Goal: Task Accomplishment & Management: Use online tool/utility

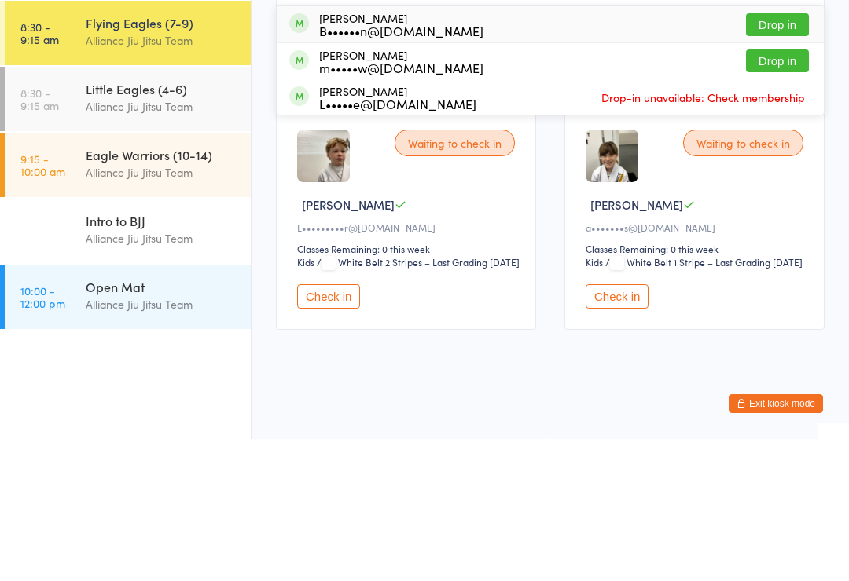
type input "[PERSON_NAME]"
click at [776, 156] on button "Drop in" at bounding box center [777, 167] width 63 height 23
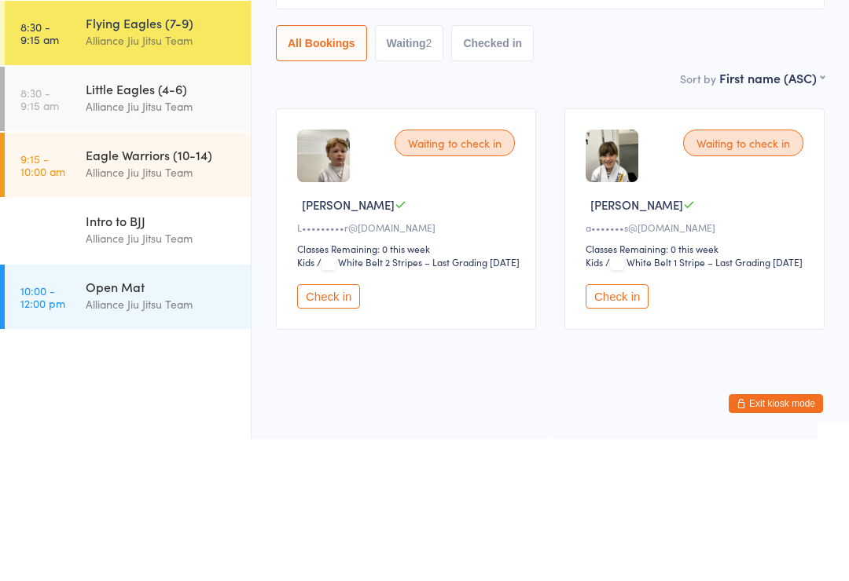
scroll to position [59, 0]
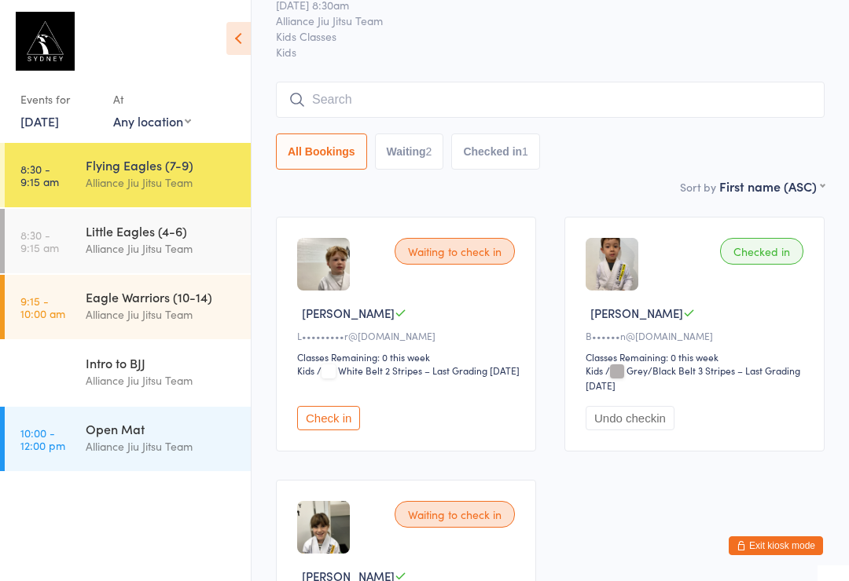
click at [425, 85] on input "search" at bounding box center [550, 100] width 548 height 36
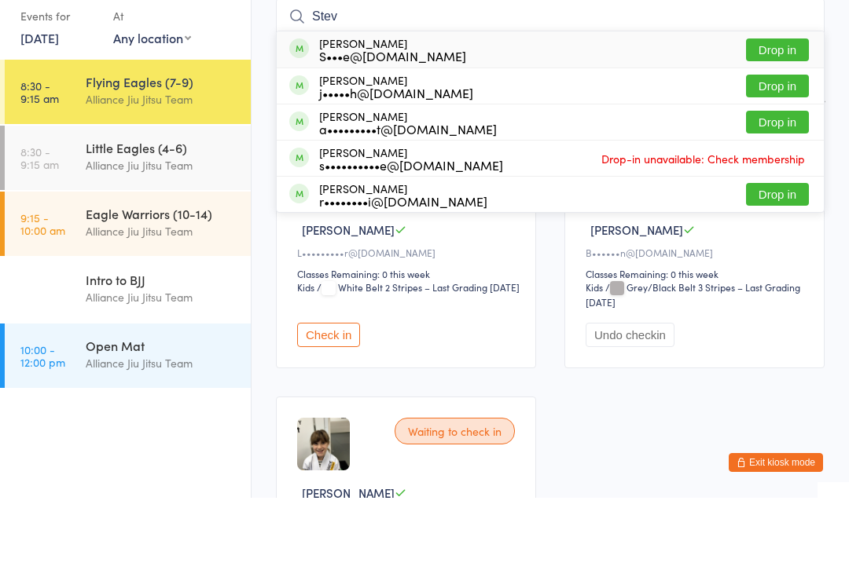
type input "Stev"
click at [777, 158] on button "Drop in" at bounding box center [777, 169] width 63 height 23
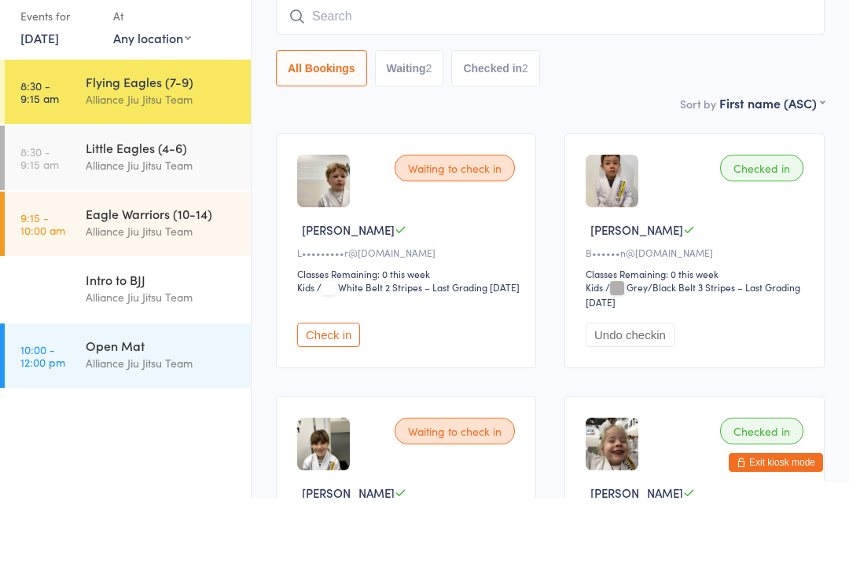
click at [433, 82] on input "search" at bounding box center [550, 100] width 548 height 36
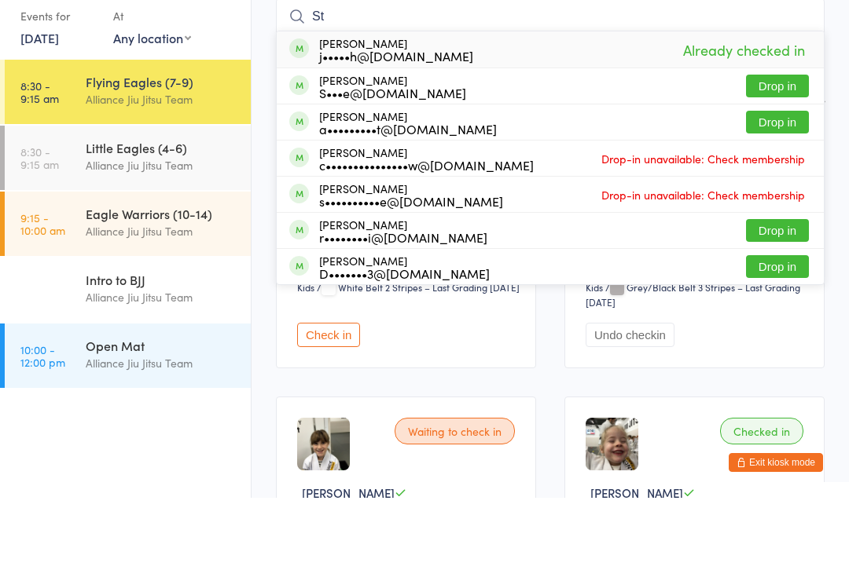
type input "S"
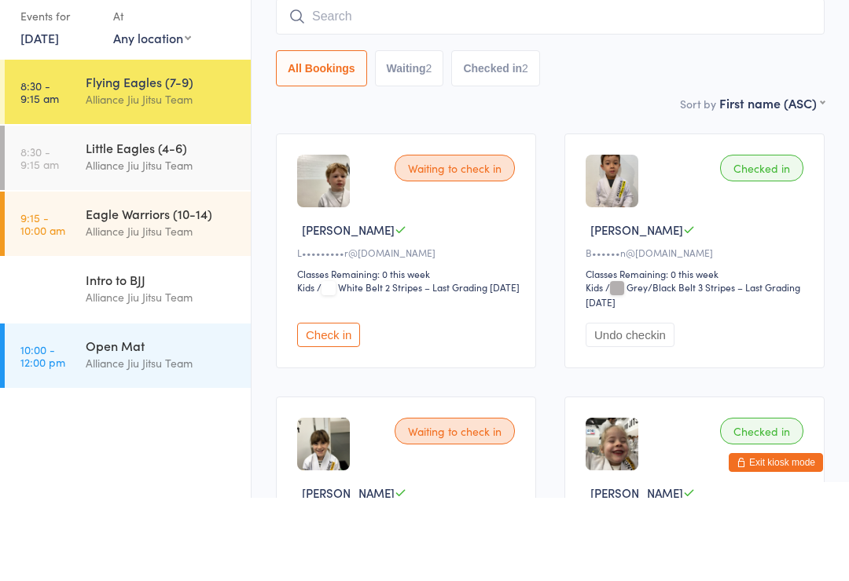
click at [139, 222] on div "Little Eagles (4-6)" at bounding box center [162, 230] width 152 height 17
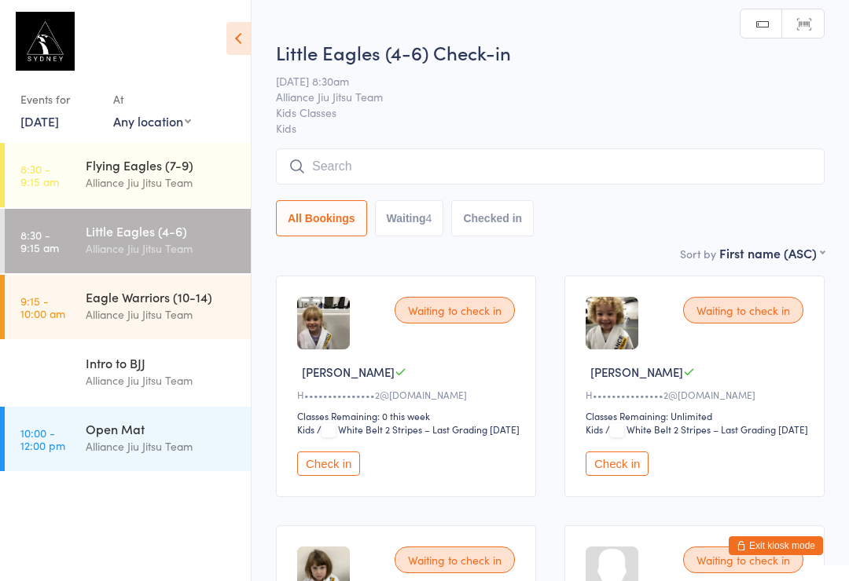
click at [357, 164] on input "search" at bounding box center [550, 167] width 548 height 36
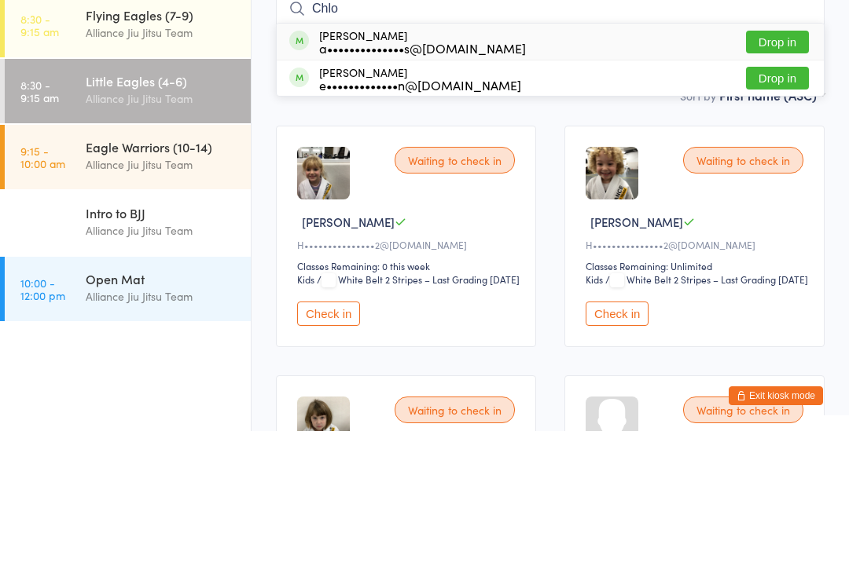
type input "Chlo"
click at [772, 181] on button "Drop in" at bounding box center [777, 192] width 63 height 23
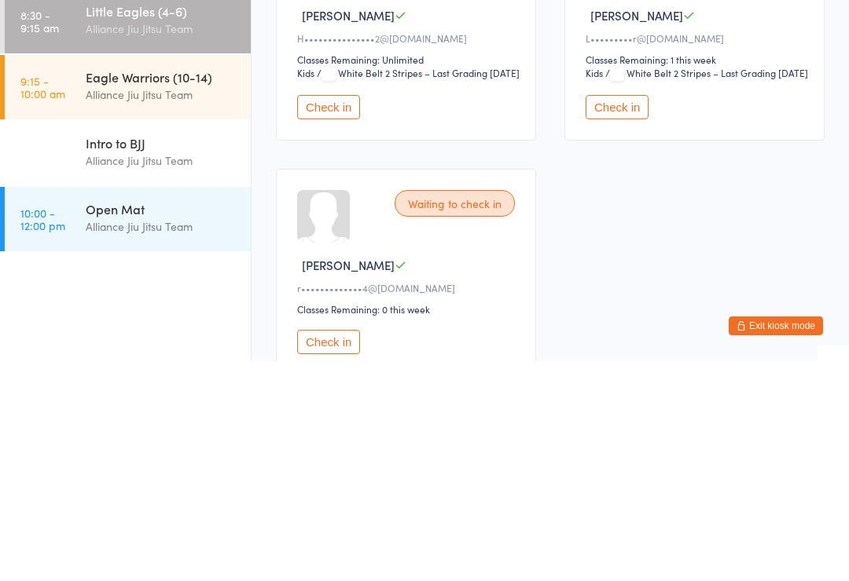
click at [634, 315] on button "Check in" at bounding box center [616, 327] width 63 height 24
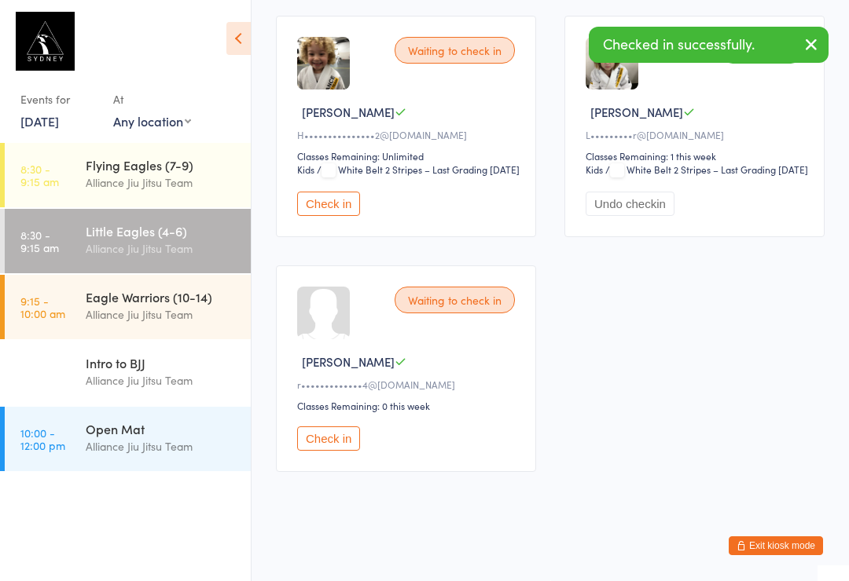
click at [151, 298] on div "Eagle Warriors (10-14)" at bounding box center [162, 296] width 152 height 17
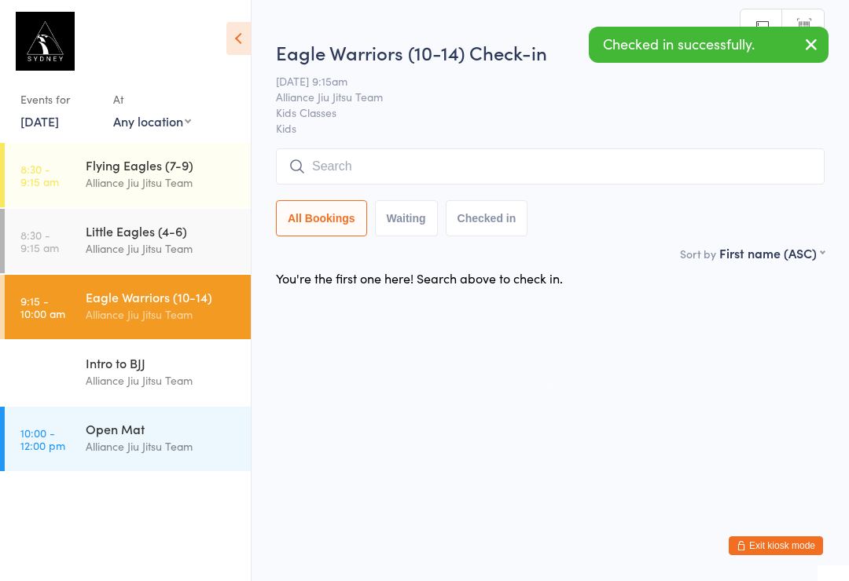
click at [202, 165] on div "Flying Eagles (7-9)" at bounding box center [162, 164] width 152 height 17
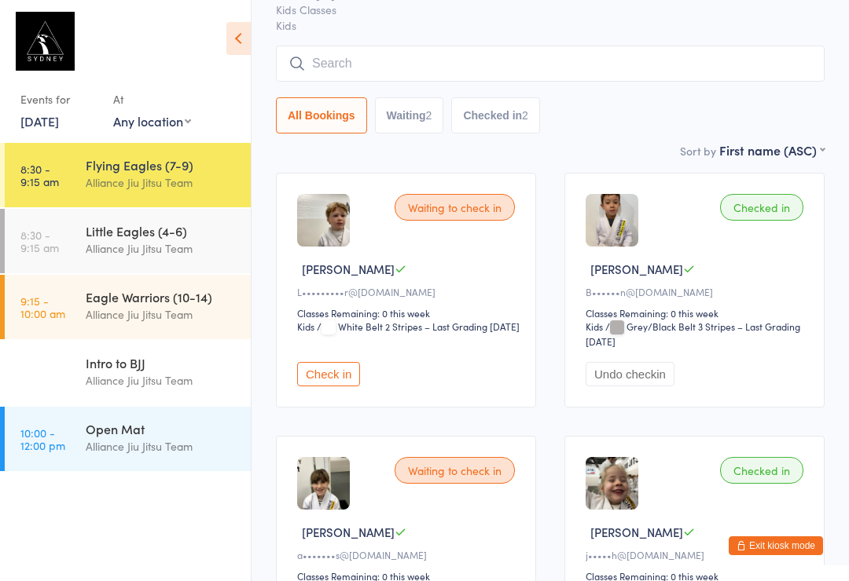
scroll to position [105, 0]
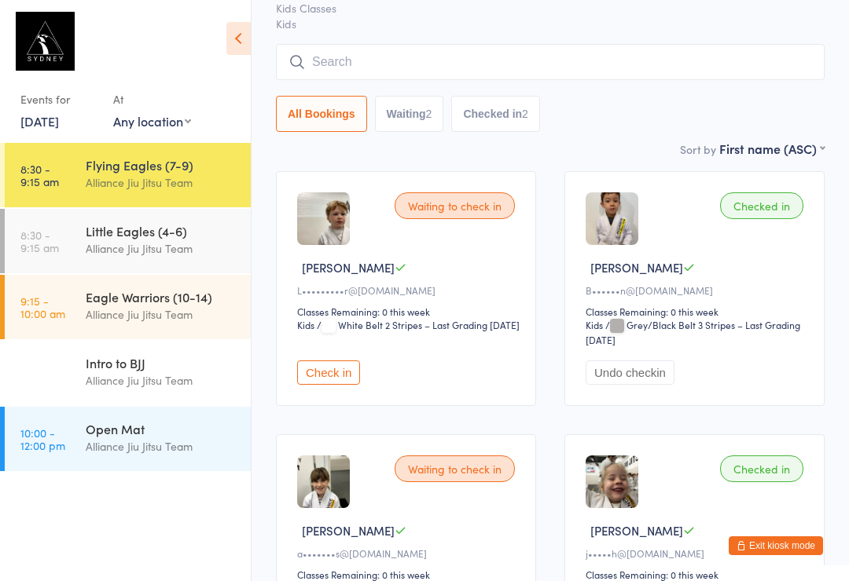
click at [348, 385] on button "Check in" at bounding box center [328, 373] width 63 height 24
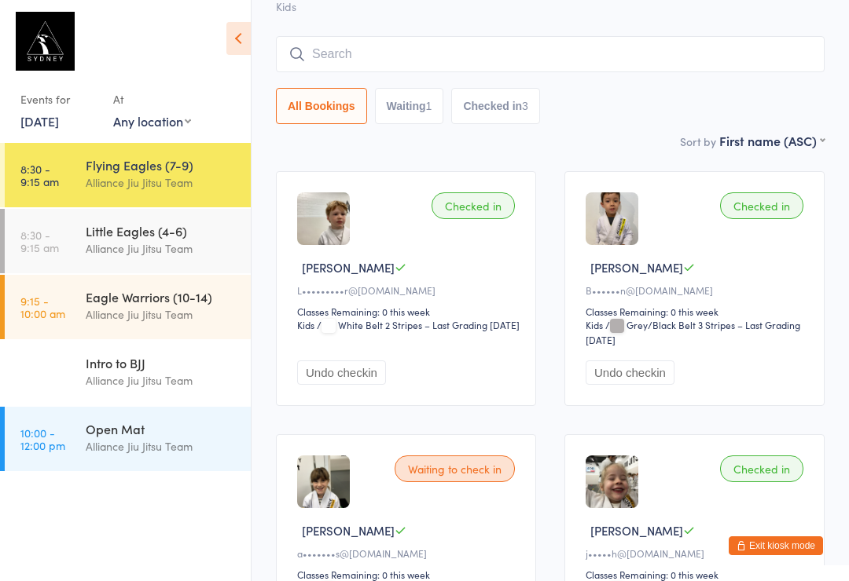
click at [394, 50] on input "search" at bounding box center [550, 54] width 548 height 36
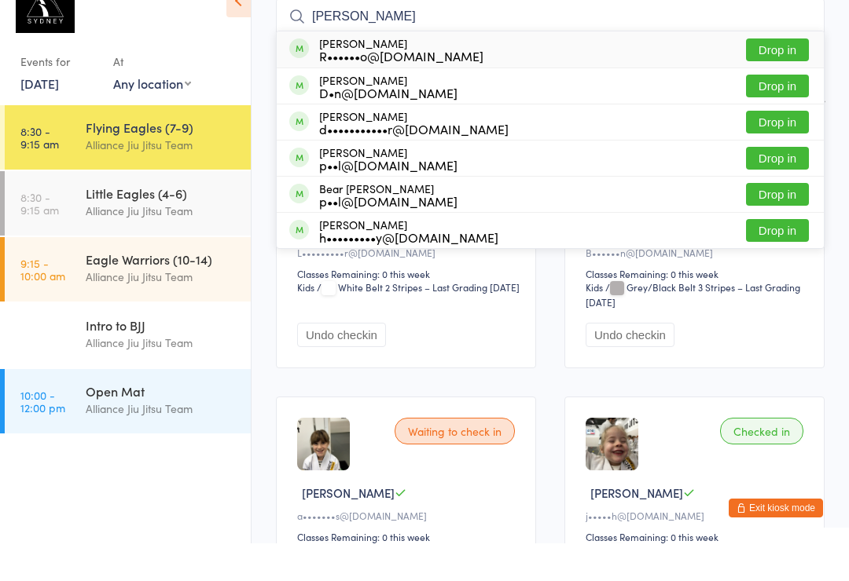
type input "[PERSON_NAME]"
click at [799, 76] on button "Drop in" at bounding box center [777, 87] width 63 height 23
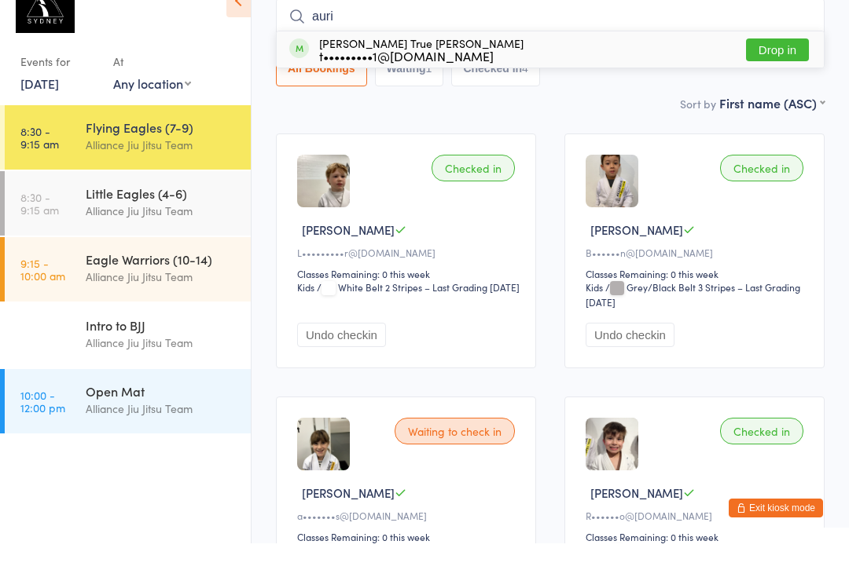
type input "auri"
click at [790, 76] on button "Drop in" at bounding box center [777, 87] width 63 height 23
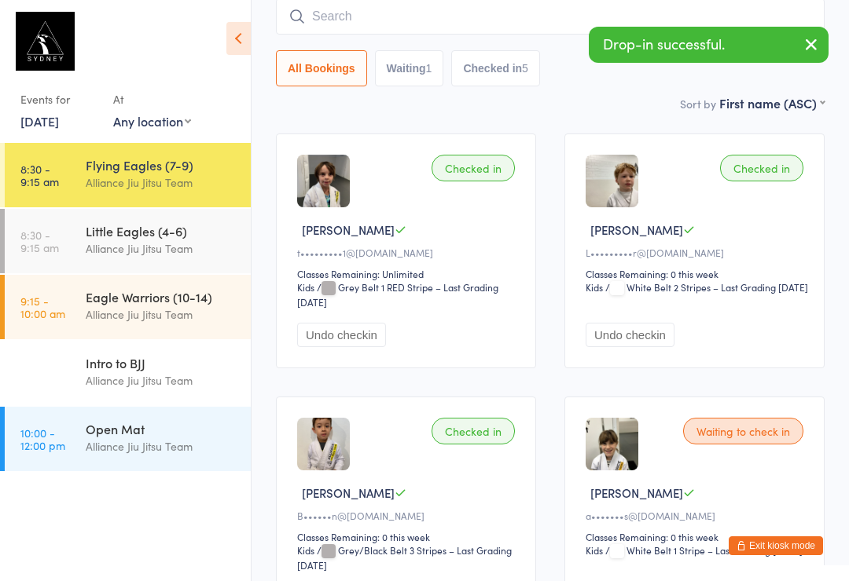
click at [119, 445] on div "Alliance Jiu Jitsu Team" at bounding box center [162, 447] width 152 height 18
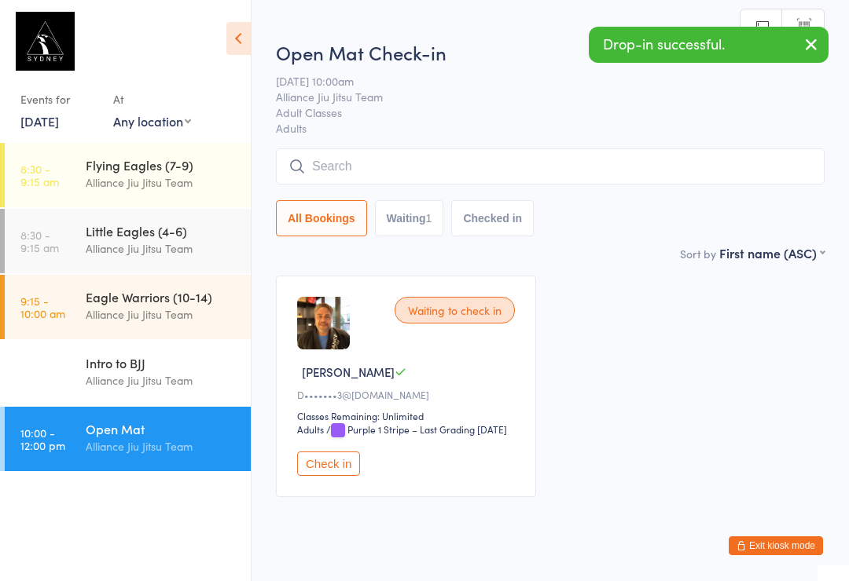
click at [348, 163] on input "search" at bounding box center [550, 167] width 548 height 36
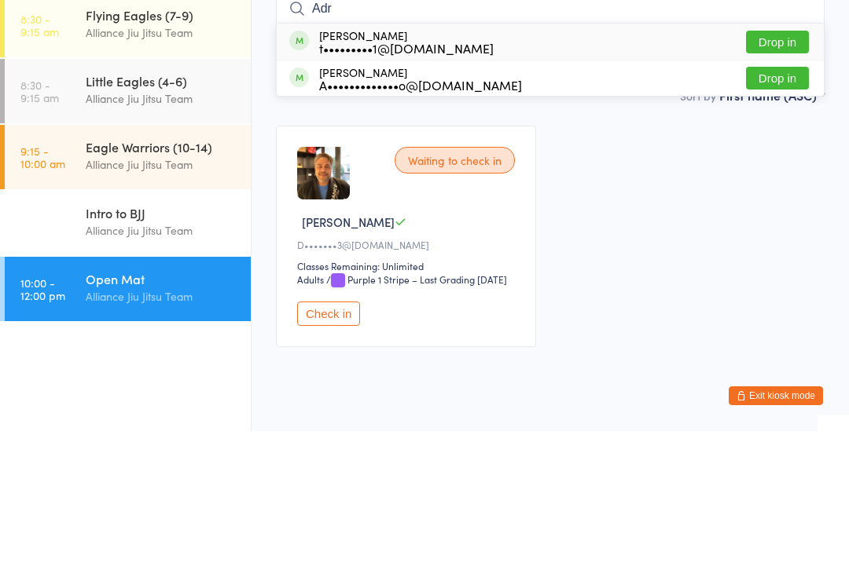
type input "Adr"
click at [405, 179] on div "[PERSON_NAME] True t•••••••••1@[DOMAIN_NAME]" at bounding box center [406, 191] width 174 height 25
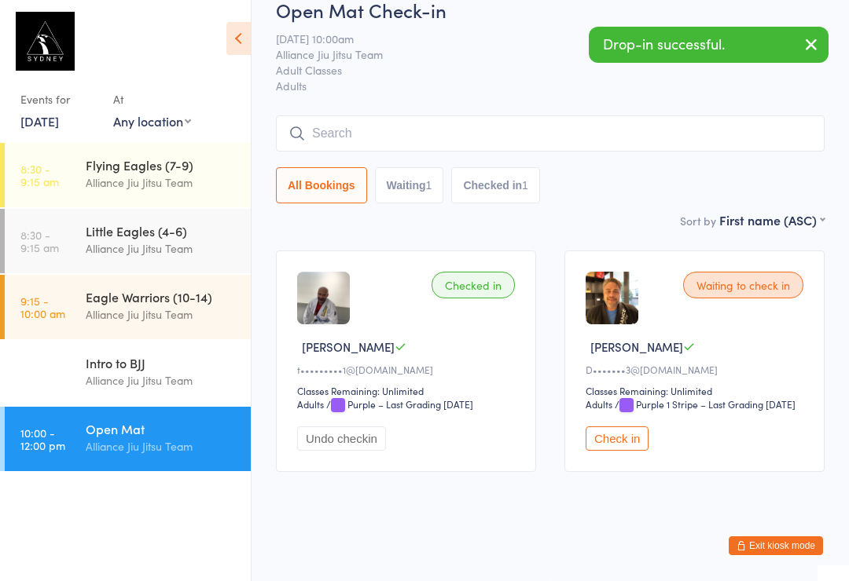
click at [352, 116] on input "search" at bounding box center [550, 134] width 548 height 36
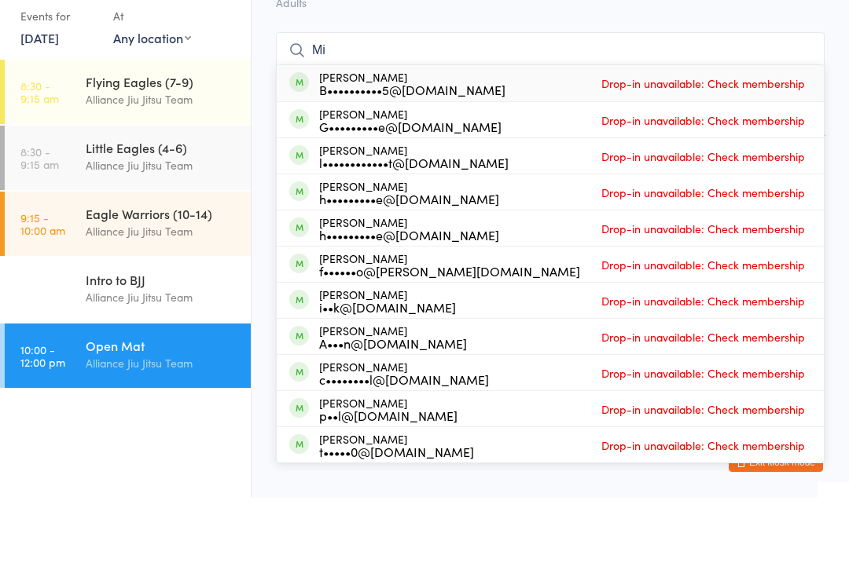
type input "M"
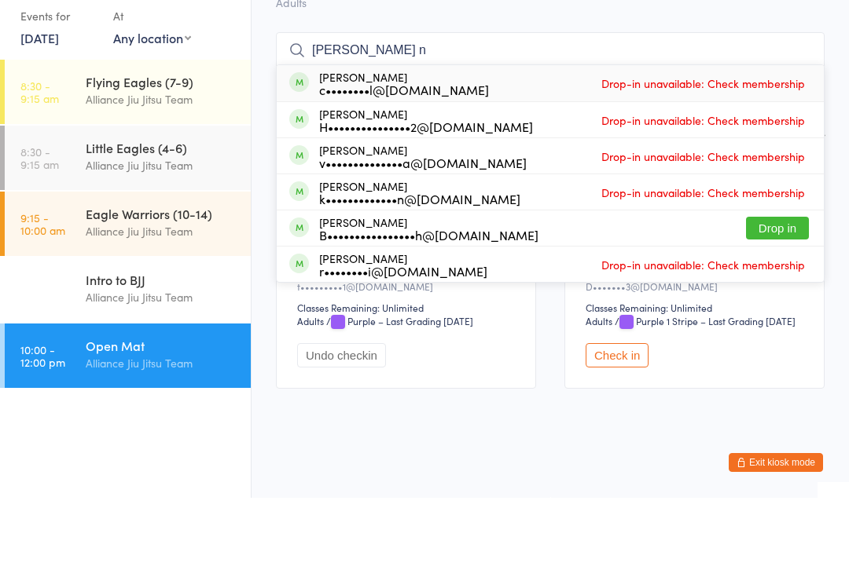
type input "[PERSON_NAME] n"
click at [473, 149] on div "[PERSON_NAME] c••••••••l@[DOMAIN_NAME] Drop-in unavailable: Check membership" at bounding box center [550, 167] width 547 height 36
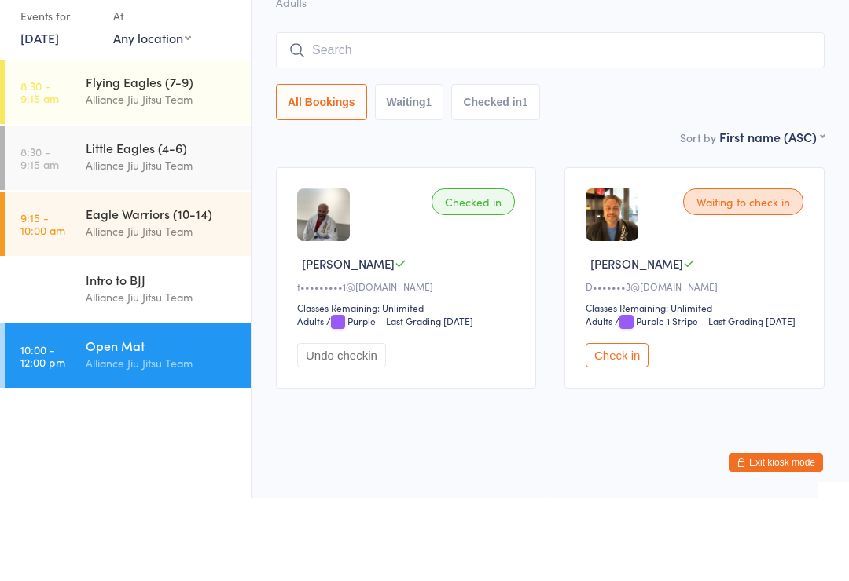
click at [639, 116] on input "search" at bounding box center [550, 134] width 548 height 36
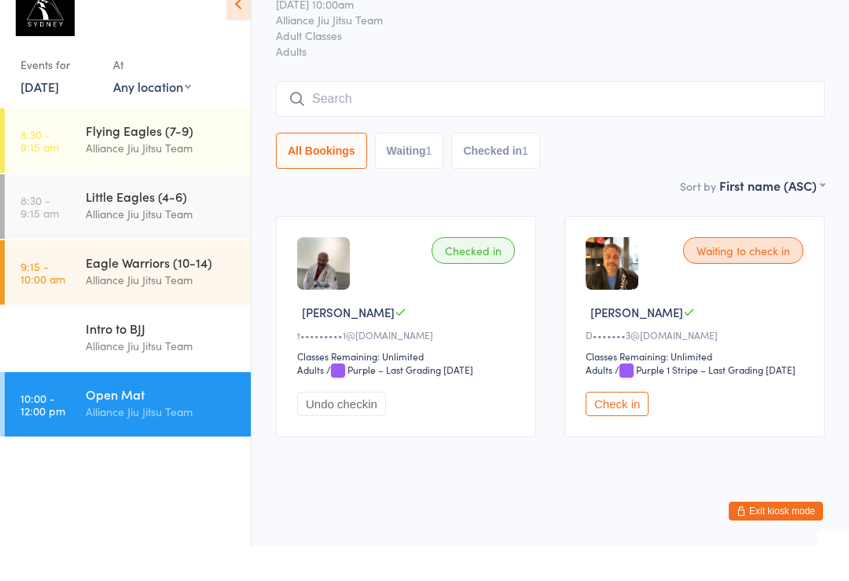
click at [525, 116] on input "search" at bounding box center [550, 134] width 548 height 36
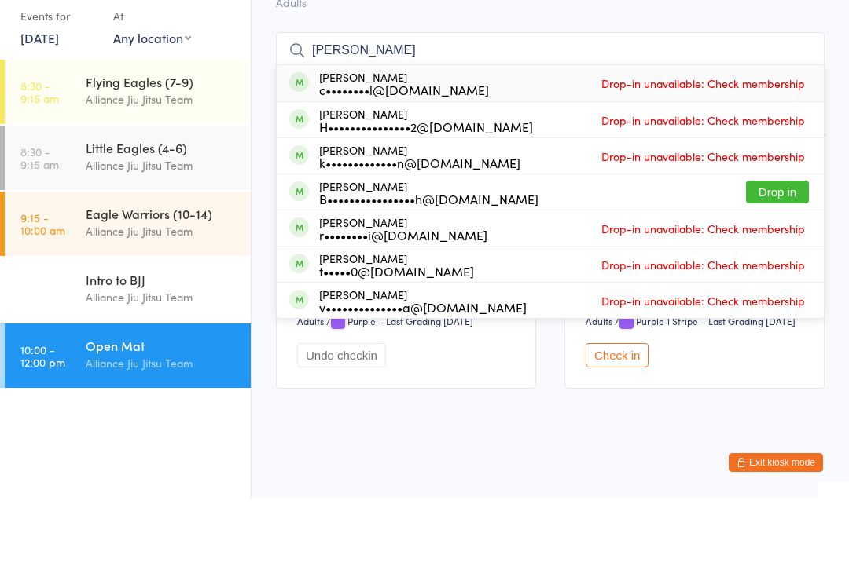
type input "[PERSON_NAME]"
click at [758, 155] on span "Drop-in unavailable: Check membership" at bounding box center [702, 167] width 211 height 24
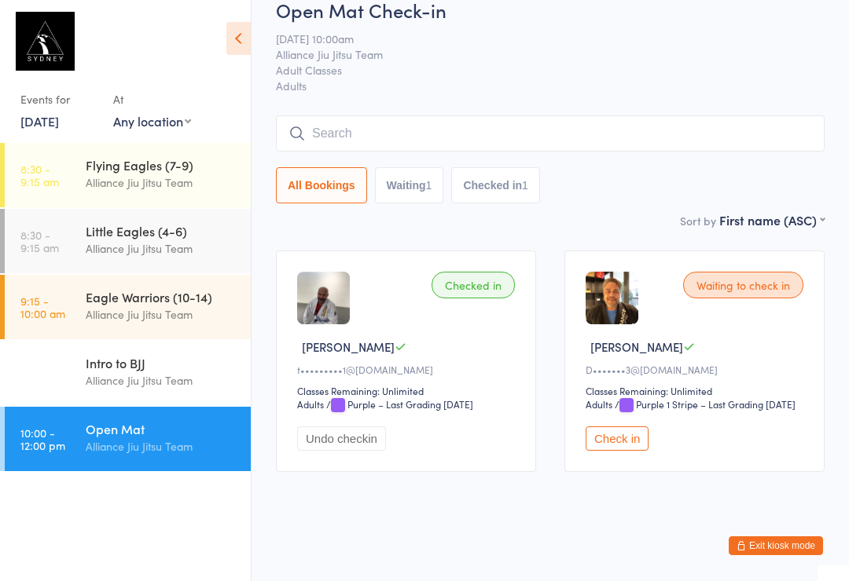
click at [732, 116] on input "search" at bounding box center [550, 134] width 548 height 36
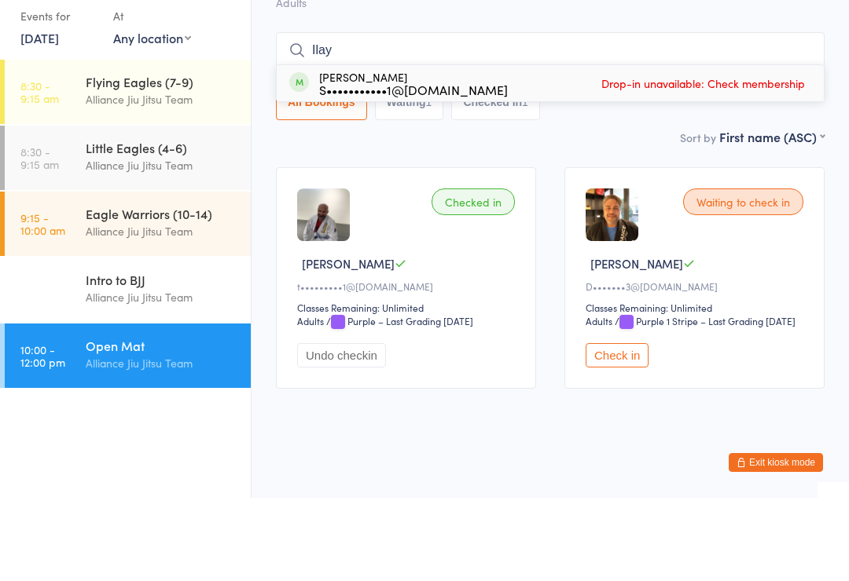
type input "Ilay"
click at [559, 149] on div "[PERSON_NAME] S•••••••••••1@[DOMAIN_NAME] Drop-in unavailable: Check membership" at bounding box center [550, 167] width 547 height 36
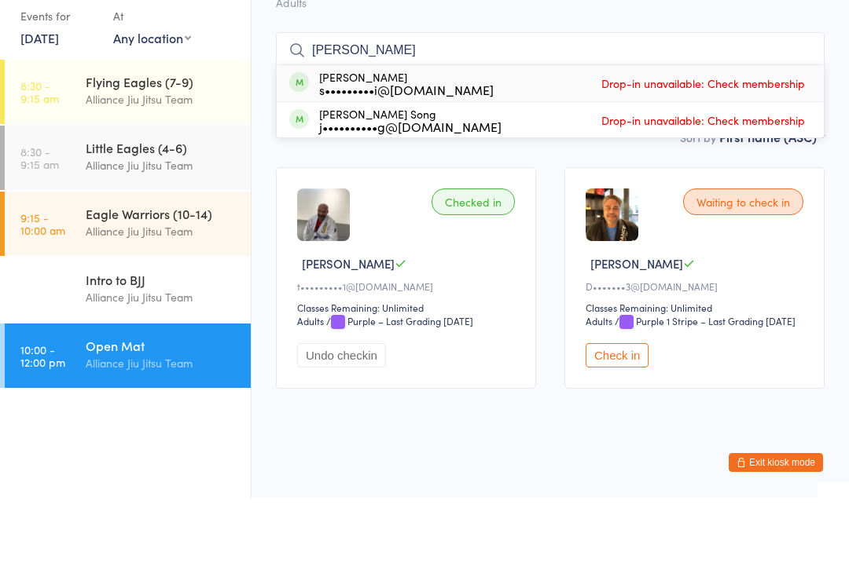
type input "[PERSON_NAME]"
click at [412, 167] on div "s•••••••••i@[DOMAIN_NAME]" at bounding box center [406, 173] width 174 height 13
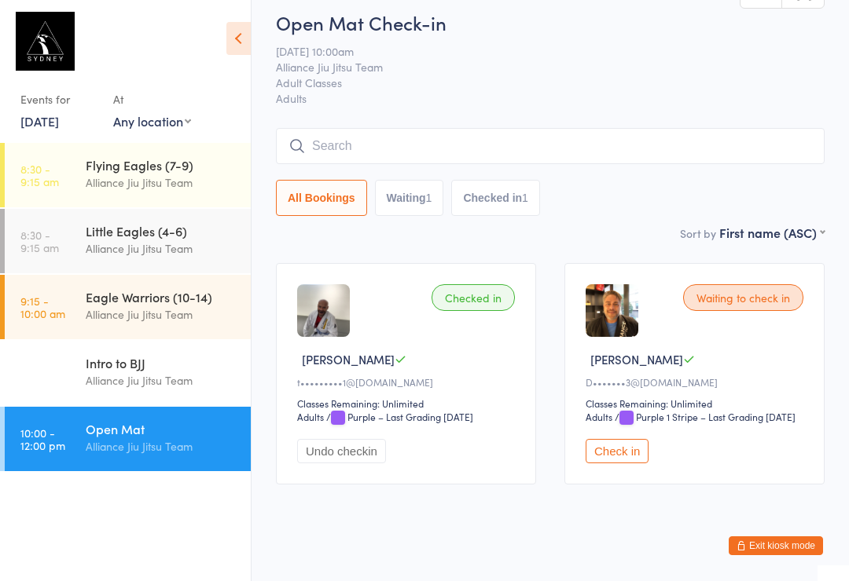
scroll to position [0, 0]
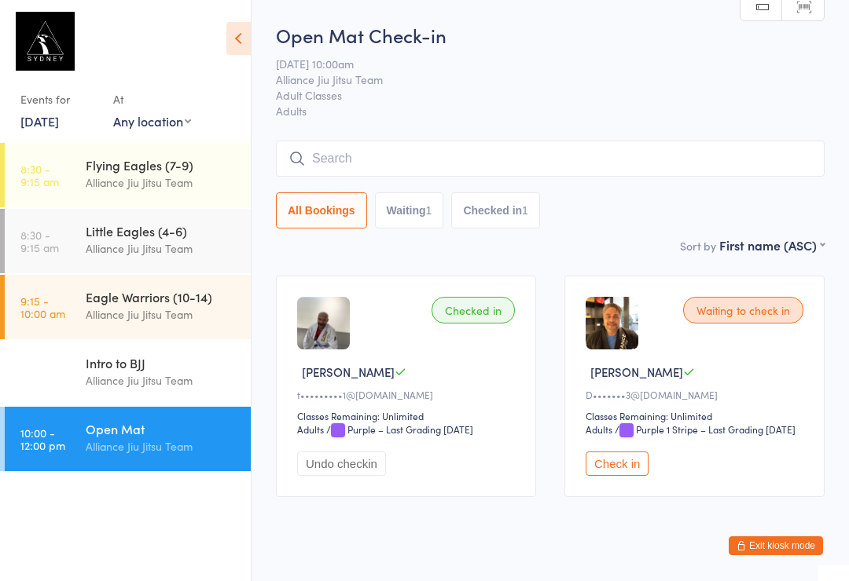
click at [479, 147] on input "search" at bounding box center [550, 159] width 548 height 36
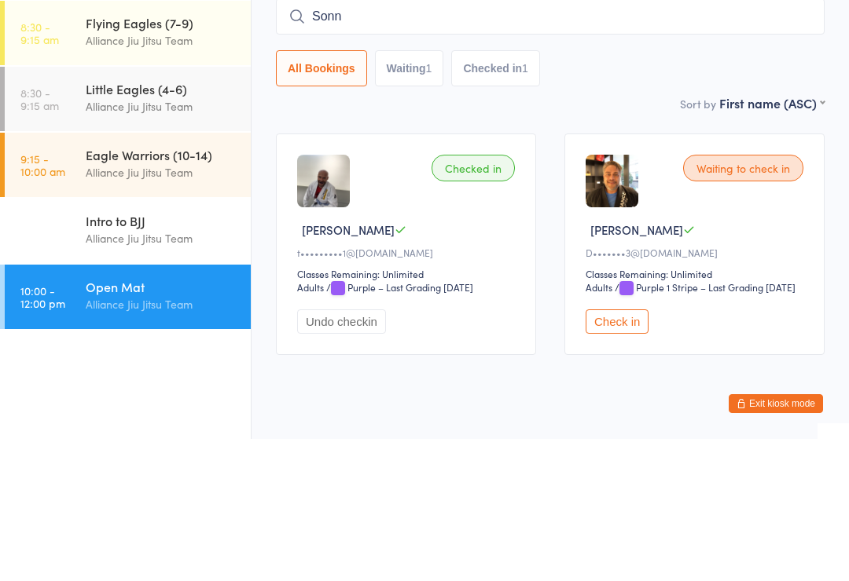
type input "[PERSON_NAME]"
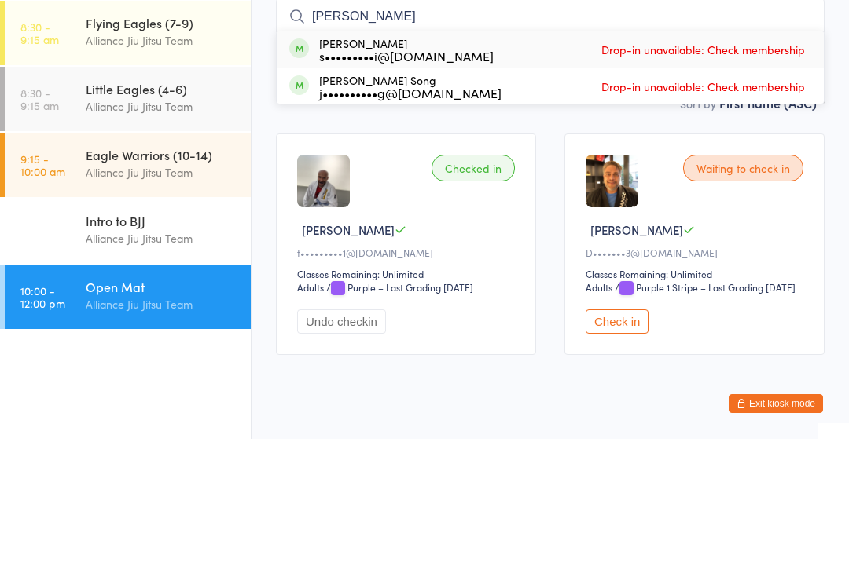
click at [133, 174] on div "Alliance Jiu Jitsu Team" at bounding box center [162, 183] width 152 height 18
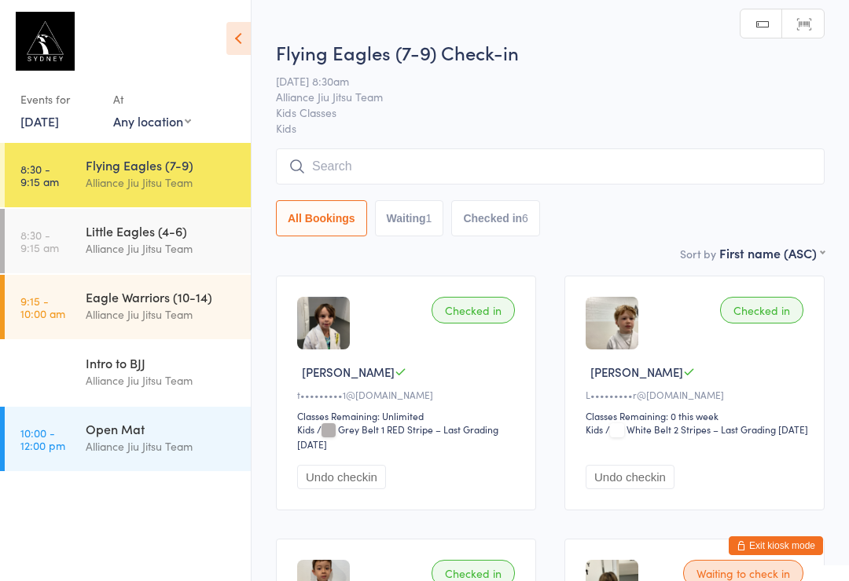
click at [107, 248] on div "Alliance Jiu Jitsu Team" at bounding box center [162, 249] width 152 height 18
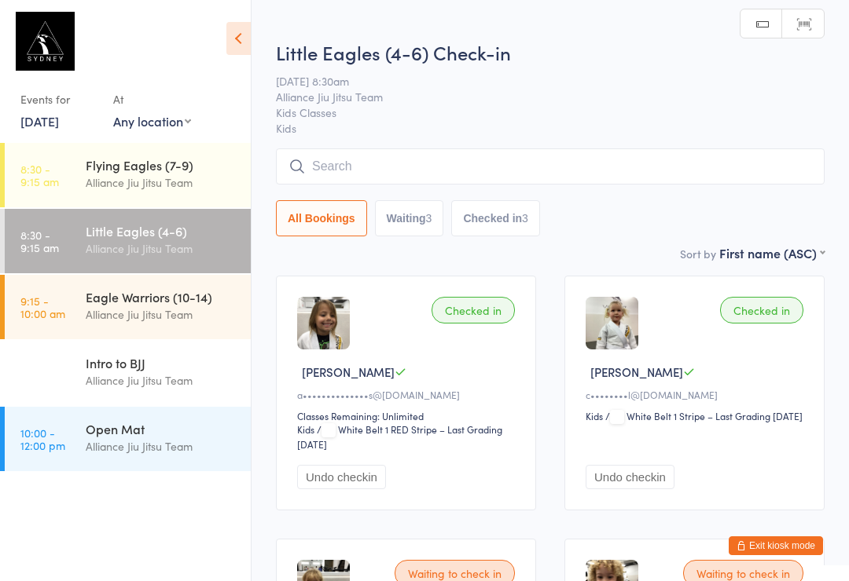
click at [400, 168] on input "search" at bounding box center [550, 167] width 548 height 36
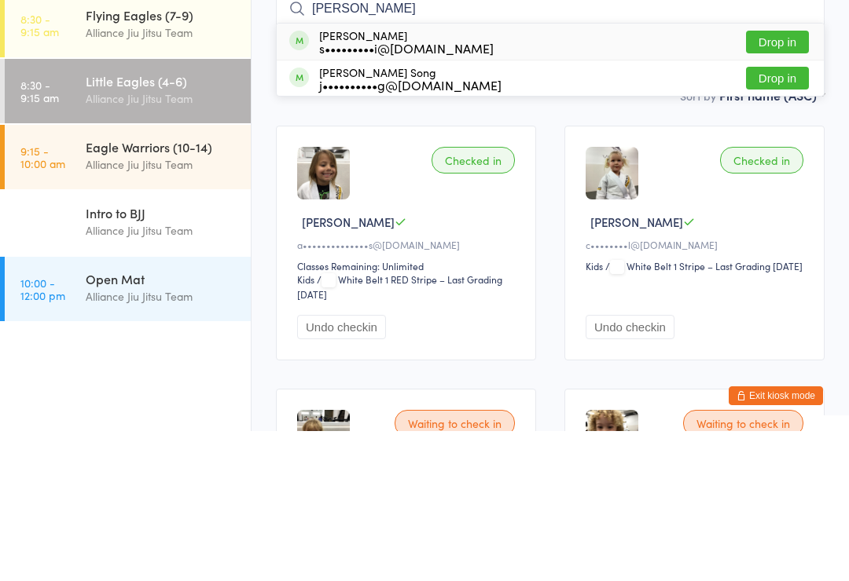
type input "[PERSON_NAME]"
click at [785, 174] on div "[PERSON_NAME] s•••••••••i@[DOMAIN_NAME] Drop in" at bounding box center [550, 192] width 547 height 36
click at [288, 237] on div "Sort by First name (ASC) First name (ASC) First name (DESC) Last name (ASC) Las…" at bounding box center [550, 245] width 548 height 17
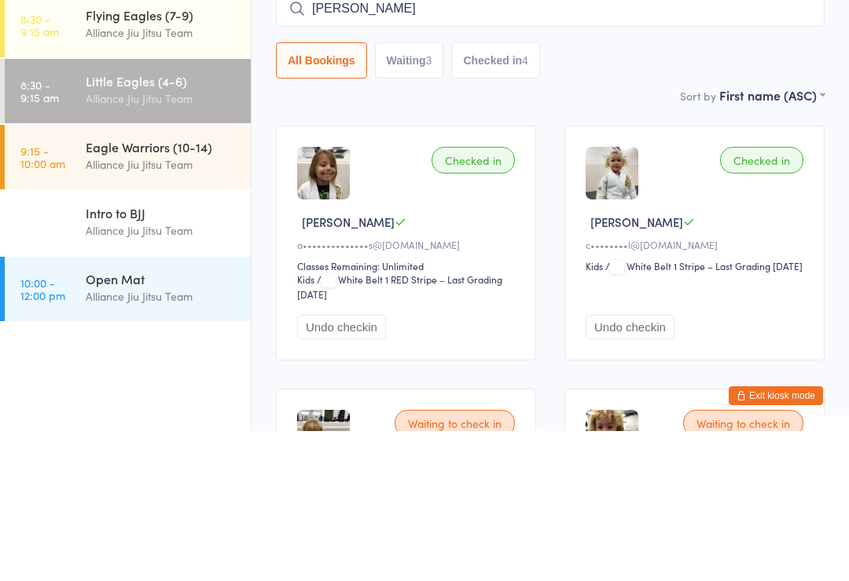
scroll to position [150, 0]
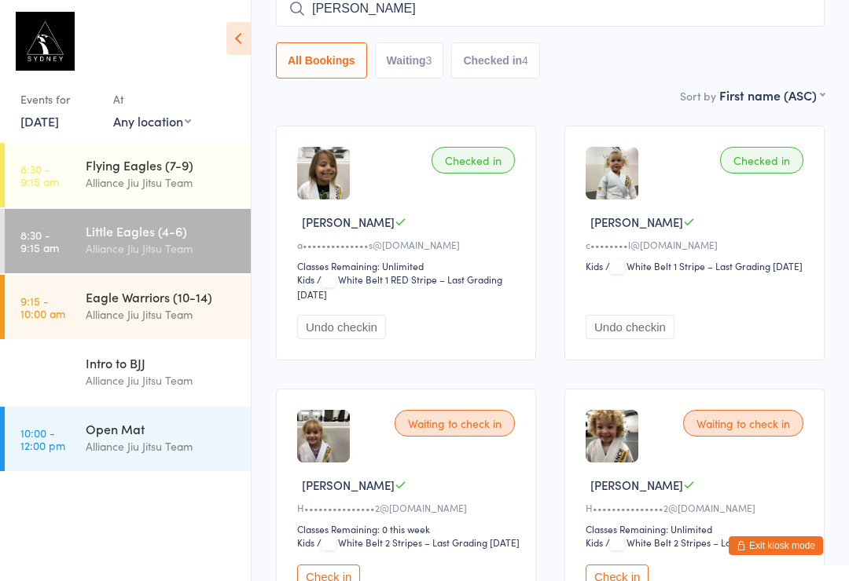
click at [521, 25] on input "[PERSON_NAME]" at bounding box center [550, 9] width 548 height 36
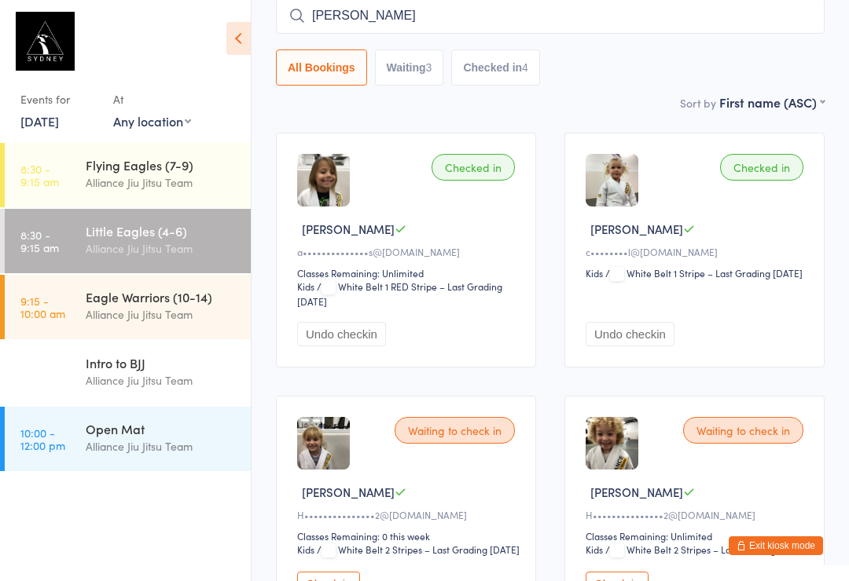
scroll to position [142, 0]
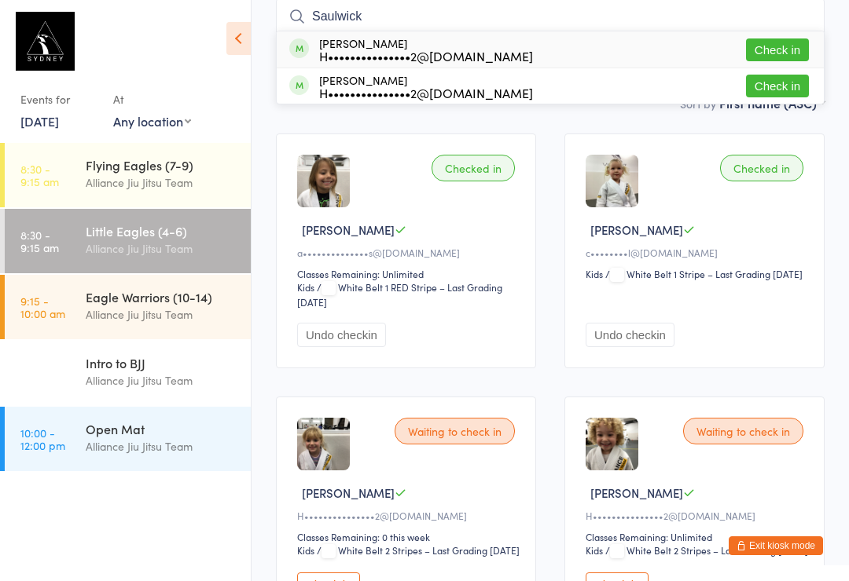
type input "Saulwick"
click at [770, 50] on button "Check in" at bounding box center [777, 50] width 63 height 23
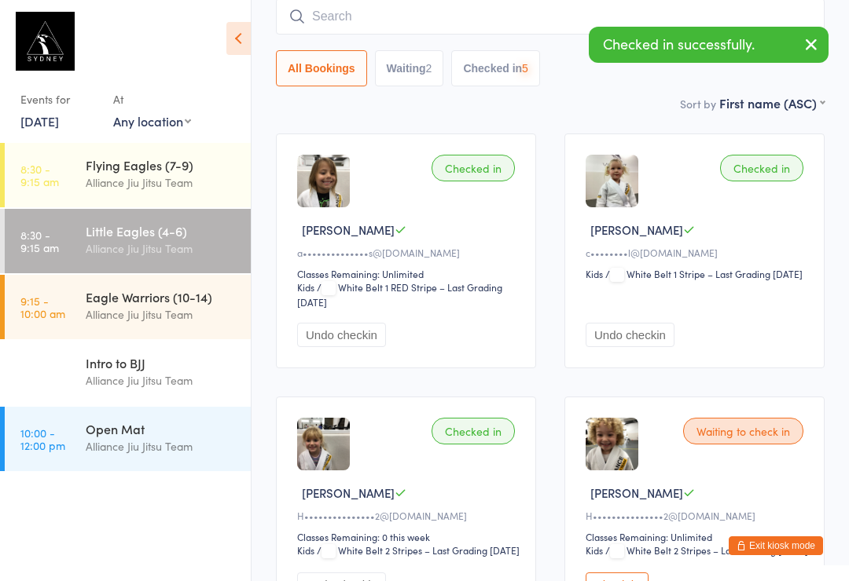
click at [512, 17] on input "search" at bounding box center [550, 16] width 548 height 36
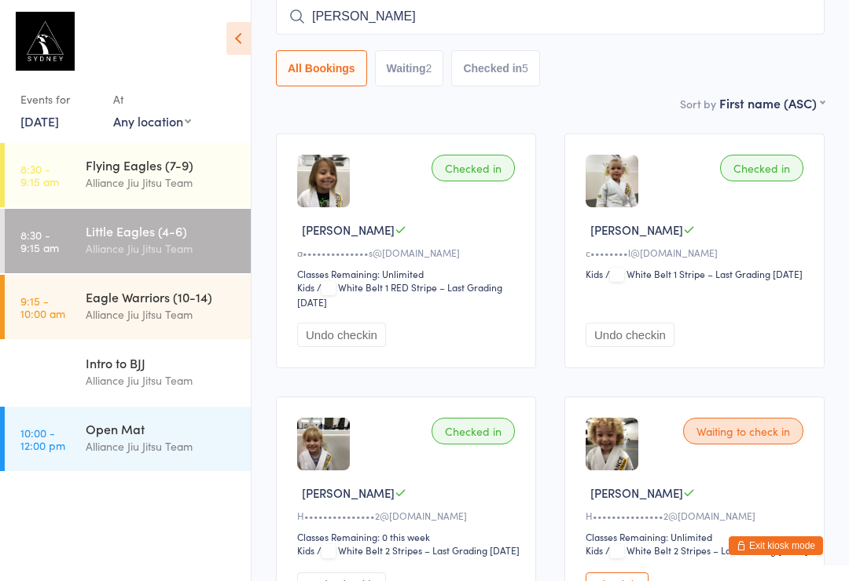
type input "[PERSON_NAME]"
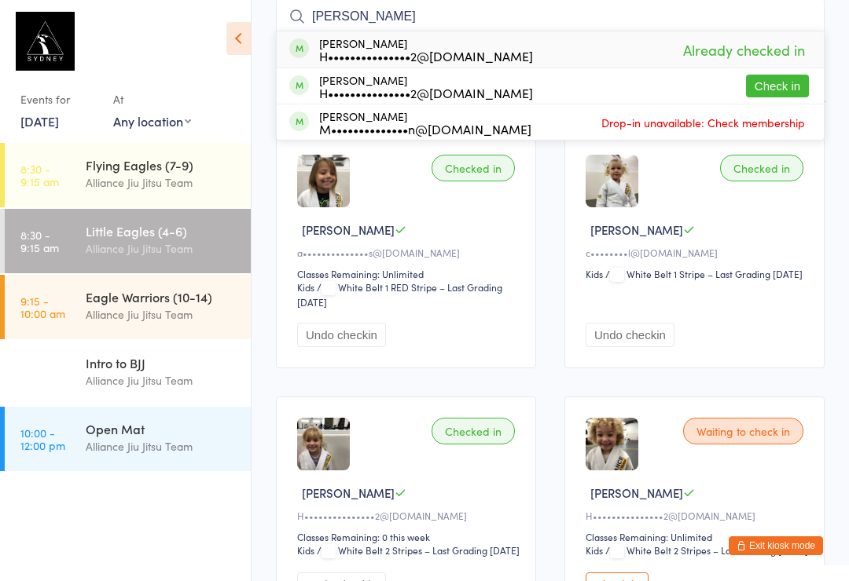
click at [784, 83] on button "Check in" at bounding box center [777, 86] width 63 height 23
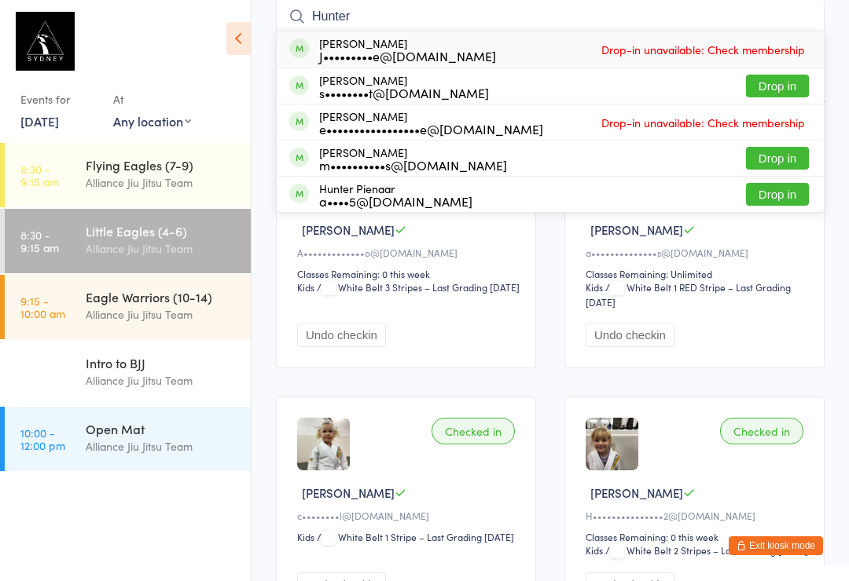
type input "Hunter"
click at [772, 205] on button "Drop in" at bounding box center [777, 194] width 63 height 23
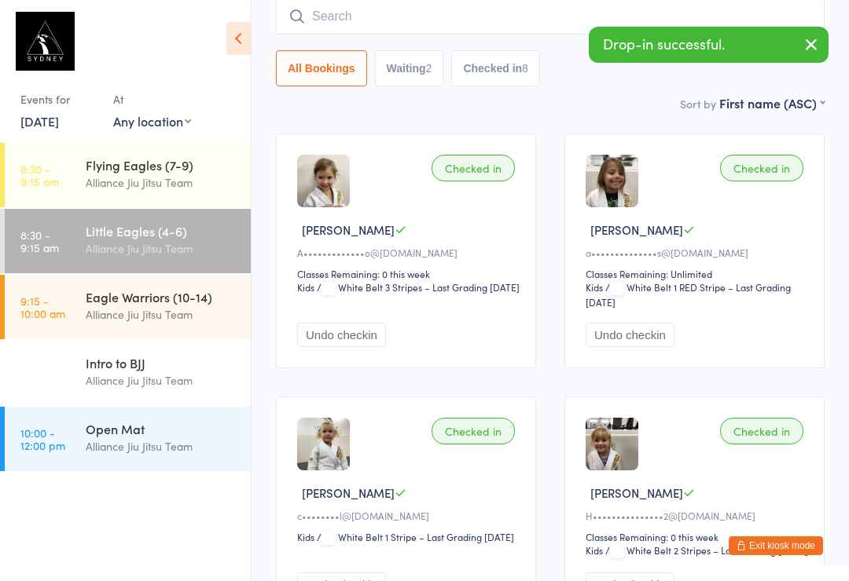
click at [174, 163] on div "Flying Eagles (7-9)" at bounding box center [162, 164] width 152 height 17
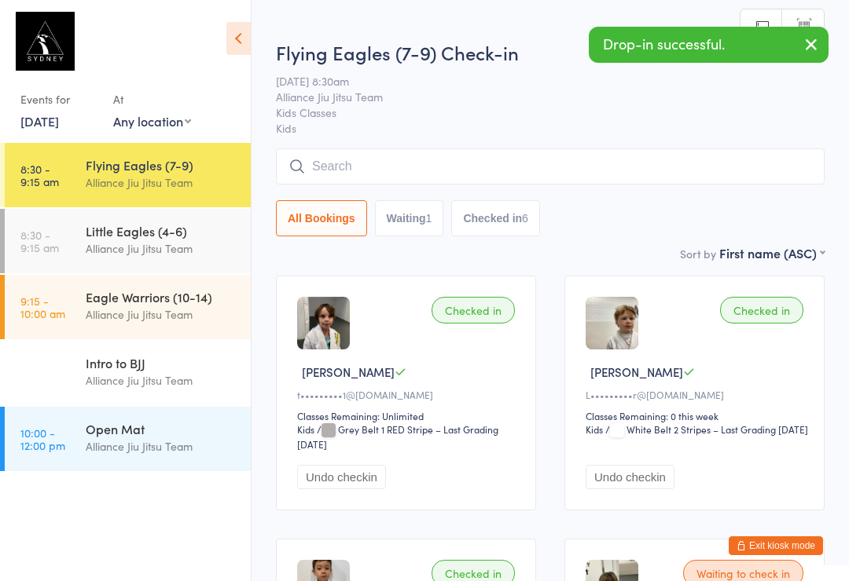
click at [399, 164] on input "search" at bounding box center [550, 167] width 548 height 36
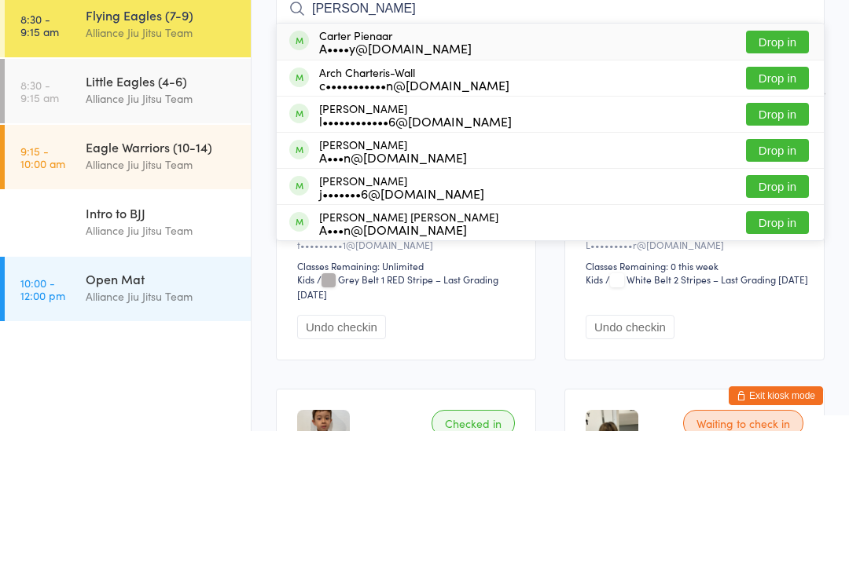
type input "[PERSON_NAME]"
click at [797, 181] on button "Drop in" at bounding box center [777, 192] width 63 height 23
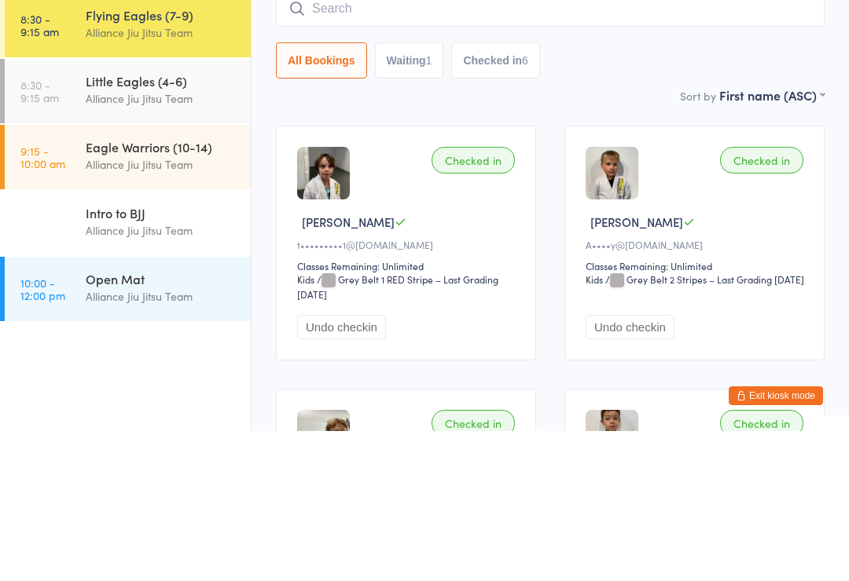
click at [152, 222] on div "Little Eagles (4-6)" at bounding box center [162, 230] width 152 height 17
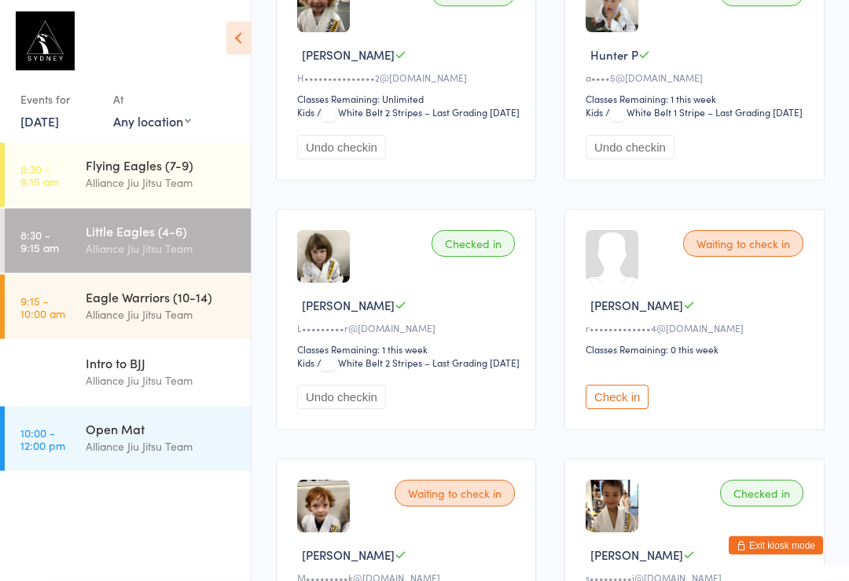
scroll to position [831, 0]
click at [631, 409] on button "Check in" at bounding box center [616, 397] width 63 height 24
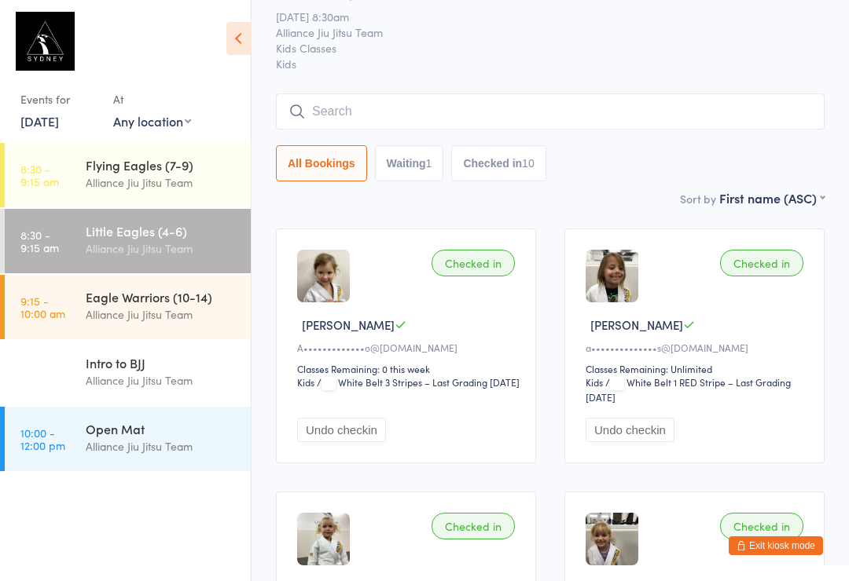
scroll to position [0, 0]
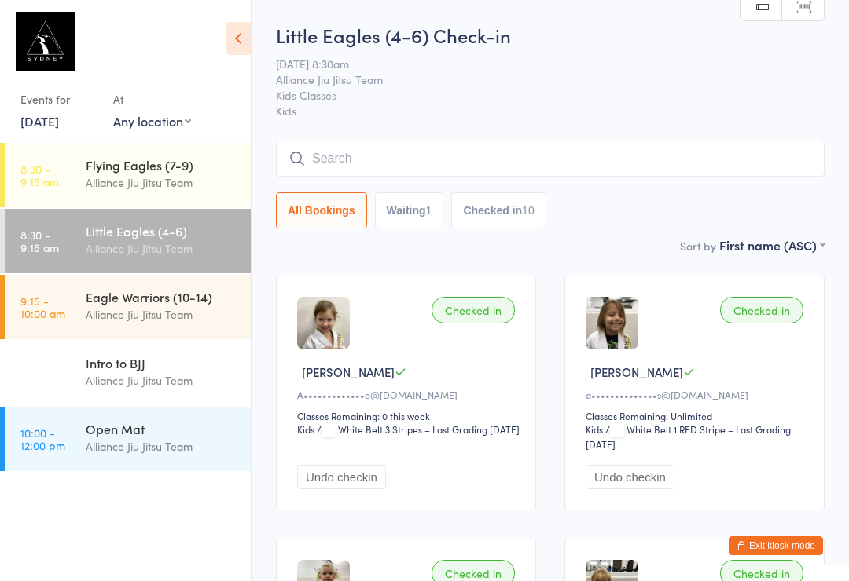
click at [429, 153] on input "search" at bounding box center [550, 159] width 548 height 36
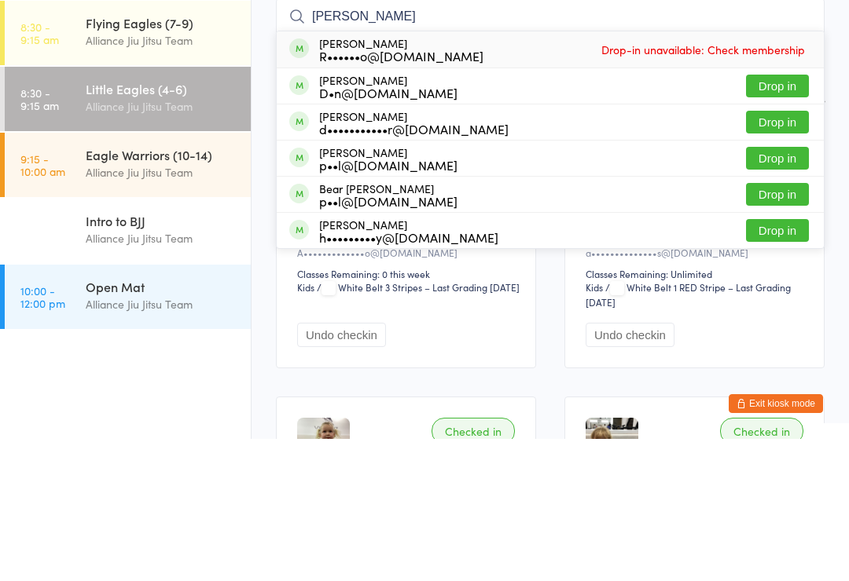
type input "[PERSON_NAME]"
click at [775, 253] on button "Drop in" at bounding box center [777, 264] width 63 height 23
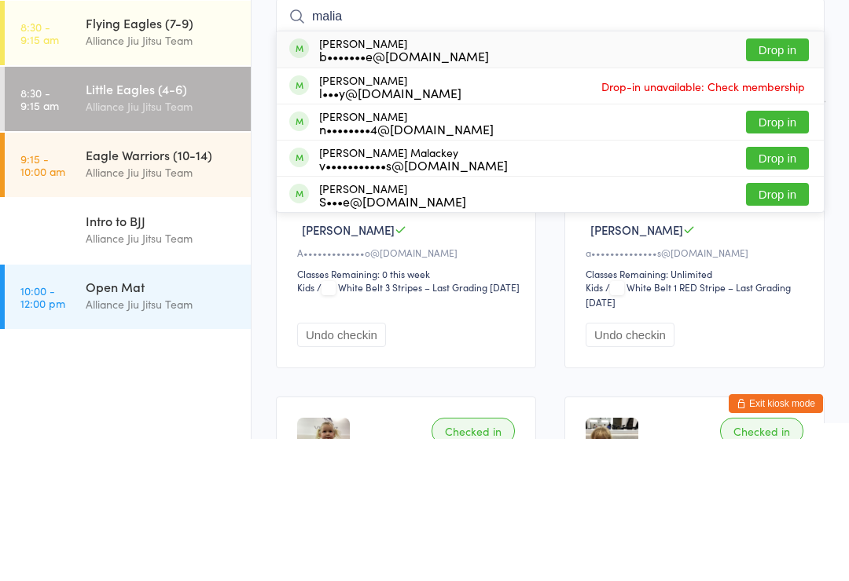
type input "malia"
click at [776, 181] on button "Drop in" at bounding box center [777, 192] width 63 height 23
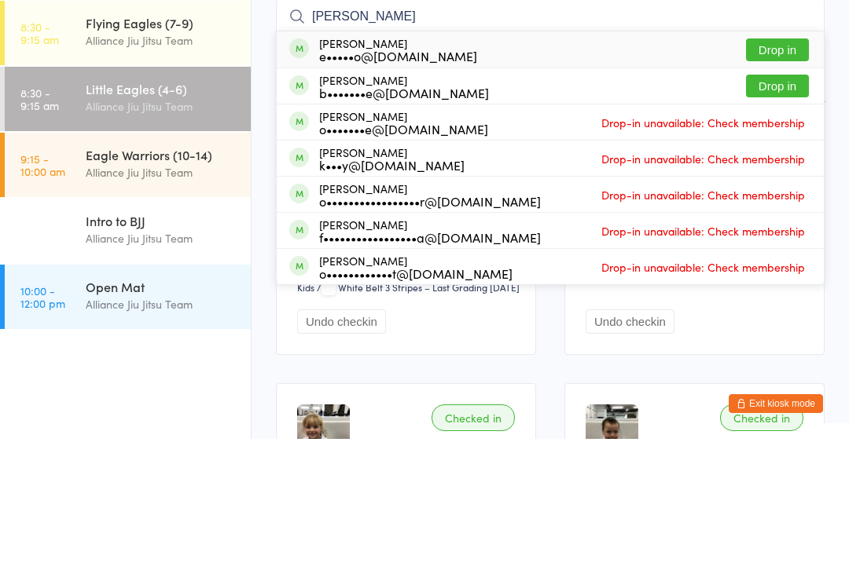
type input "[PERSON_NAME]"
click at [782, 217] on button "Drop in" at bounding box center [777, 228] width 63 height 23
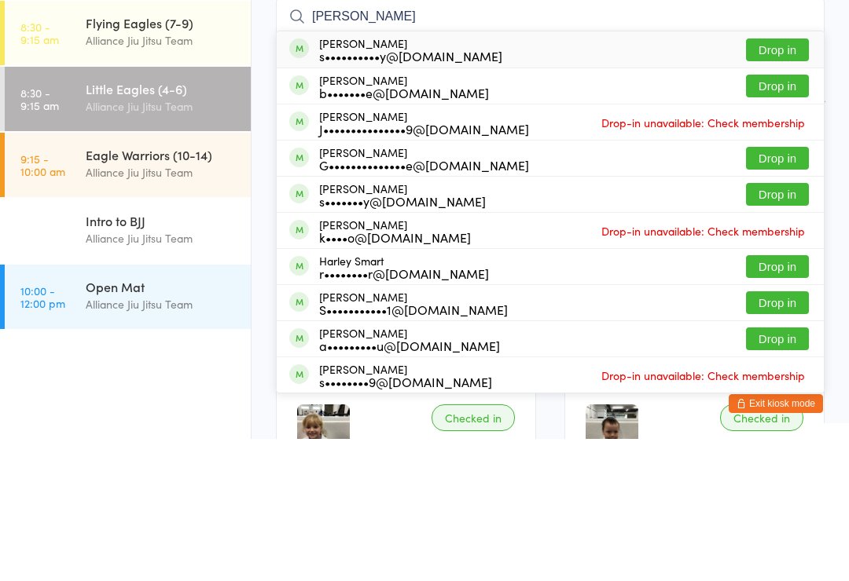
type input "[PERSON_NAME]"
click at [780, 217] on button "Drop in" at bounding box center [777, 228] width 63 height 23
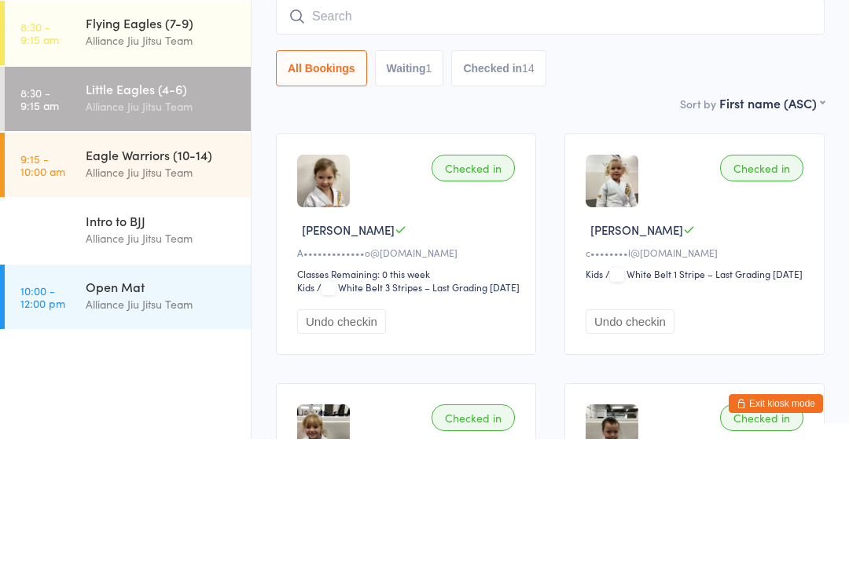
click at [168, 174] on div "Alliance Jiu Jitsu Team" at bounding box center [162, 183] width 152 height 18
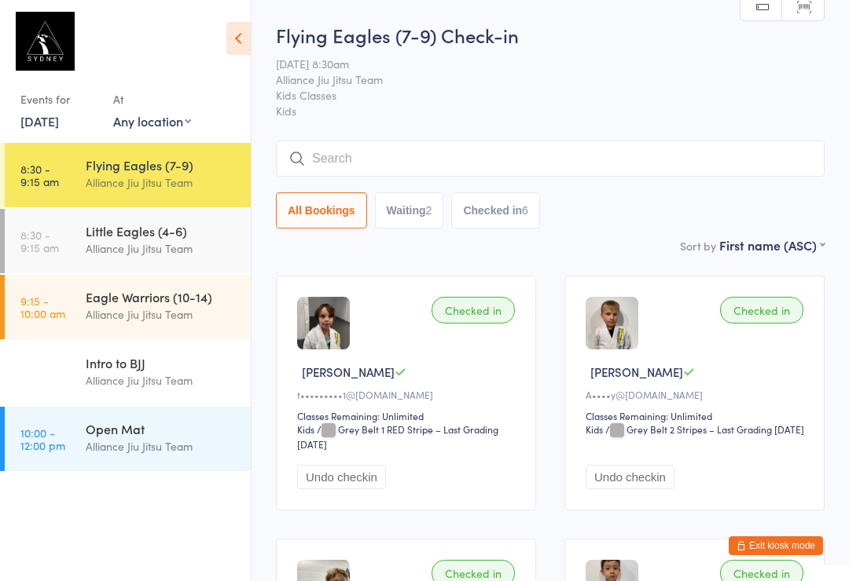
click at [470, 160] on input "search" at bounding box center [550, 159] width 548 height 36
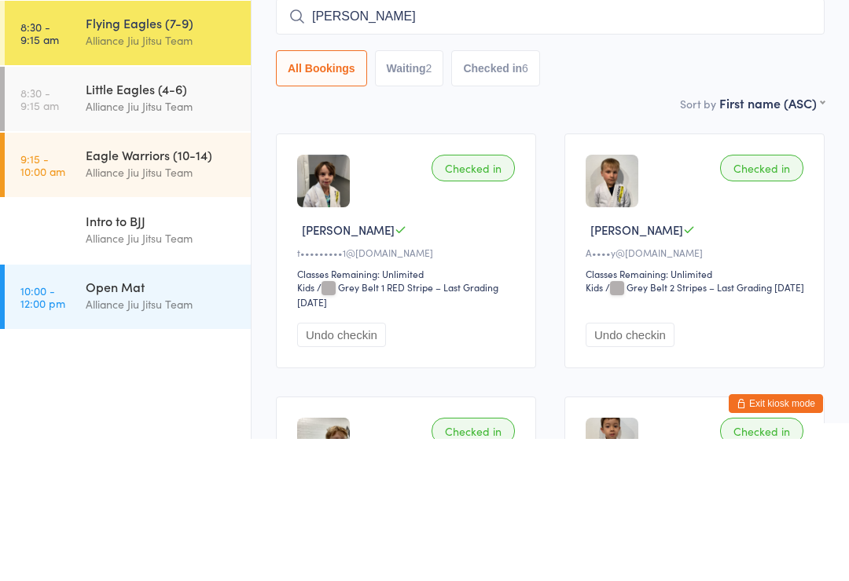
type input "[PERSON_NAME]"
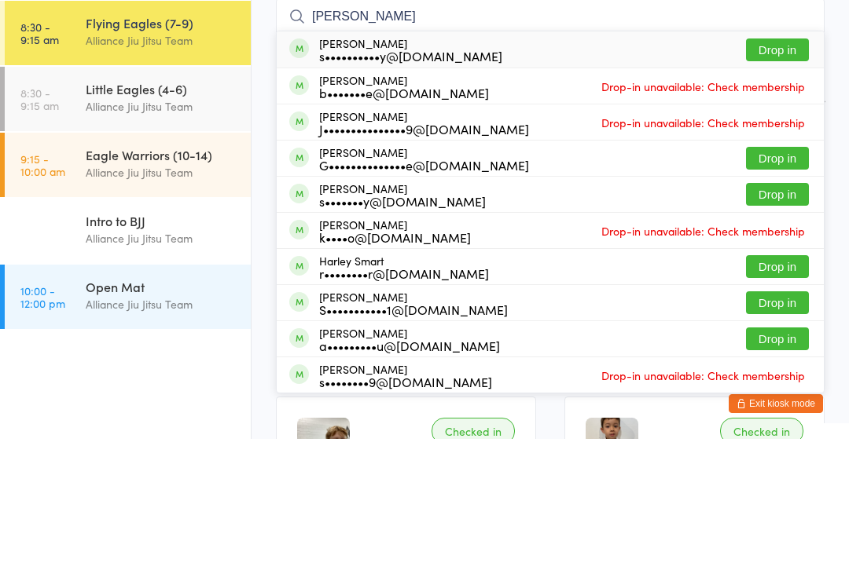
click at [177, 240] on div "Alliance Jiu Jitsu Team" at bounding box center [162, 249] width 152 height 18
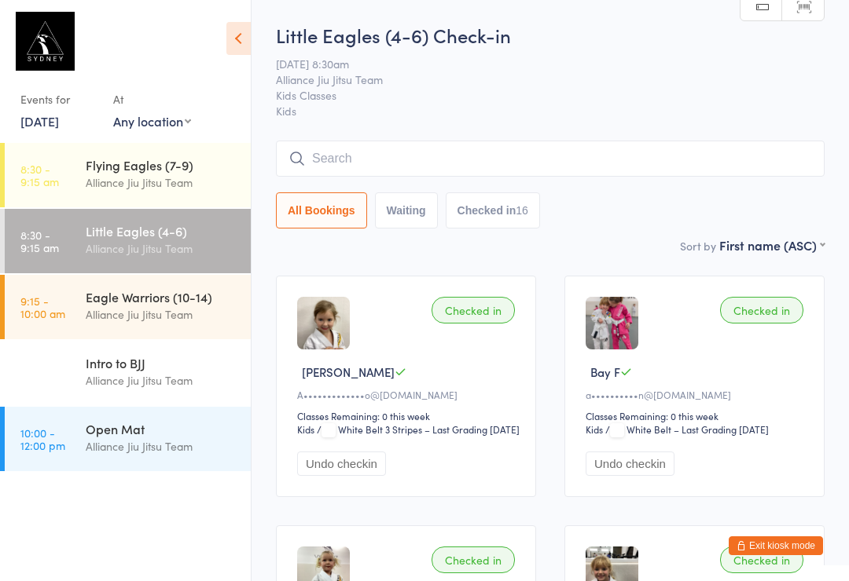
click at [356, 160] on input "search" at bounding box center [550, 159] width 548 height 36
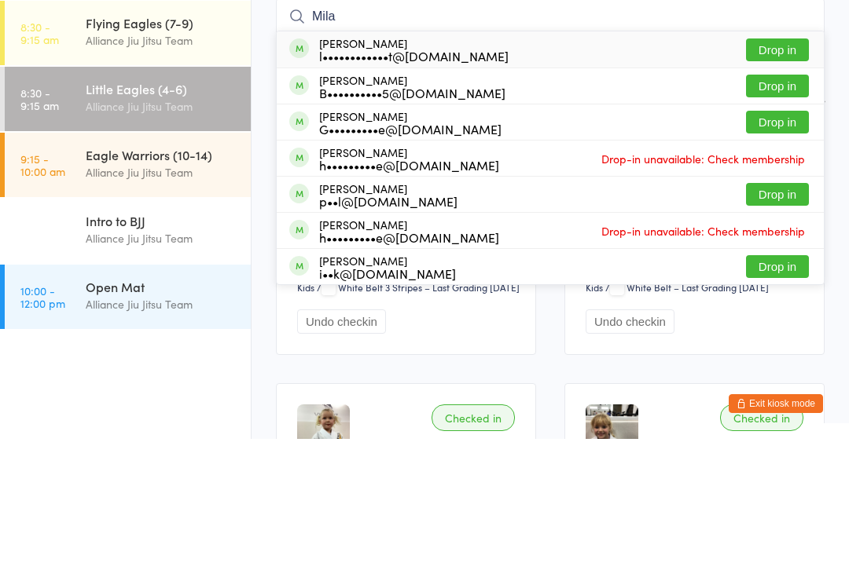
type input "Mila"
click at [411, 192] on div "l••••••••••••t@[DOMAIN_NAME]" at bounding box center [413, 198] width 189 height 13
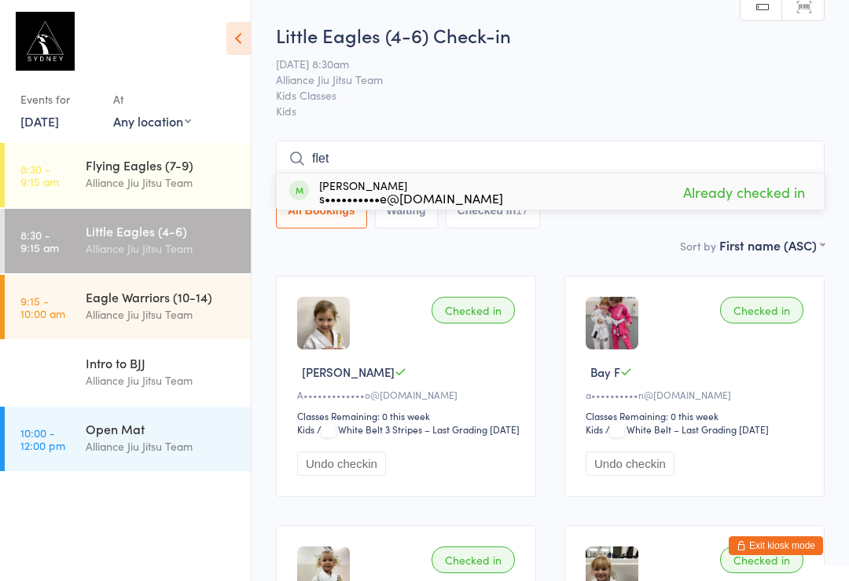
type input "flet"
click at [564, 199] on div "[PERSON_NAME] s••••••••••e@[DOMAIN_NAME] Already checked in" at bounding box center [550, 192] width 547 height 36
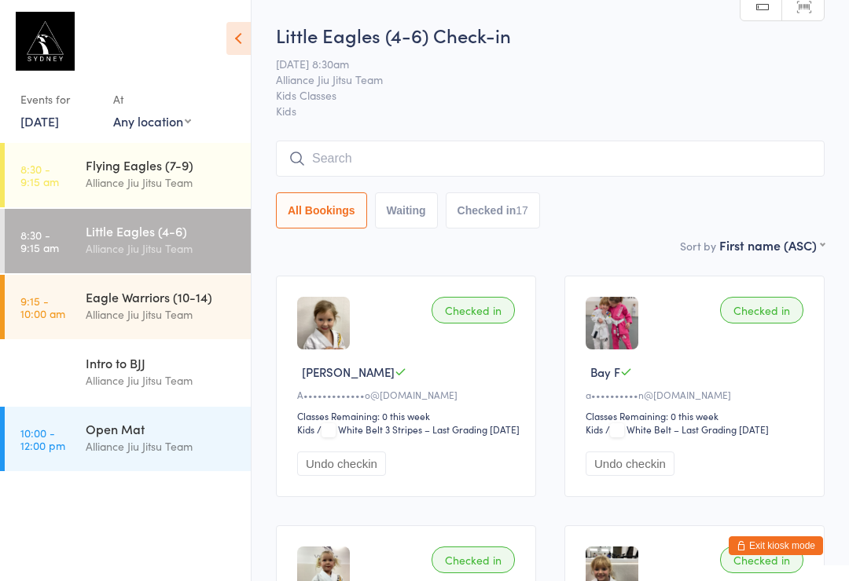
click at [431, 161] on input "search" at bounding box center [550, 159] width 548 height 36
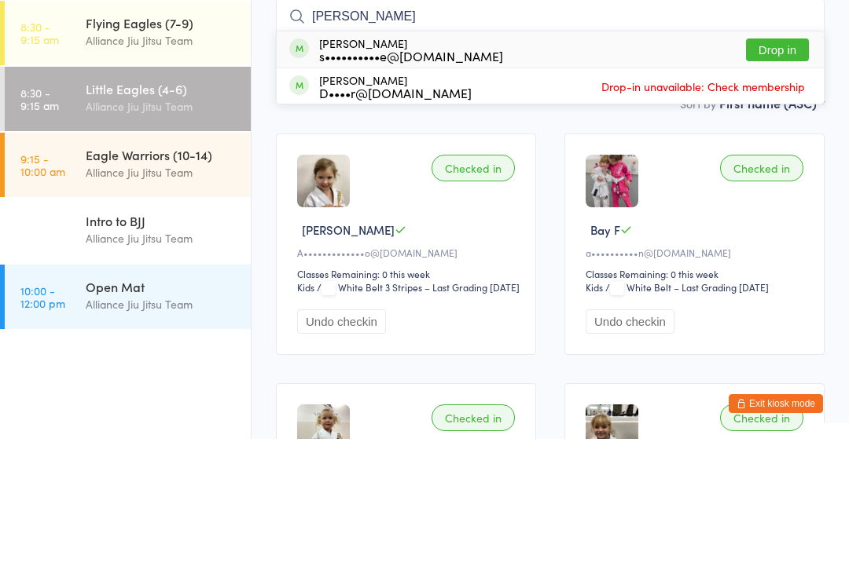
type input "[PERSON_NAME]"
click at [502, 174] on div "[PERSON_NAME] s••••••••••e@[DOMAIN_NAME] Drop in" at bounding box center [550, 192] width 547 height 36
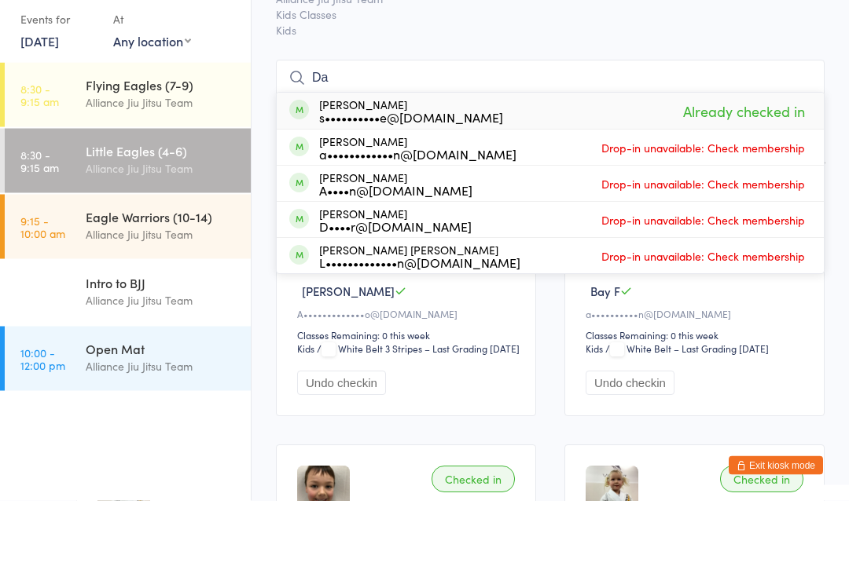
type input "D"
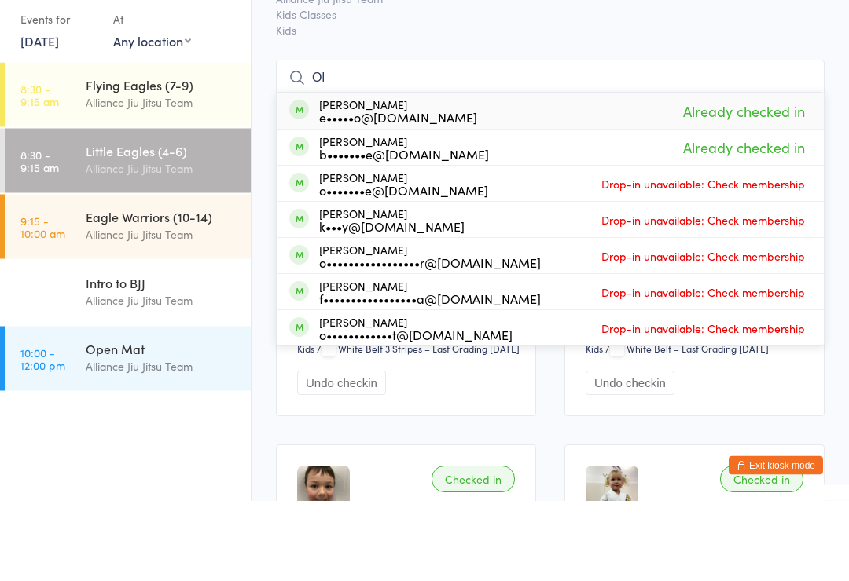
type input "O"
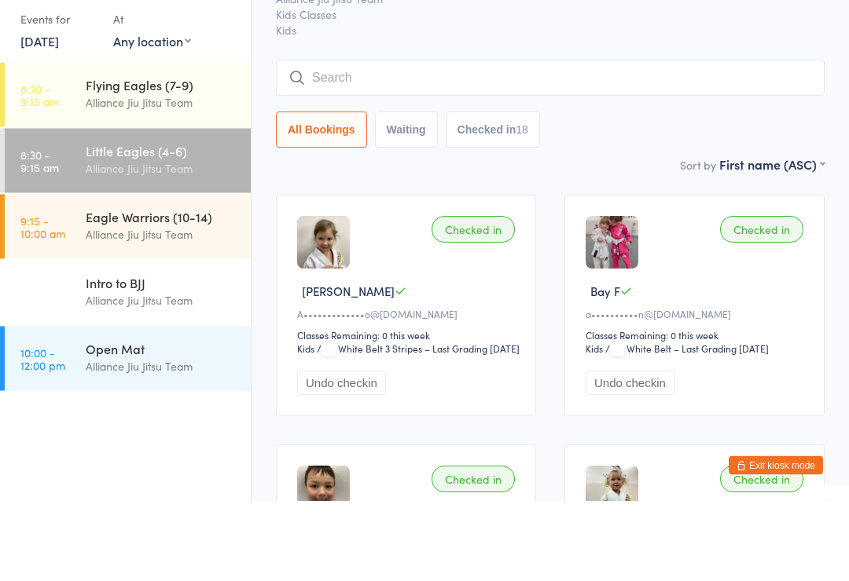
click at [64, 295] on time "9:15 - 10:00 am" at bounding box center [42, 307] width 45 height 25
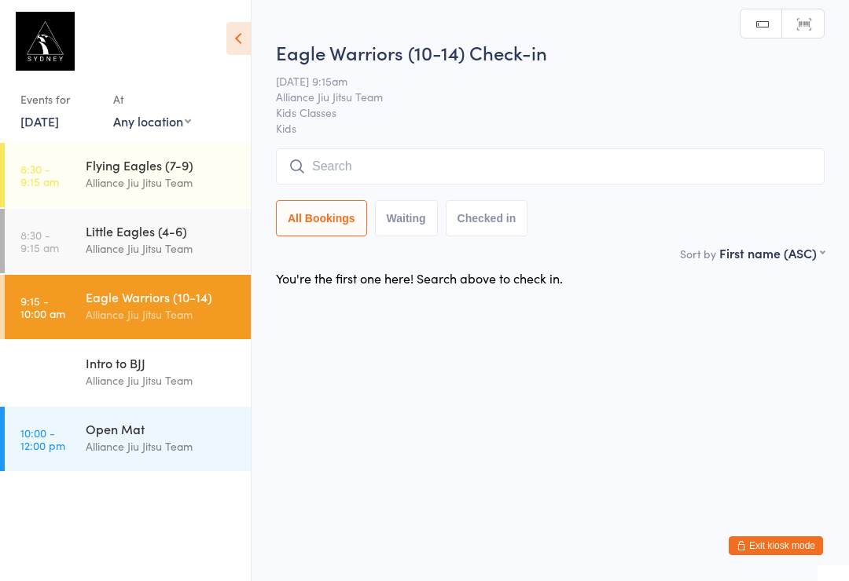
click at [340, 171] on input "search" at bounding box center [550, 167] width 548 height 36
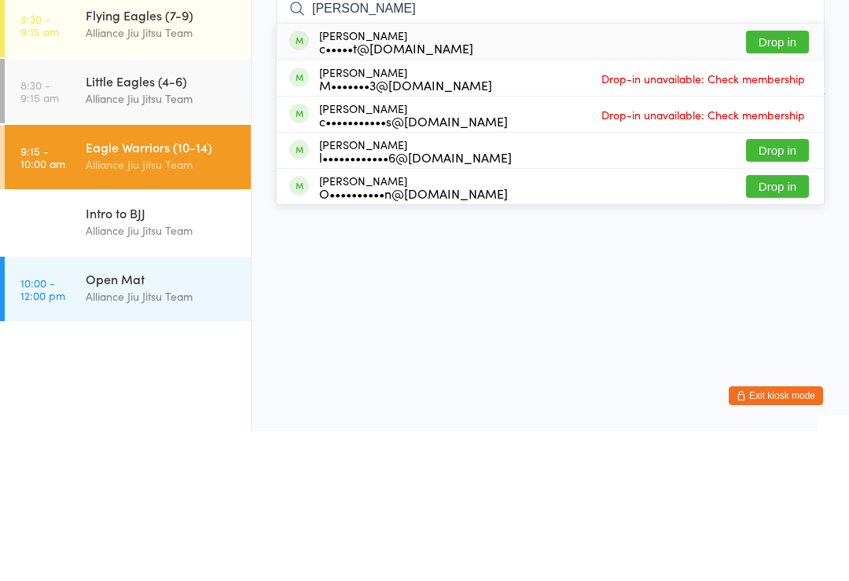
type input "[PERSON_NAME]"
click at [342, 301] on div "l••••••••••••6@[DOMAIN_NAME]" at bounding box center [415, 307] width 193 height 13
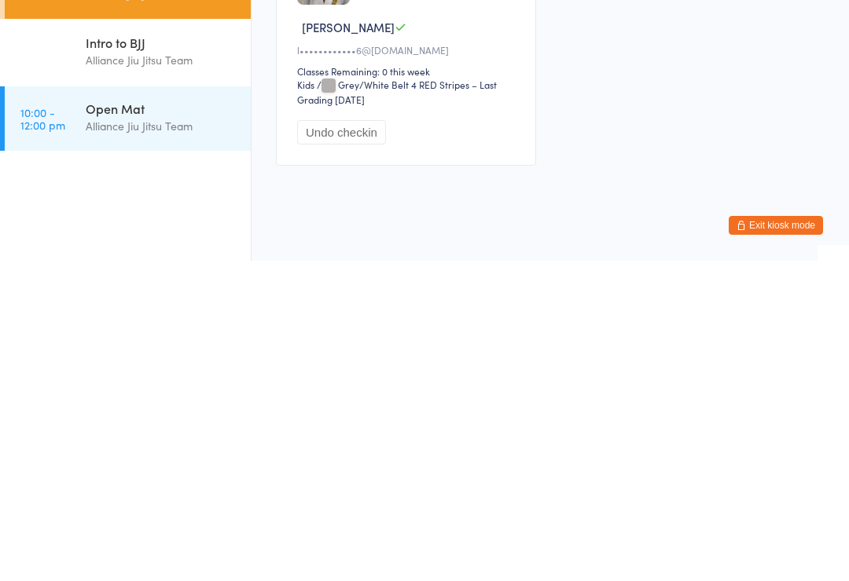
scroll to position [34, 0]
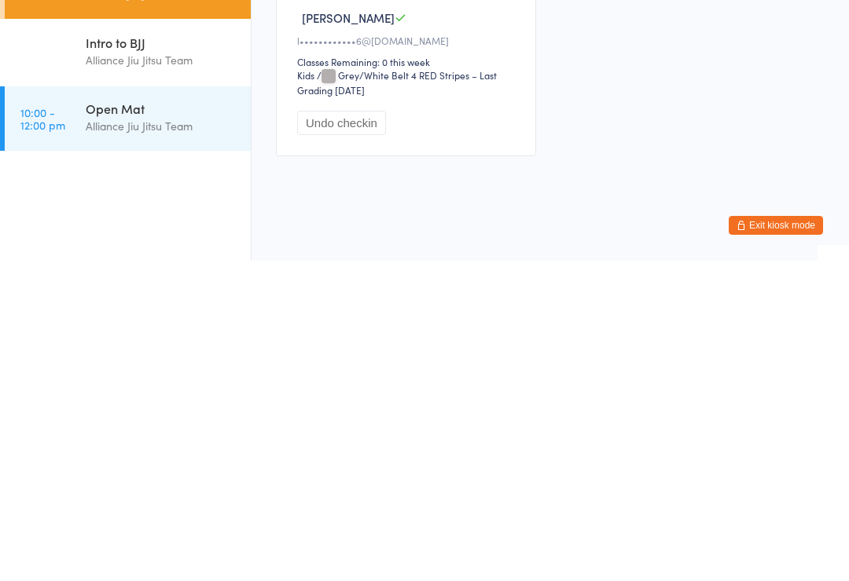
click at [175, 420] on div "Open Mat" at bounding box center [162, 428] width 152 height 17
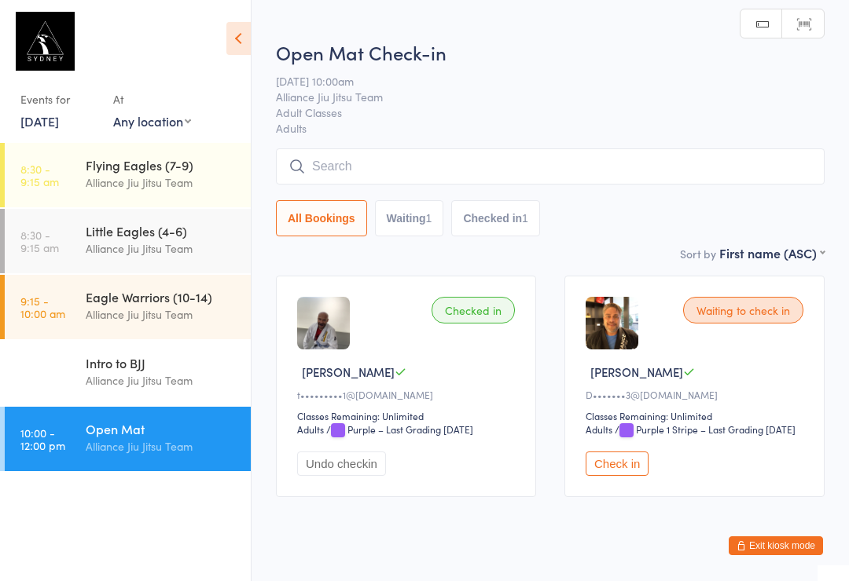
click at [431, 159] on input "search" at bounding box center [550, 167] width 548 height 36
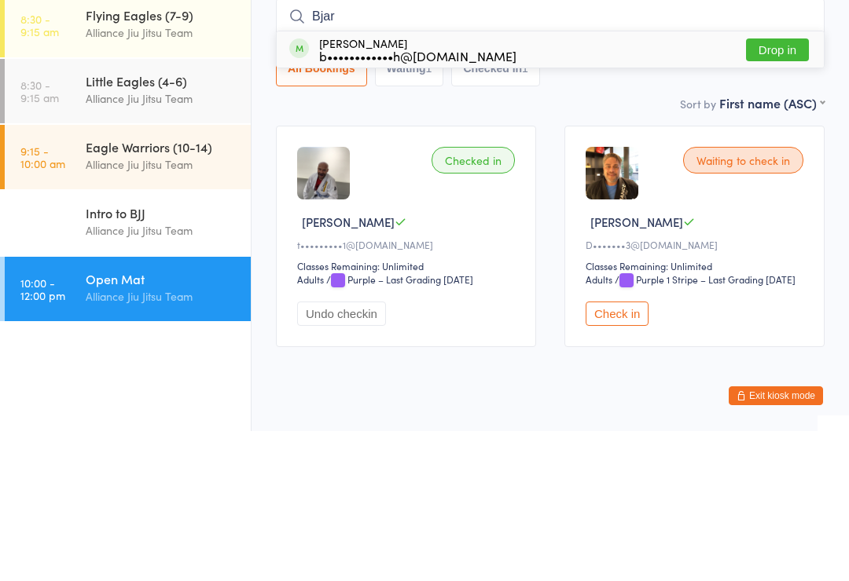
type input "Bjar"
click at [786, 189] on button "Drop in" at bounding box center [777, 200] width 63 height 23
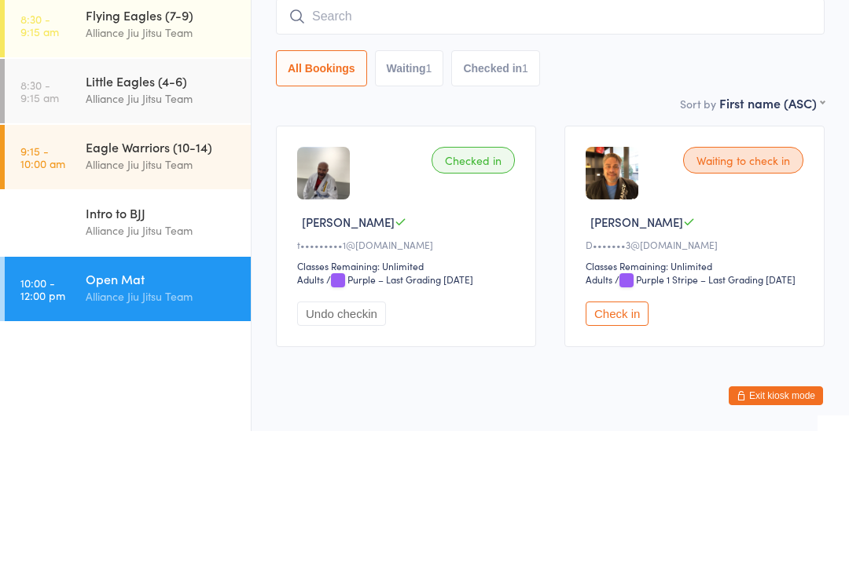
scroll to position [59, 0]
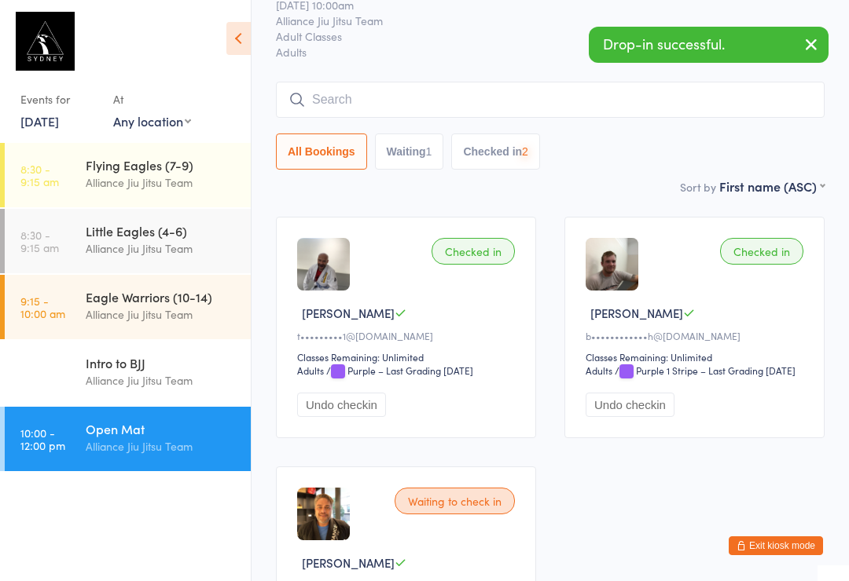
click at [182, 289] on div "Eagle Warriors (10-14)" at bounding box center [162, 296] width 152 height 17
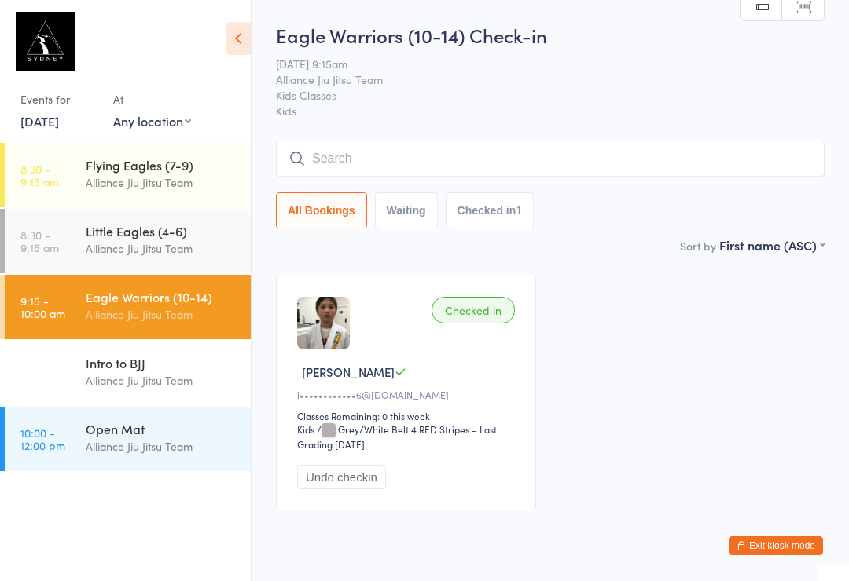
click at [362, 166] on input "search" at bounding box center [550, 159] width 548 height 36
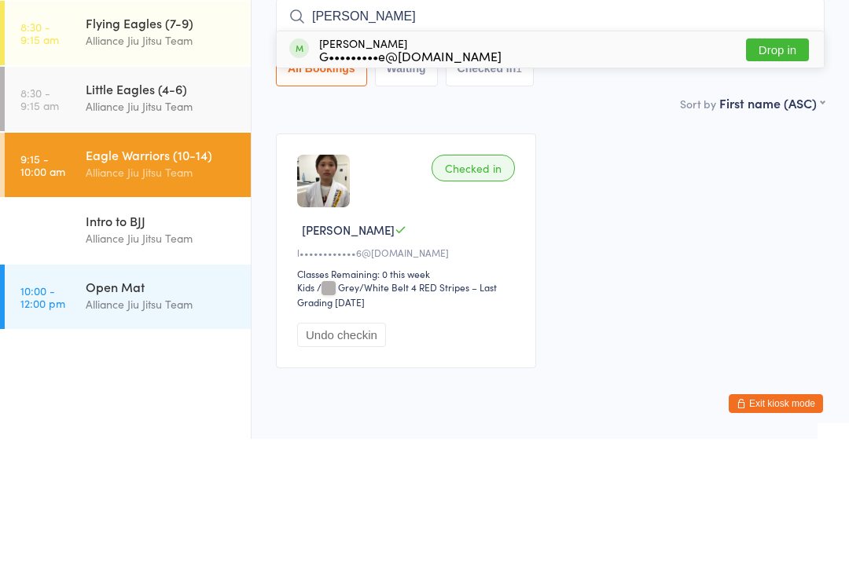
type input "[PERSON_NAME]"
click at [413, 179] on div "[PERSON_NAME] G•••••••••e@[DOMAIN_NAME]" at bounding box center [410, 191] width 182 height 25
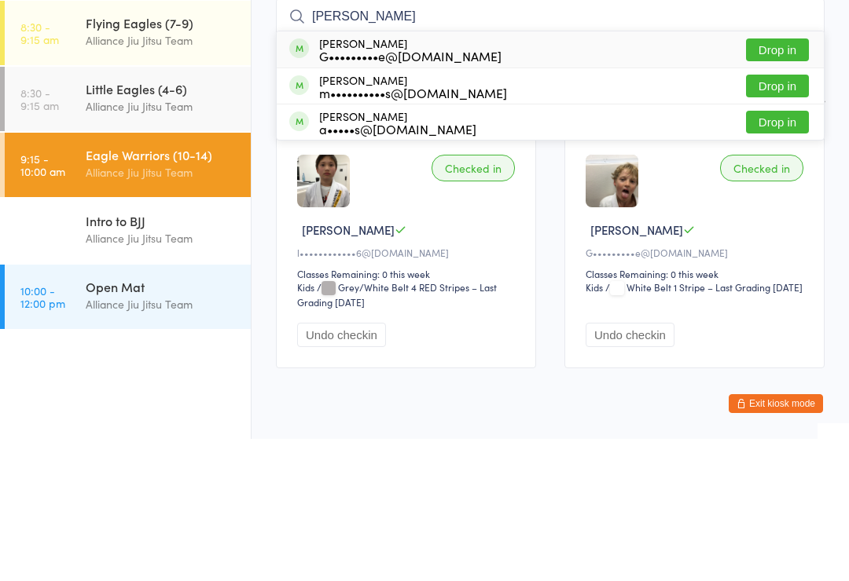
type input "[PERSON_NAME]"
click at [364, 192] on div "G•••••••••e@[DOMAIN_NAME]" at bounding box center [410, 198] width 182 height 13
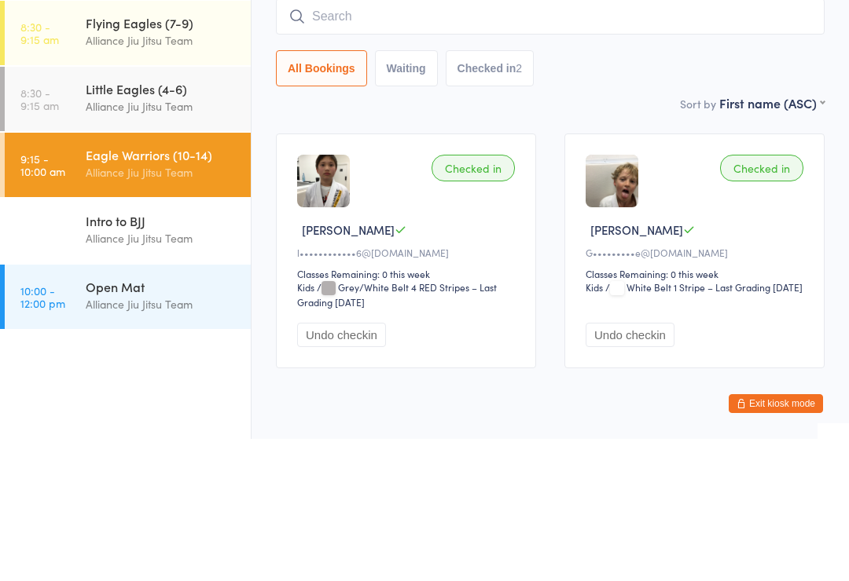
scroll to position [59, 0]
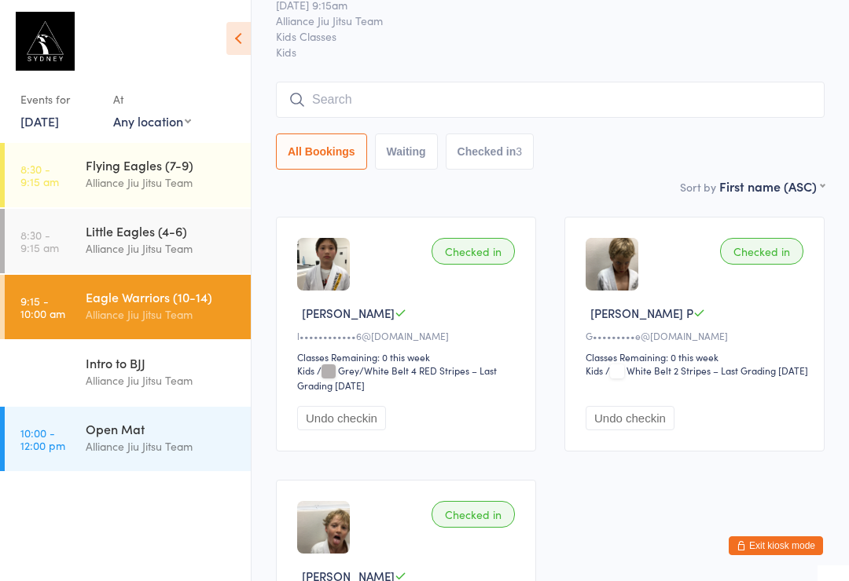
click at [609, 87] on input "search" at bounding box center [550, 100] width 548 height 36
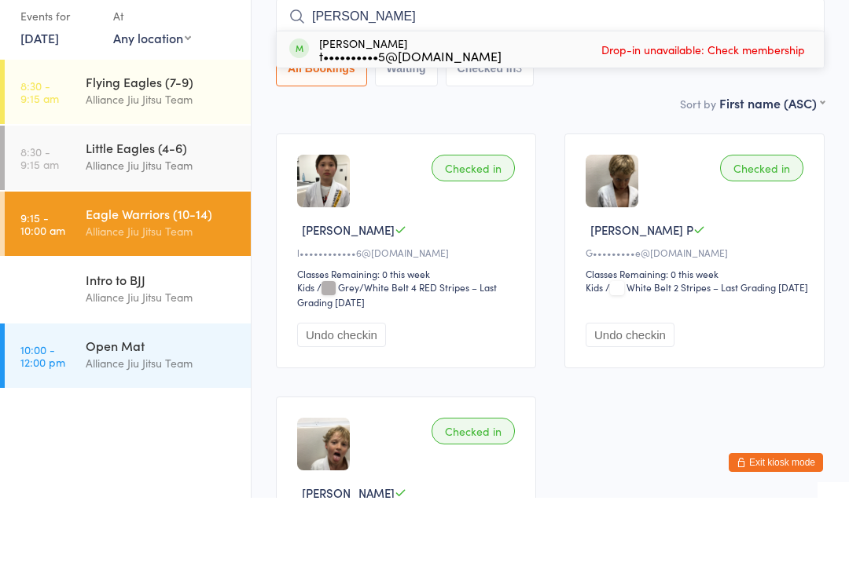
type input "[PERSON_NAME]"
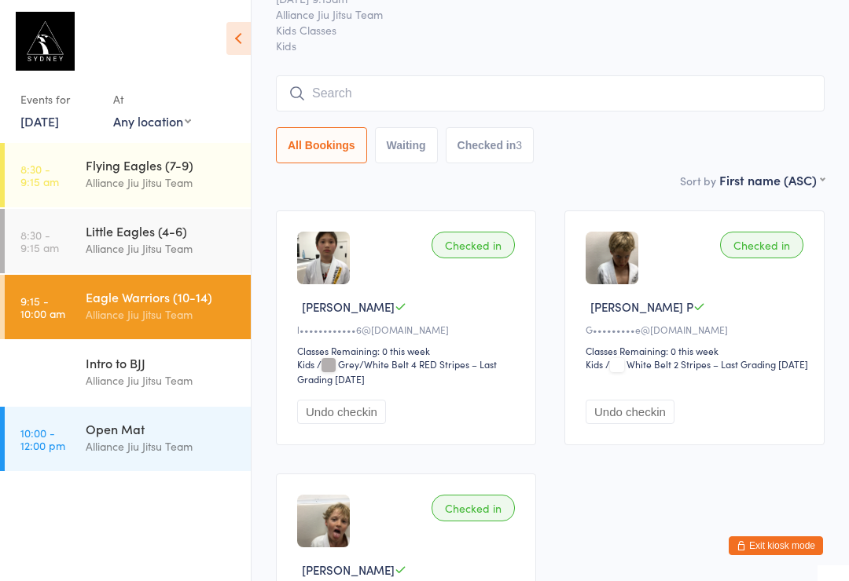
scroll to position [0, 0]
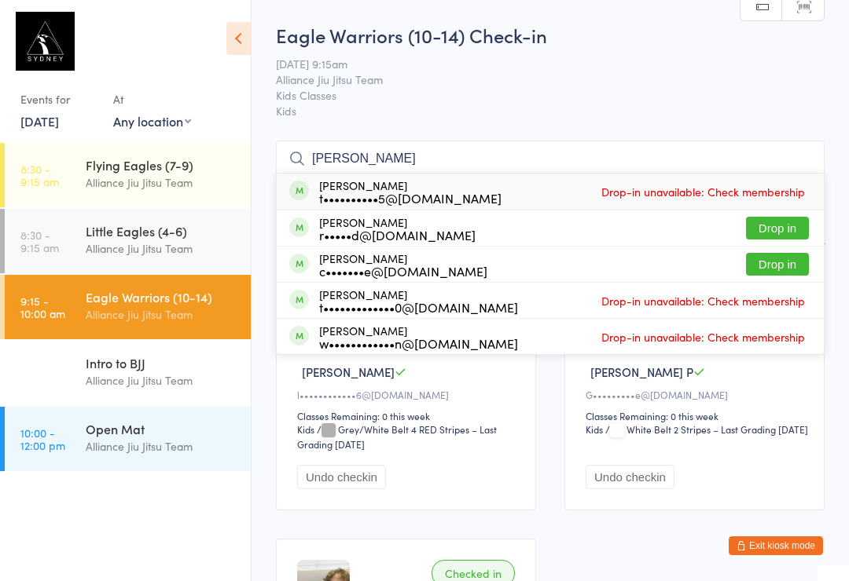
type input "[PERSON_NAME]"
click at [409, 230] on div "r•••••d@[DOMAIN_NAME]" at bounding box center [397, 235] width 156 height 13
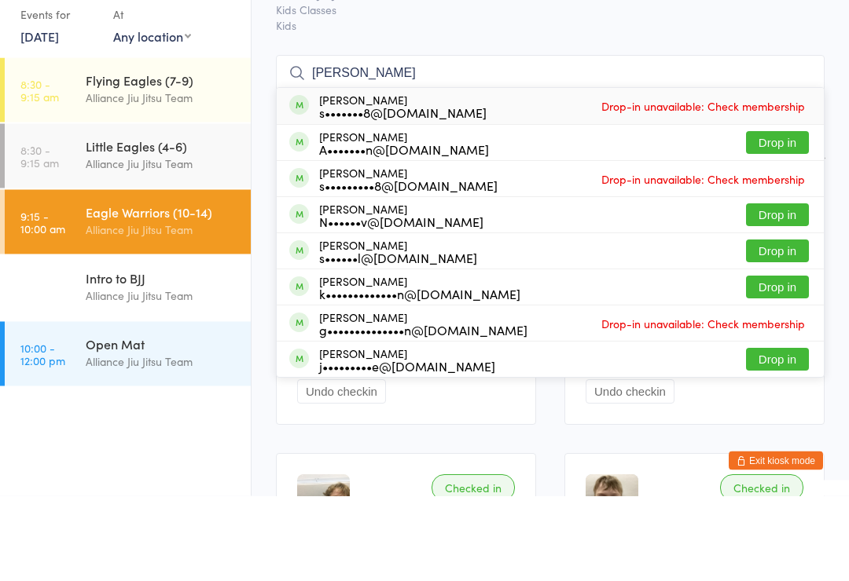
type input "[PERSON_NAME]"
click at [772, 325] on button "Drop in" at bounding box center [777, 336] width 63 height 23
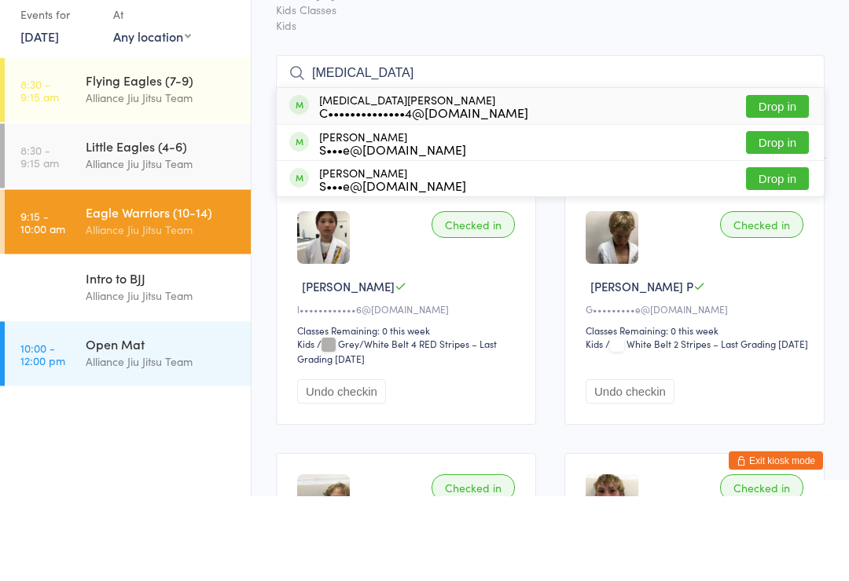
type input "[MEDICAL_DATA]"
click at [802, 181] on button "Drop in" at bounding box center [777, 192] width 63 height 23
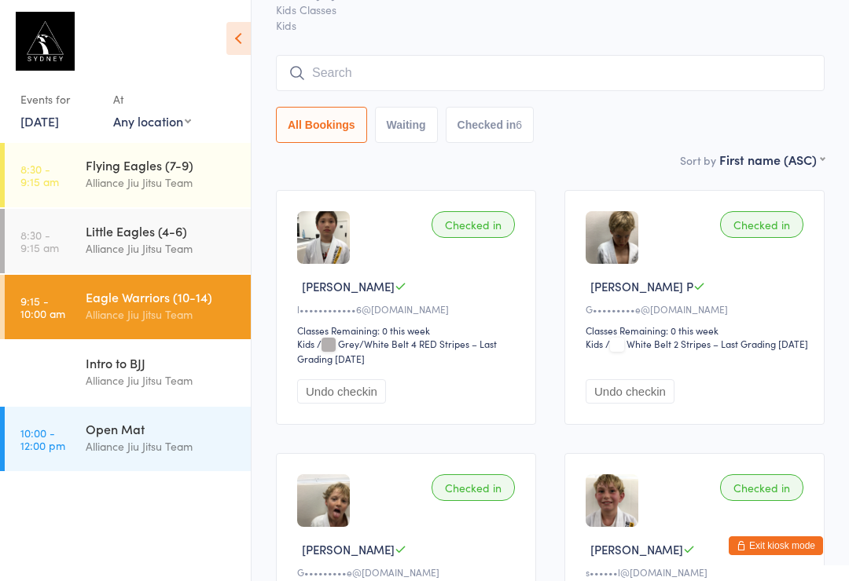
click at [644, 80] on input "search" at bounding box center [550, 73] width 548 height 36
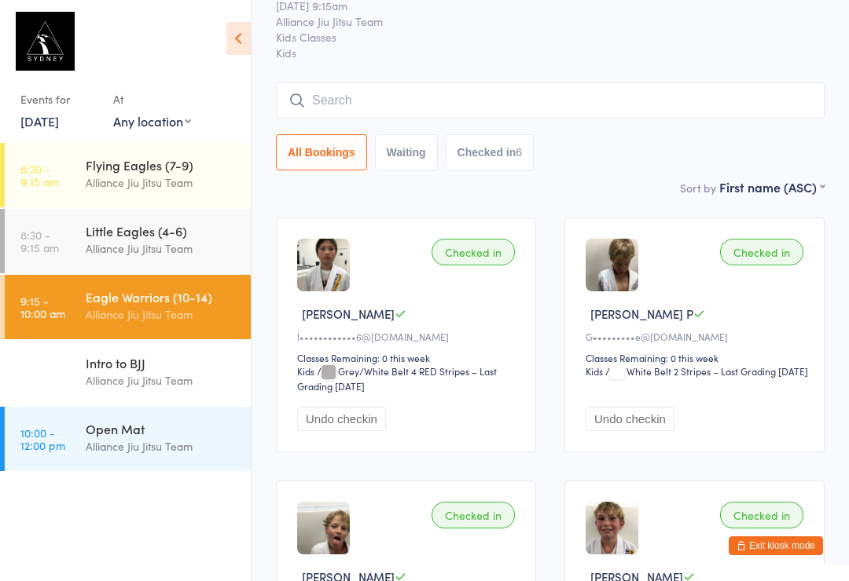
scroll to position [0, 0]
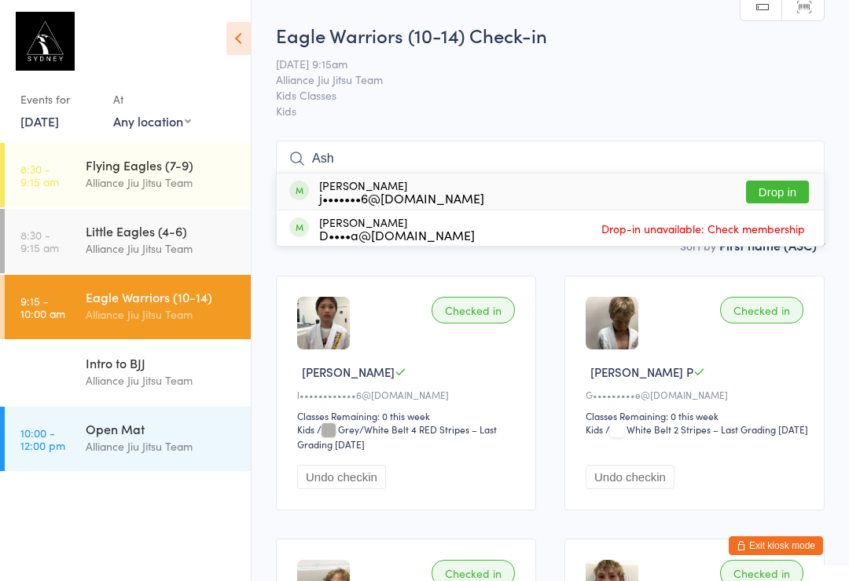
type input "Ash"
click at [780, 203] on button "Drop in" at bounding box center [777, 192] width 63 height 23
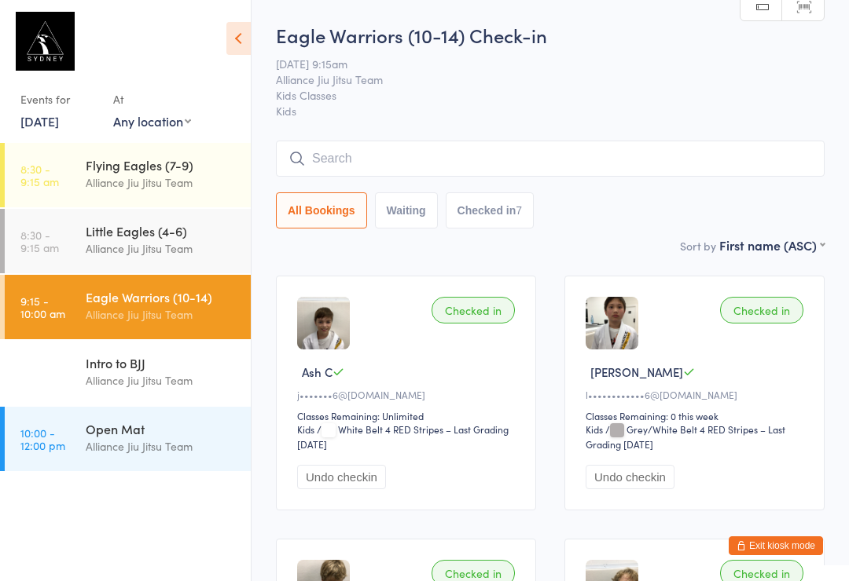
click at [327, 196] on button "All Bookings" at bounding box center [321, 211] width 91 height 36
click at [299, 149] on input "search" at bounding box center [550, 159] width 548 height 36
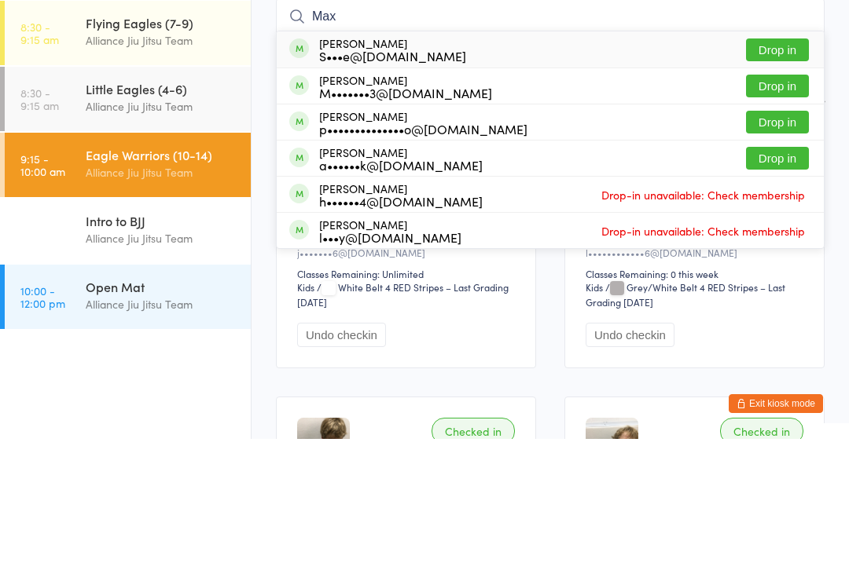
type input "Max"
click at [771, 181] on button "Drop in" at bounding box center [777, 192] width 63 height 23
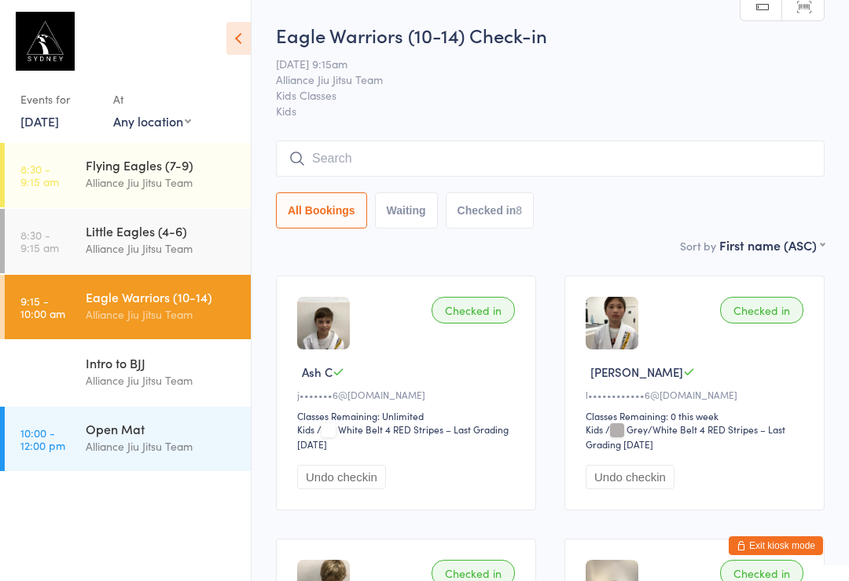
click at [644, 147] on input "search" at bounding box center [550, 159] width 548 height 36
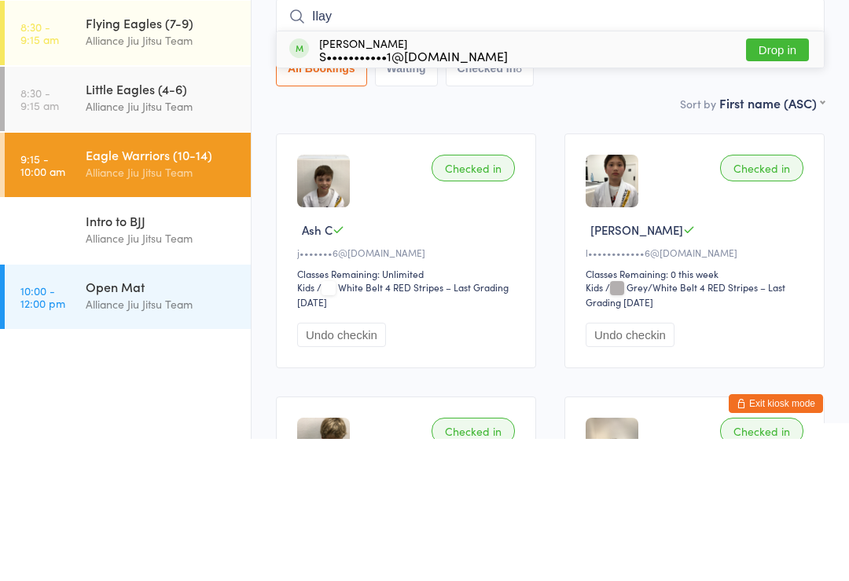
type input "Ilay"
click at [771, 181] on button "Drop in" at bounding box center [777, 192] width 63 height 23
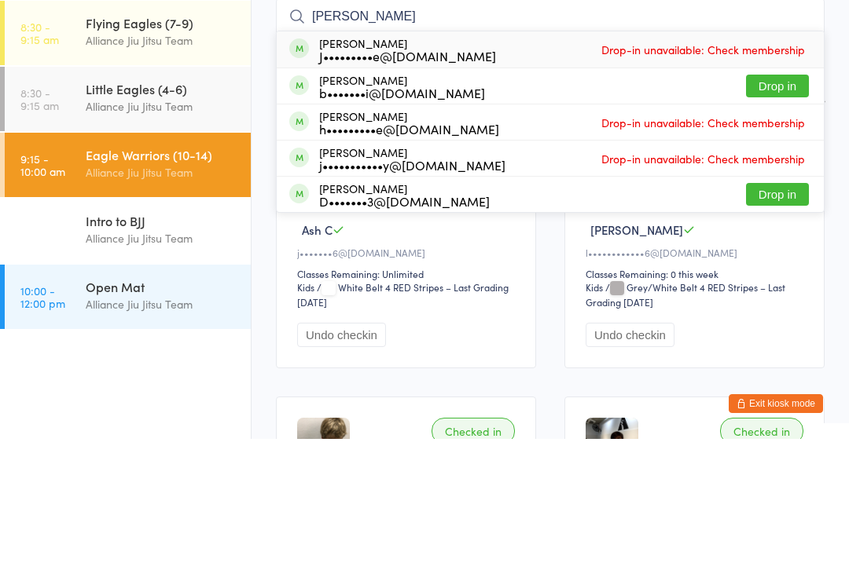
type input "[PERSON_NAME]"
click at [772, 217] on button "Drop in" at bounding box center [777, 228] width 63 height 23
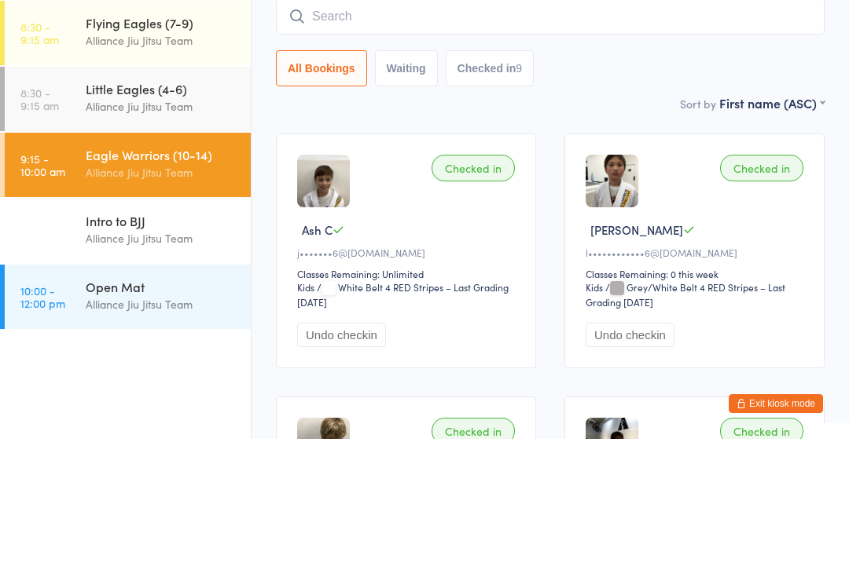
scroll to position [142, 0]
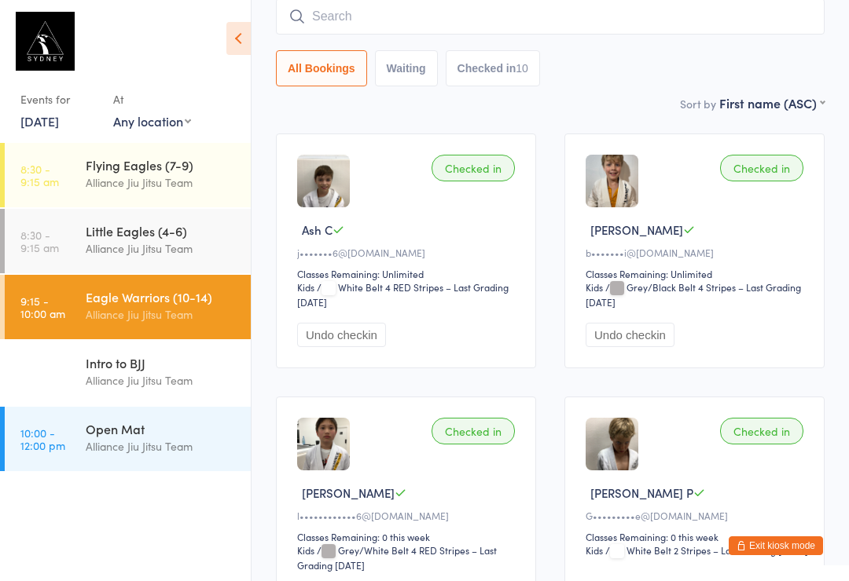
click at [162, 177] on div "Alliance Jiu Jitsu Team" at bounding box center [162, 183] width 152 height 18
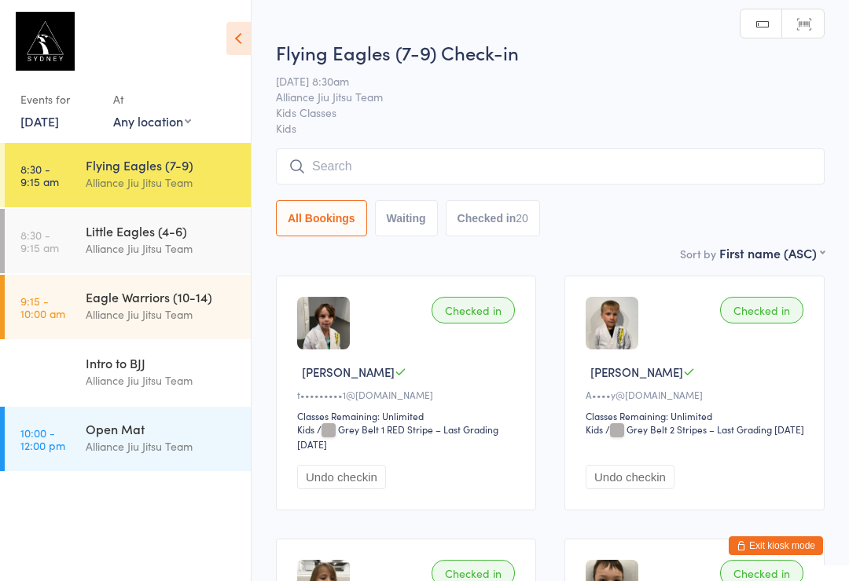
click at [449, 171] on input "search" at bounding box center [550, 167] width 548 height 36
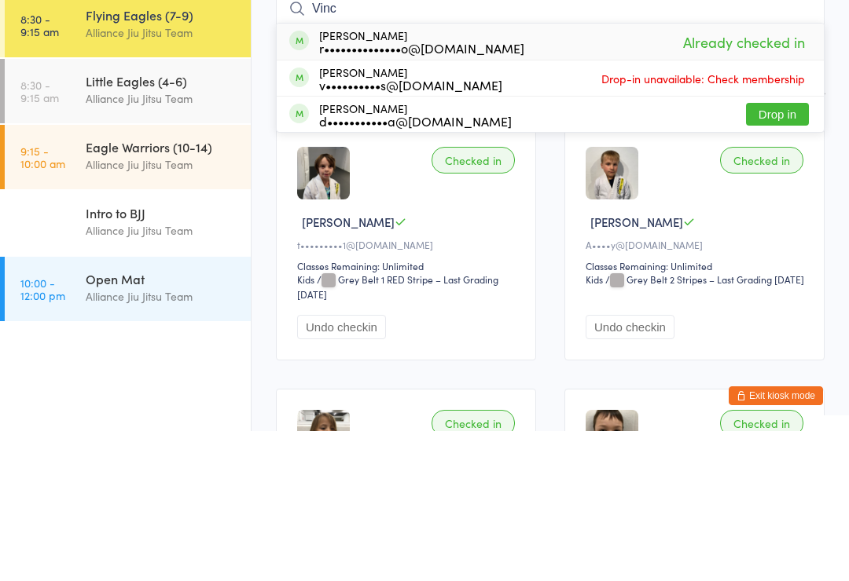
type input "Vinc"
click at [521, 174] on div "[PERSON_NAME] r••••••••••••••o@[DOMAIN_NAME] Already checked in" at bounding box center [550, 192] width 547 height 36
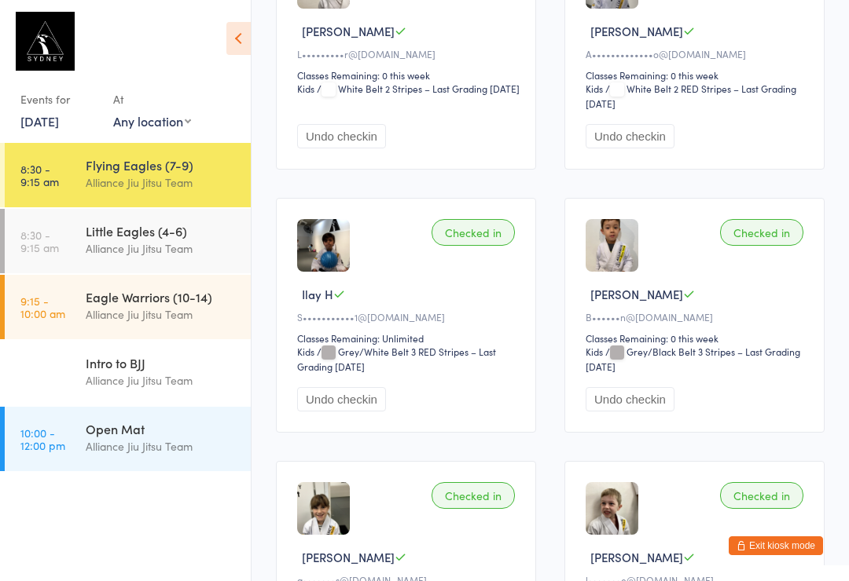
scroll to position [1411, 0]
click at [123, 239] on div "Little Eagles (4-6)" at bounding box center [162, 230] width 152 height 17
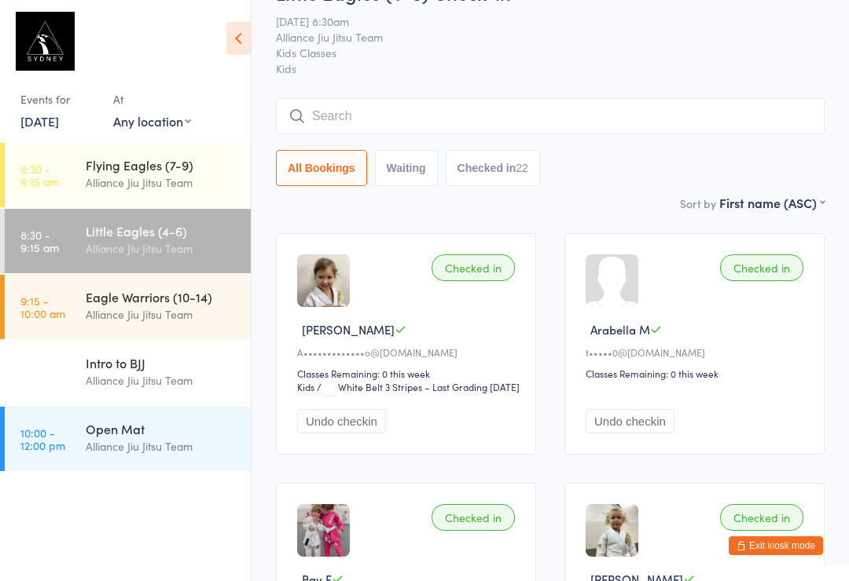
scroll to position [27, 0]
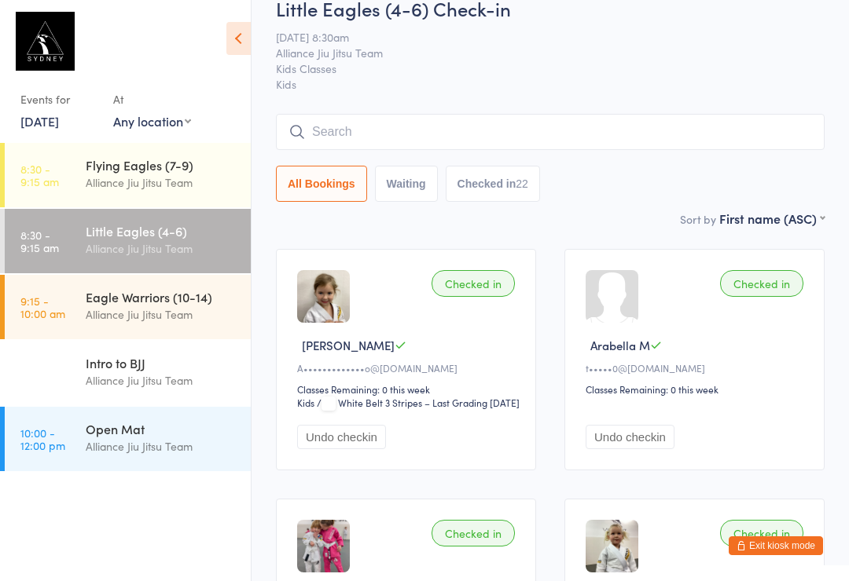
click at [460, 123] on input "search" at bounding box center [550, 132] width 548 height 36
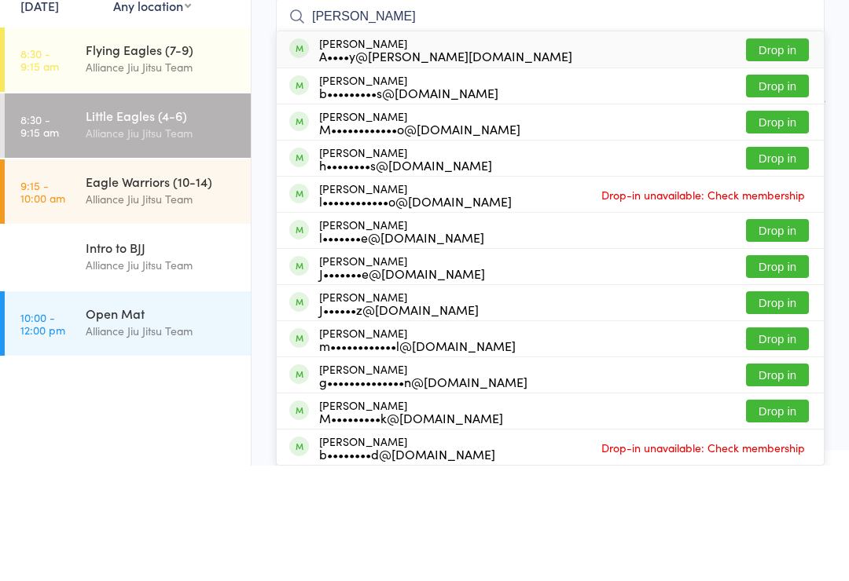
type input "[PERSON_NAME]"
click at [768, 154] on button "Drop in" at bounding box center [777, 165] width 63 height 23
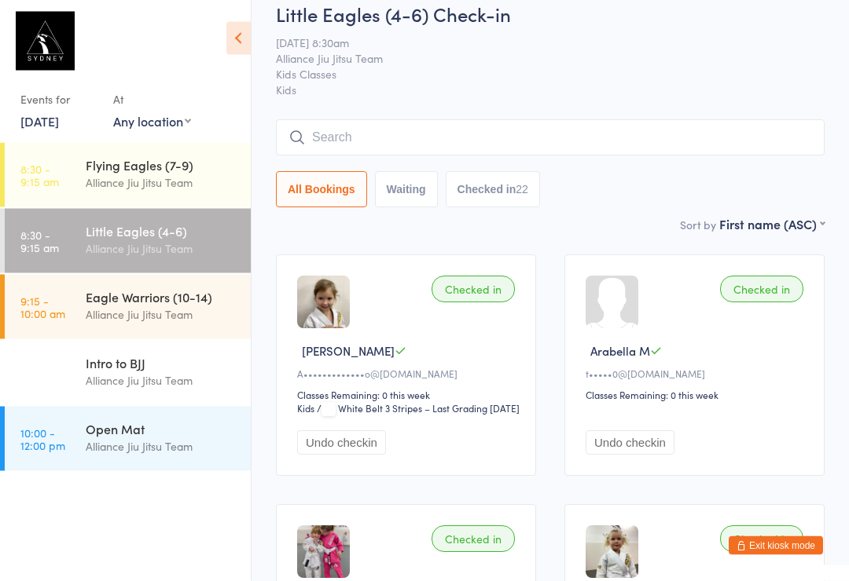
scroll to position [0, 0]
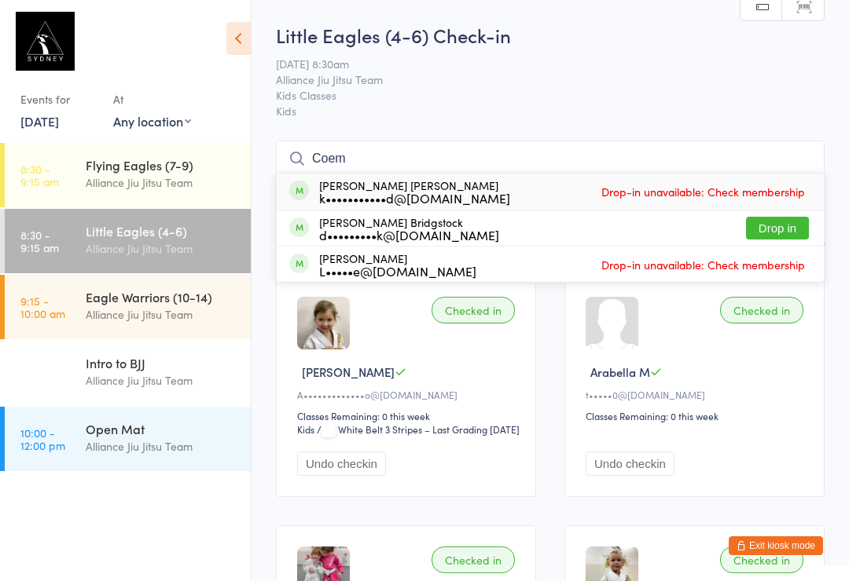
type input "Coem"
click at [778, 232] on button "Drop in" at bounding box center [777, 228] width 63 height 23
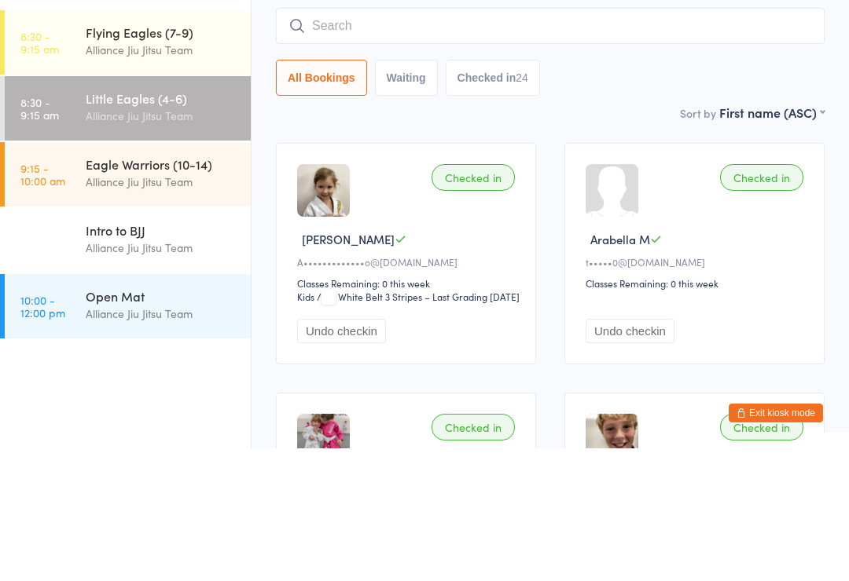
click at [167, 306] on div "Alliance Jiu Jitsu Team" at bounding box center [162, 315] width 152 height 18
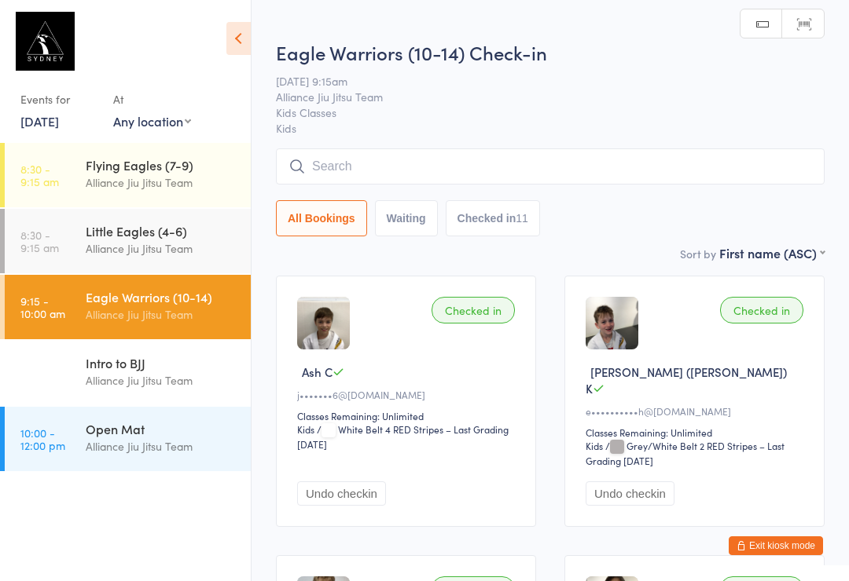
click at [475, 162] on input "search" at bounding box center [550, 167] width 548 height 36
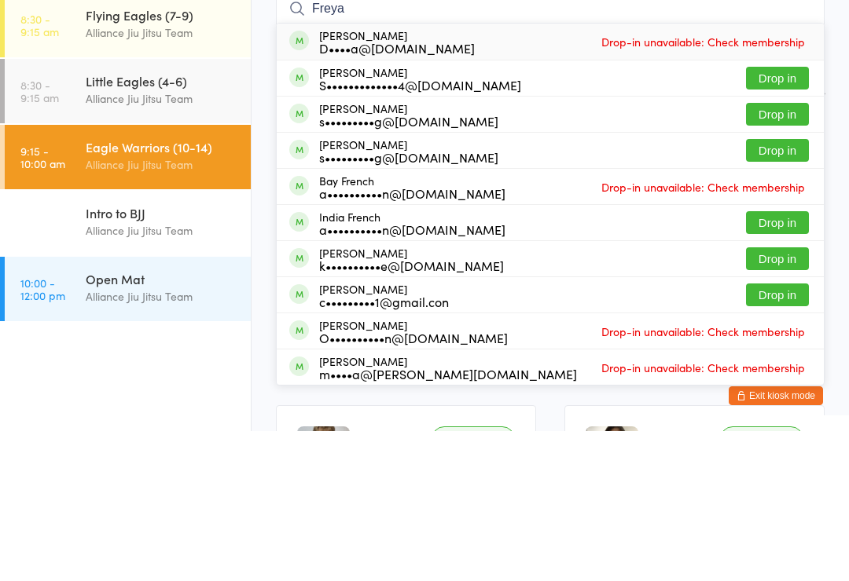
type input "Freya"
click at [773, 217] on button "Drop in" at bounding box center [777, 228] width 63 height 23
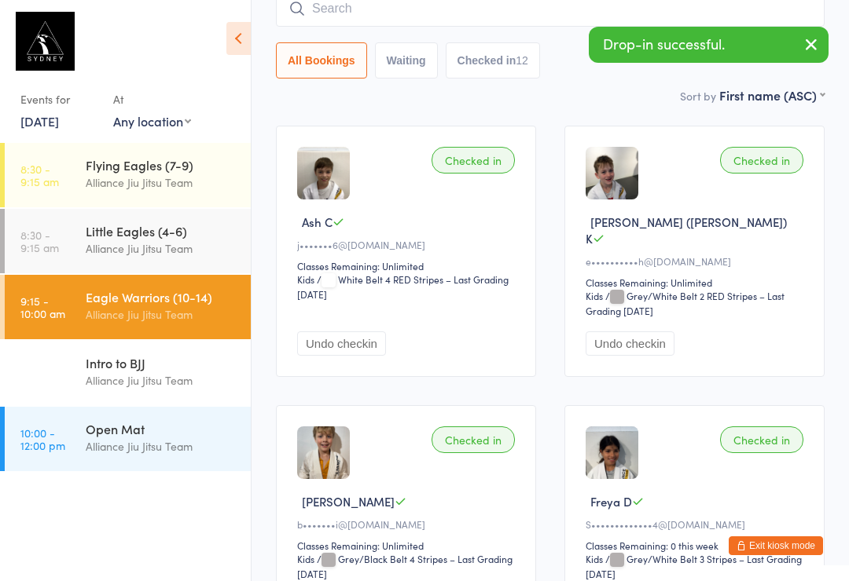
click at [417, 12] on input "search" at bounding box center [550, 9] width 548 height 36
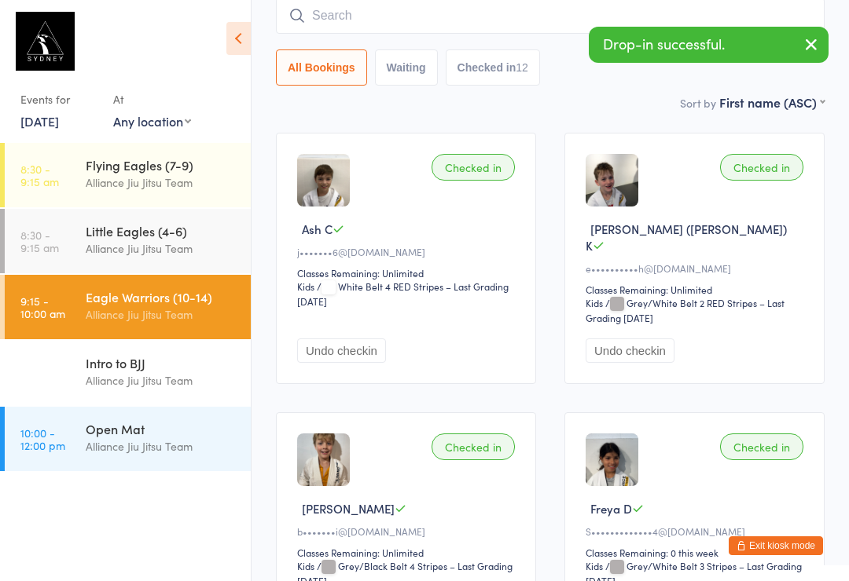
scroll to position [142, 0]
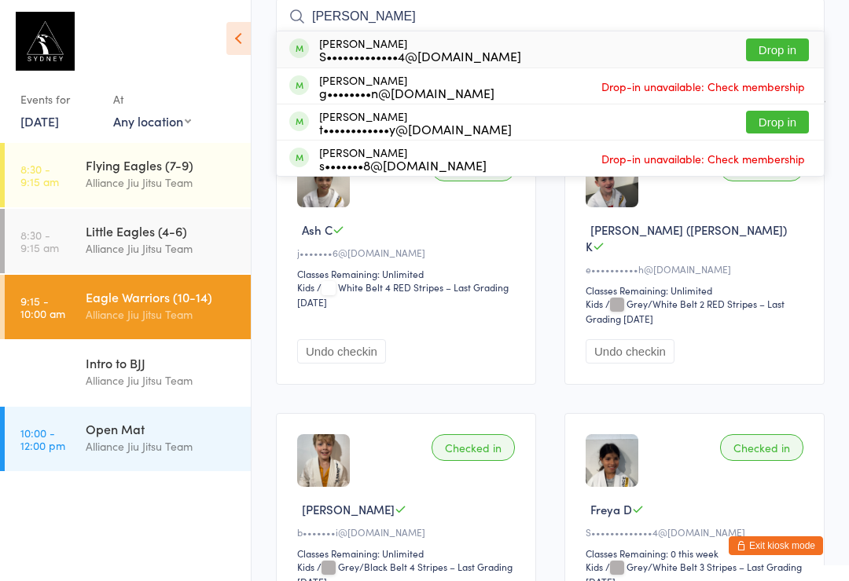
type input "Tommy"
click at [781, 56] on button "Drop in" at bounding box center [777, 50] width 63 height 23
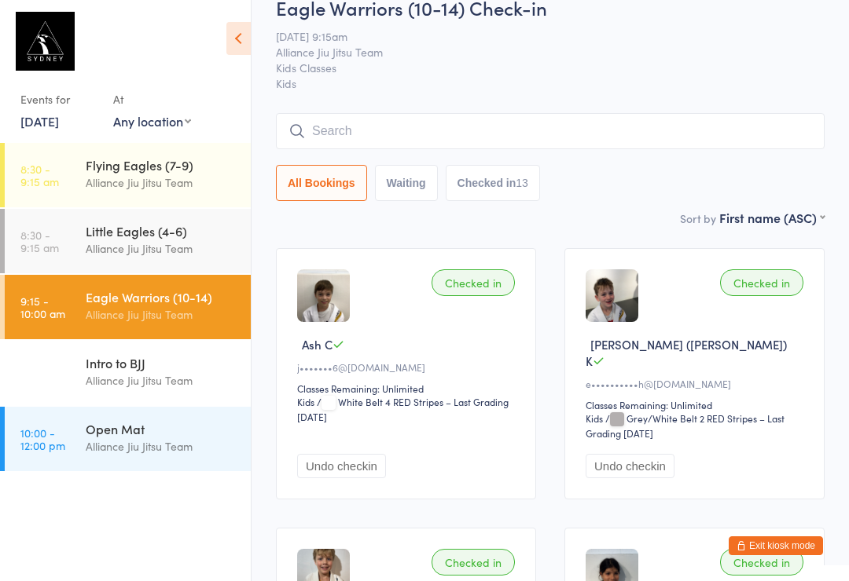
scroll to position [0, 0]
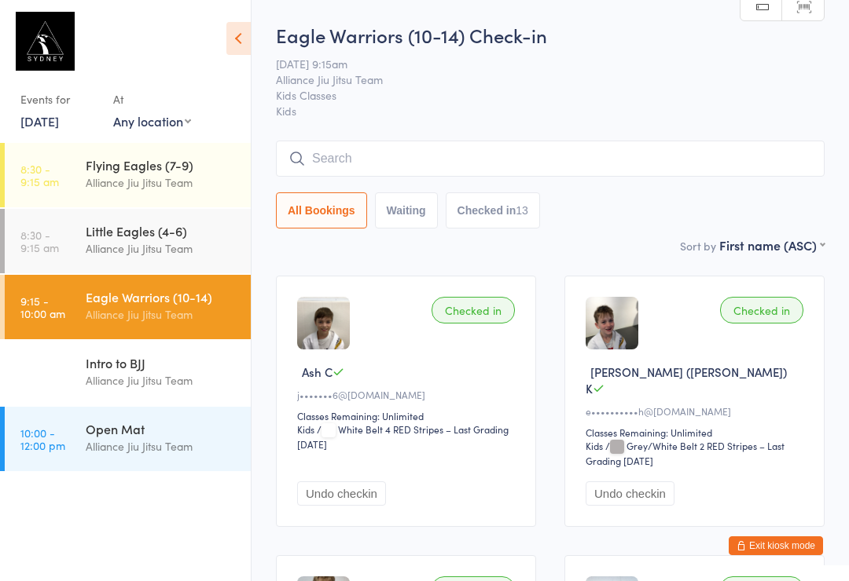
click at [585, 155] on input "search" at bounding box center [550, 159] width 548 height 36
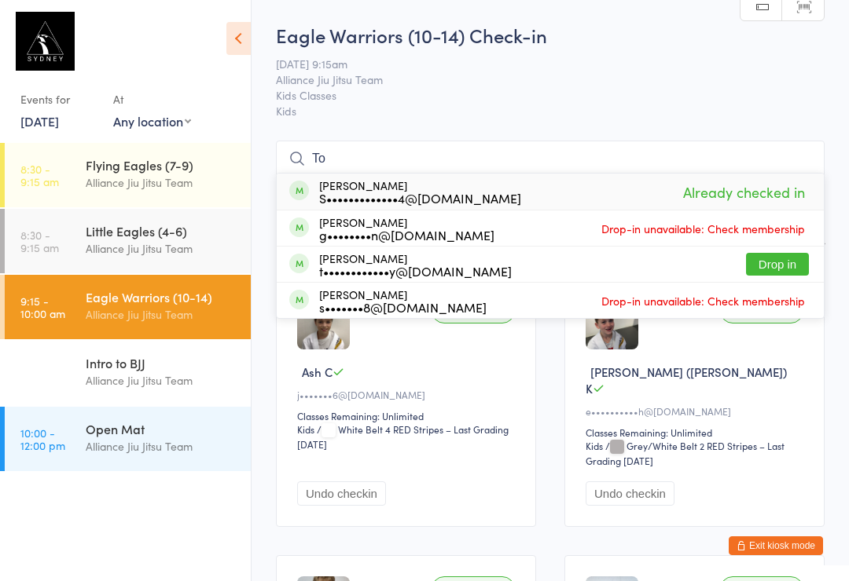
type input "T"
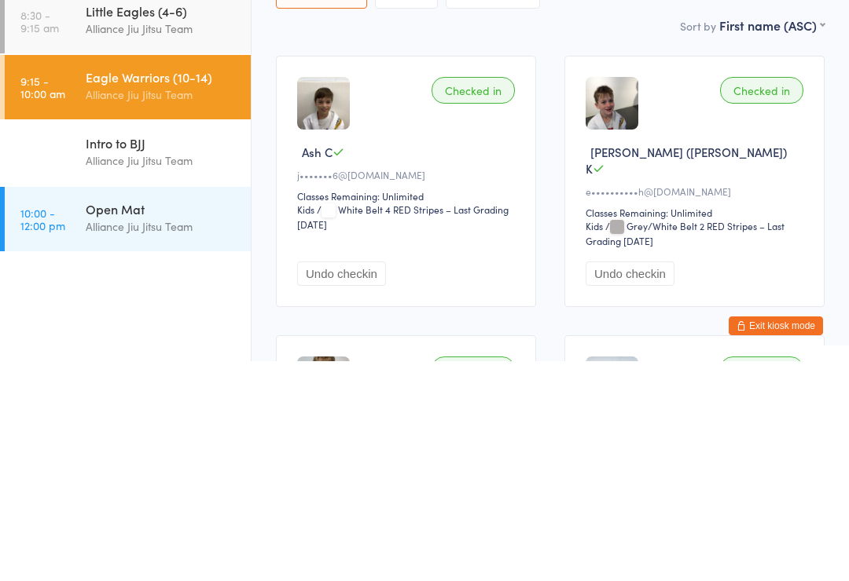
click at [155, 420] on div "Open Mat" at bounding box center [162, 428] width 152 height 17
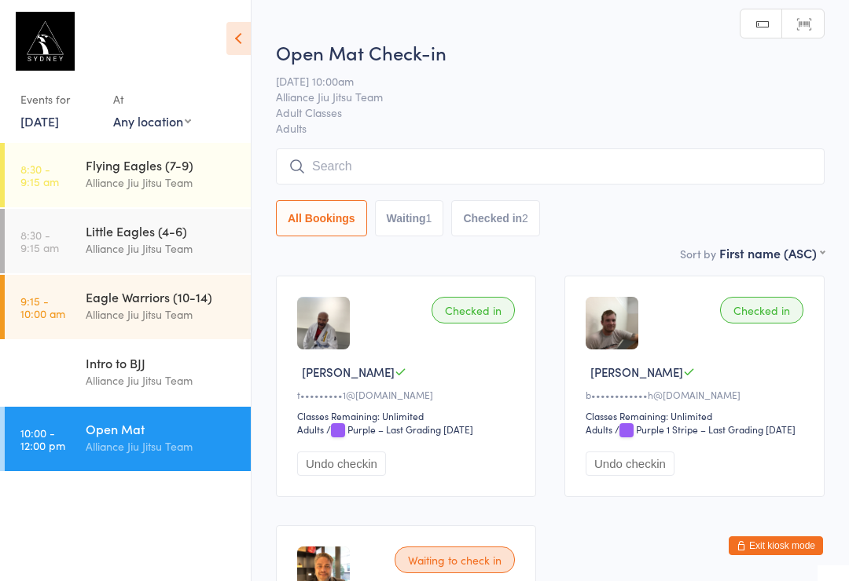
click at [413, 172] on input "search" at bounding box center [550, 167] width 548 height 36
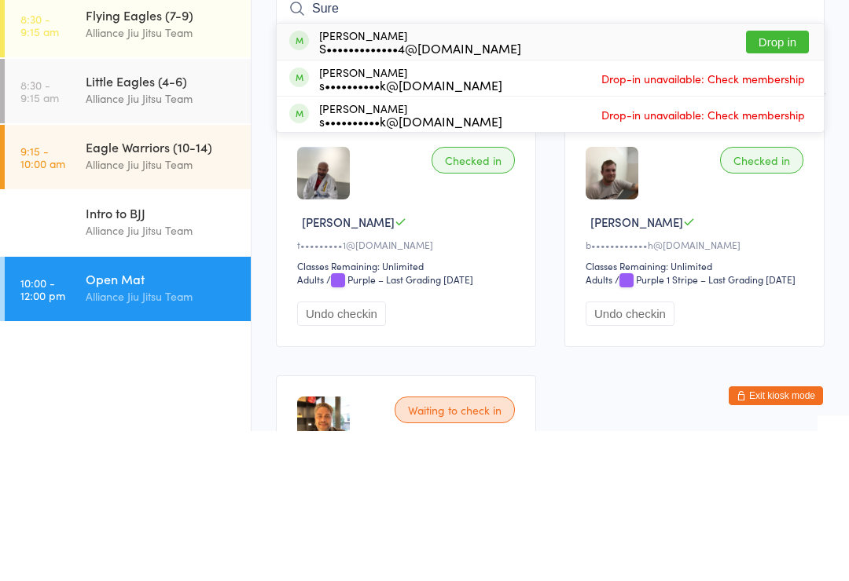
type input "Sure"
click at [783, 181] on button "Drop in" at bounding box center [777, 192] width 63 height 23
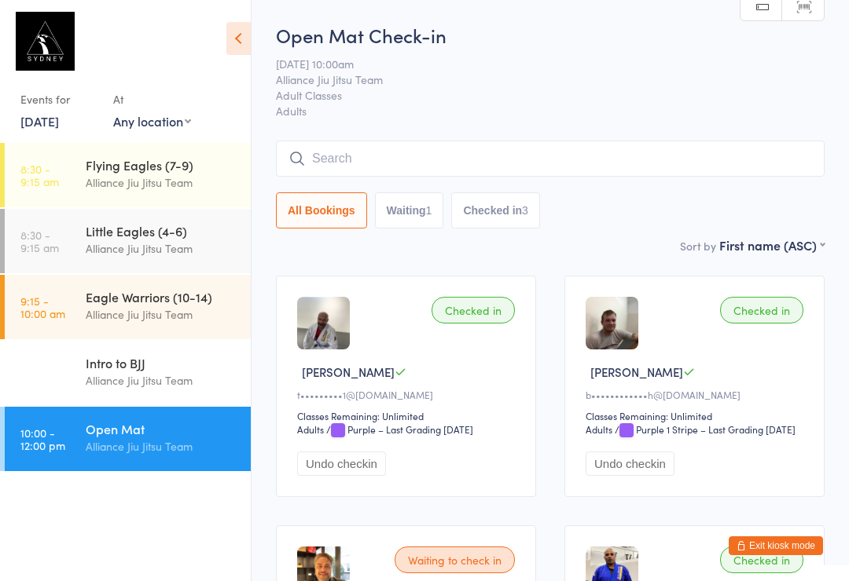
click at [677, 147] on input "search" at bounding box center [550, 159] width 548 height 36
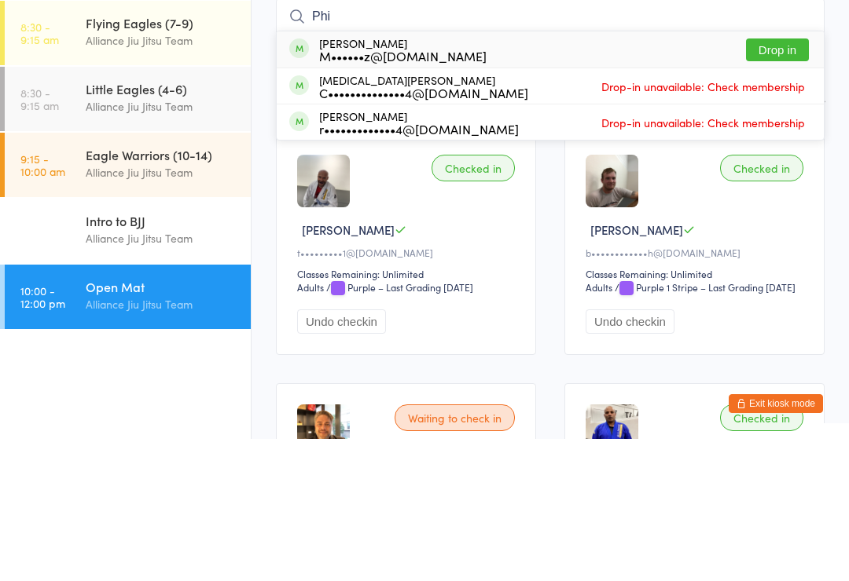
type input "Phi"
click at [778, 181] on button "Drop in" at bounding box center [777, 192] width 63 height 23
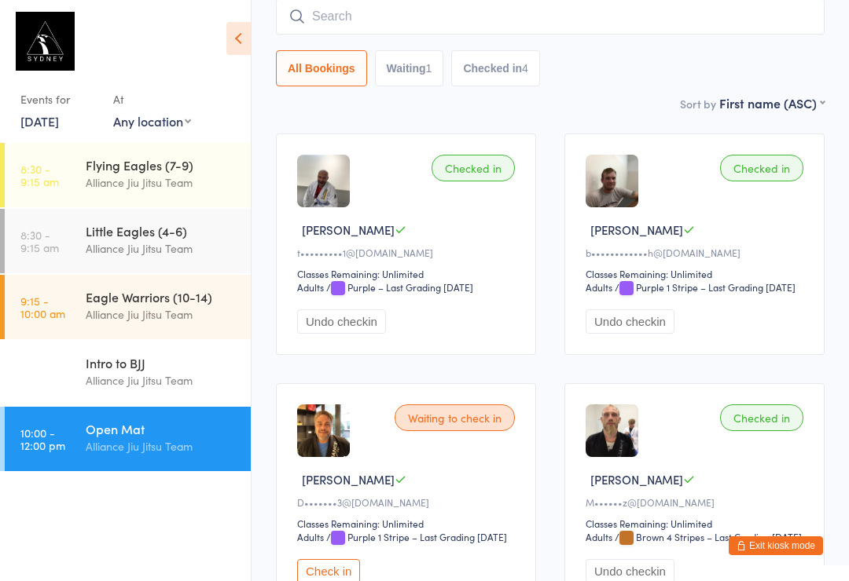
click at [507, 7] on input "search" at bounding box center [550, 16] width 548 height 36
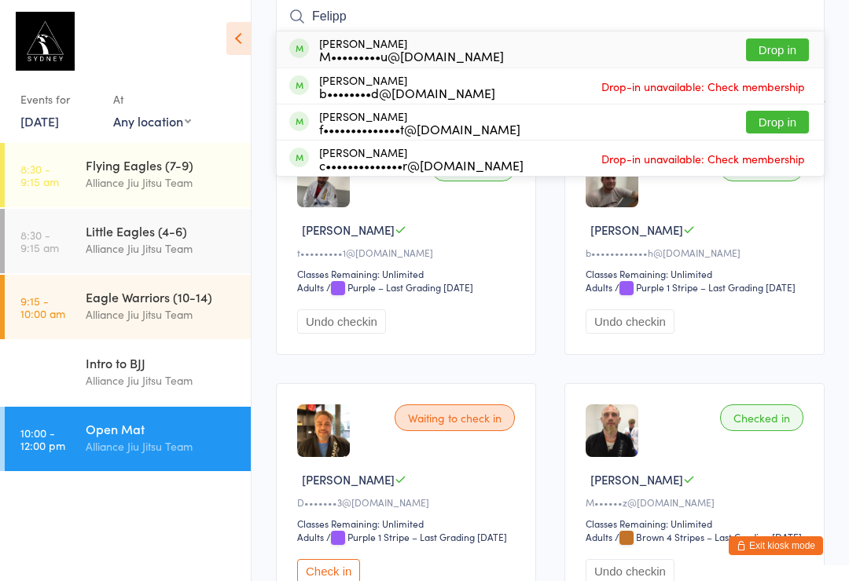
type input "Felipp"
click at [782, 47] on button "Drop in" at bounding box center [777, 50] width 63 height 23
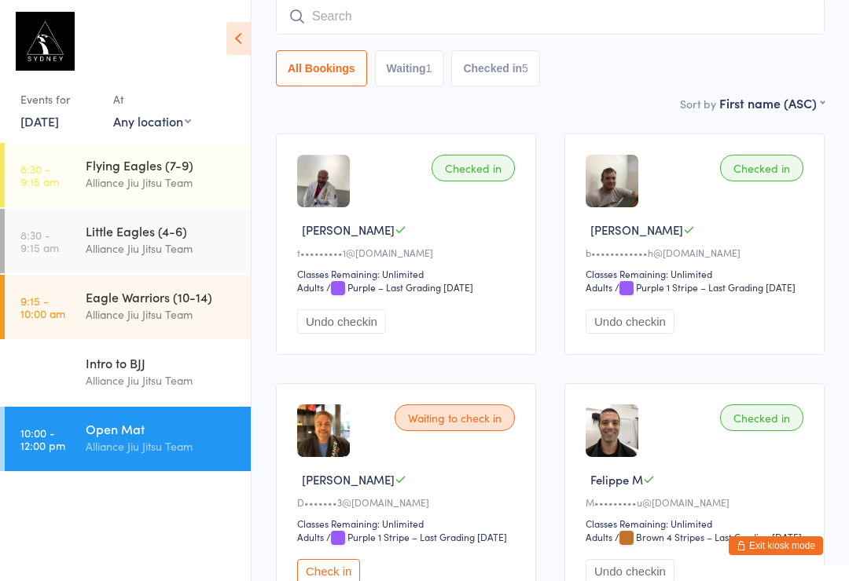
click at [532, 18] on input "search" at bounding box center [550, 16] width 548 height 36
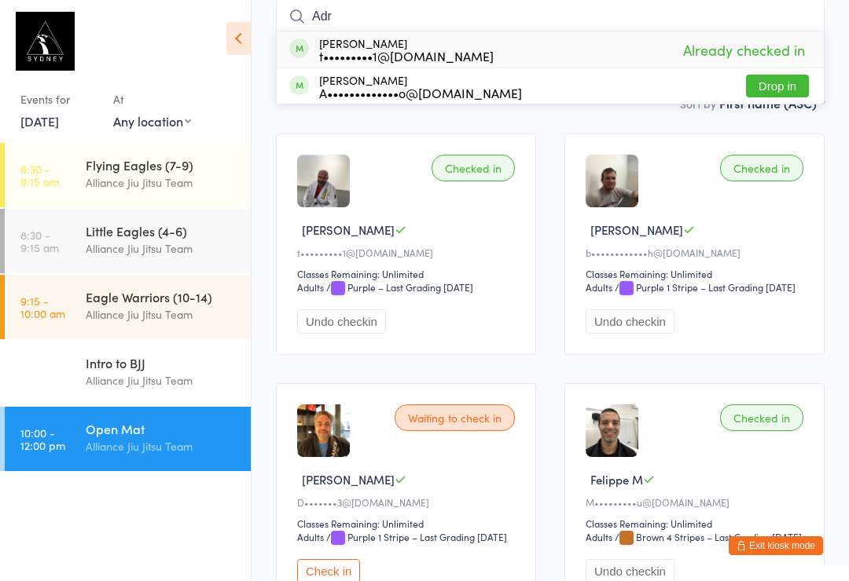
type input "Adr"
click at [787, 84] on button "Drop in" at bounding box center [777, 86] width 63 height 23
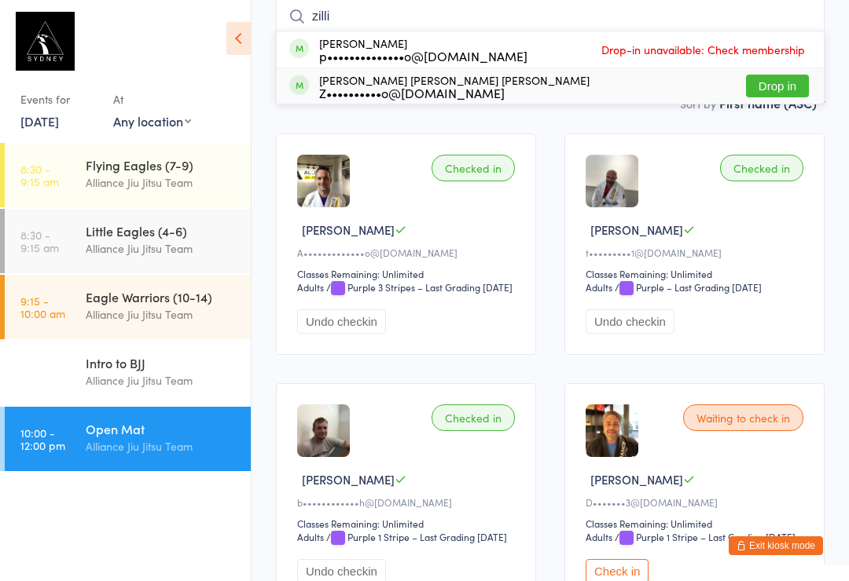
type input "zilli"
click at [625, 91] on div "Murilo Zilli Gomes de carvalho Z••••••••••o@gmail.com Drop in" at bounding box center [550, 85] width 547 height 35
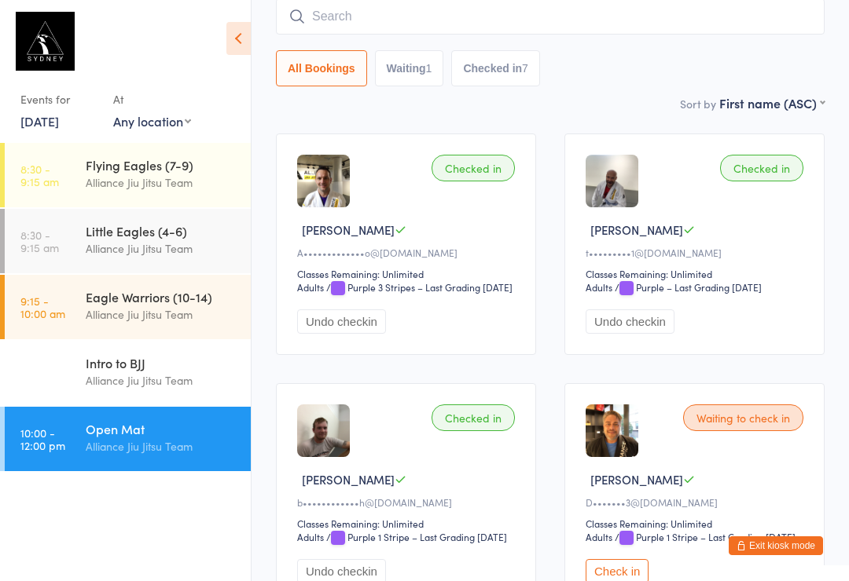
click at [398, 21] on input "search" at bounding box center [550, 16] width 548 height 36
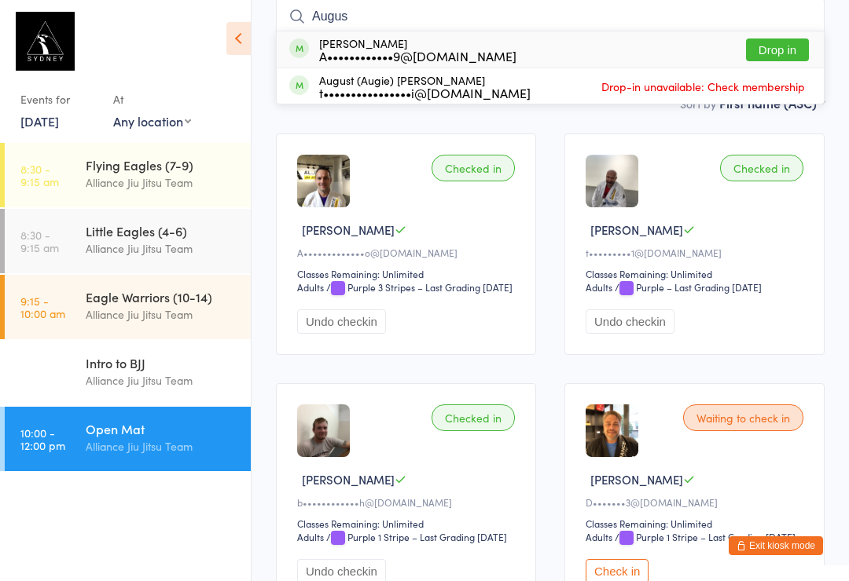
type input "Augus"
click at [778, 48] on button "Drop in" at bounding box center [777, 50] width 63 height 23
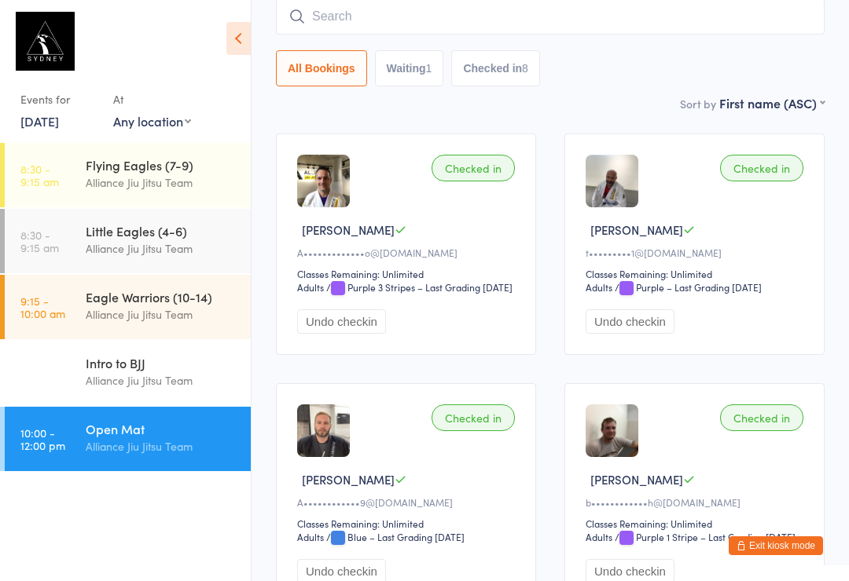
click at [424, 29] on input "search" at bounding box center [550, 16] width 548 height 36
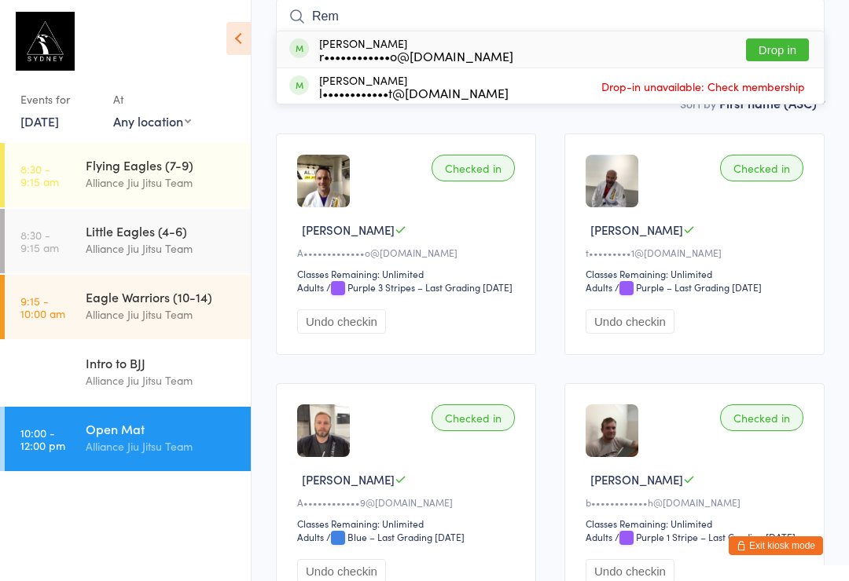
type input "Rem"
click at [789, 56] on button "Drop in" at bounding box center [777, 50] width 63 height 23
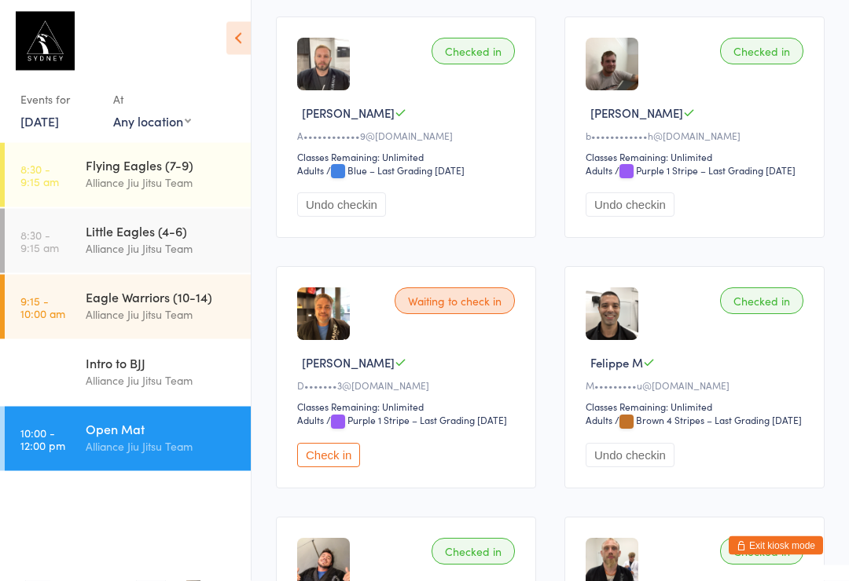
scroll to position [508, 0]
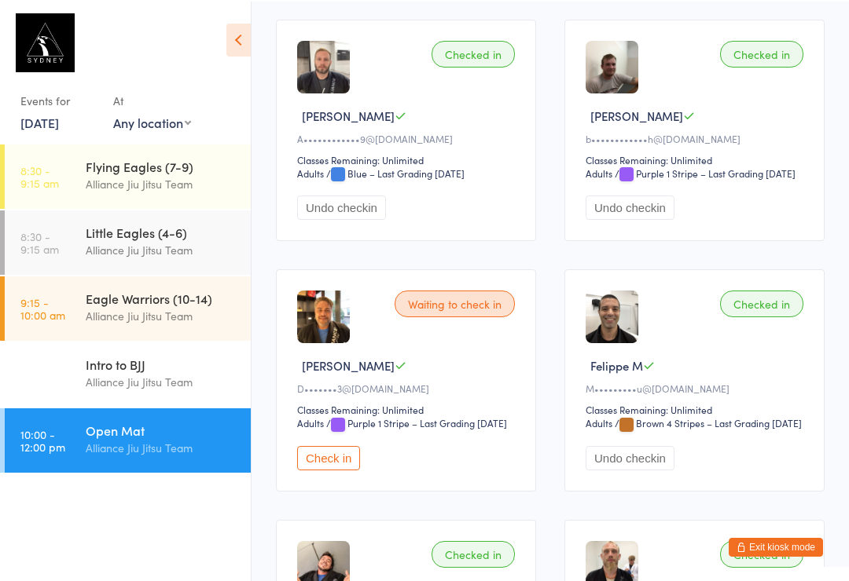
click at [69, 324] on link "9:15 - 10:00 am Eagle Warriors (10-14) Alliance Jiu Jitsu Team" at bounding box center [128, 307] width 246 height 64
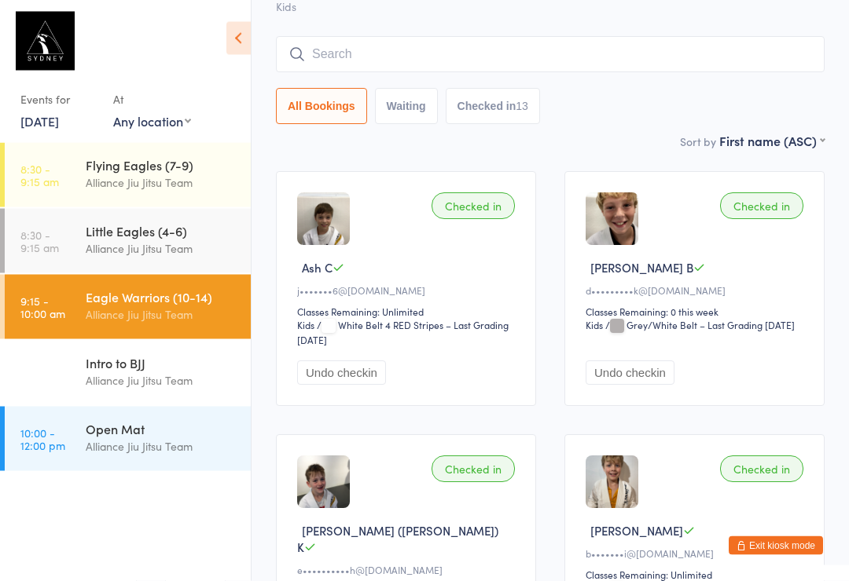
scroll to position [110, 0]
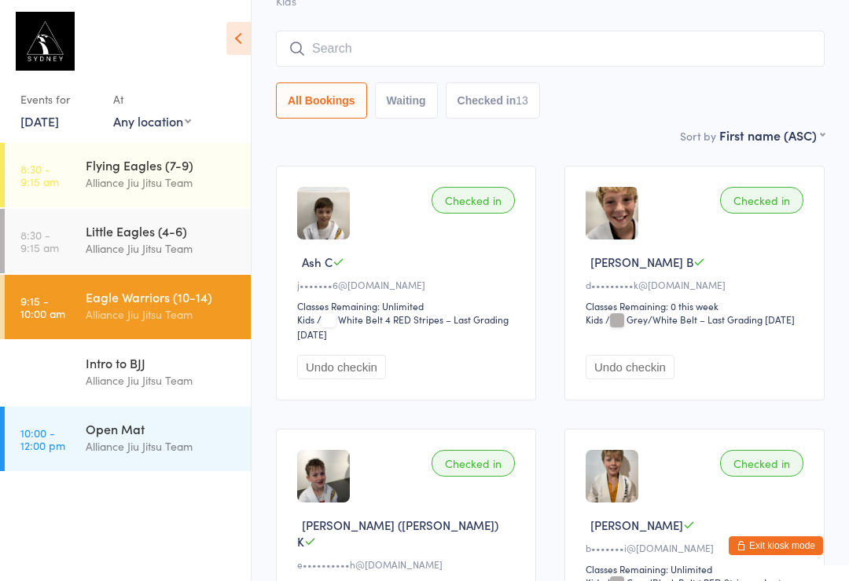
click at [387, 64] on input "search" at bounding box center [550, 49] width 548 height 36
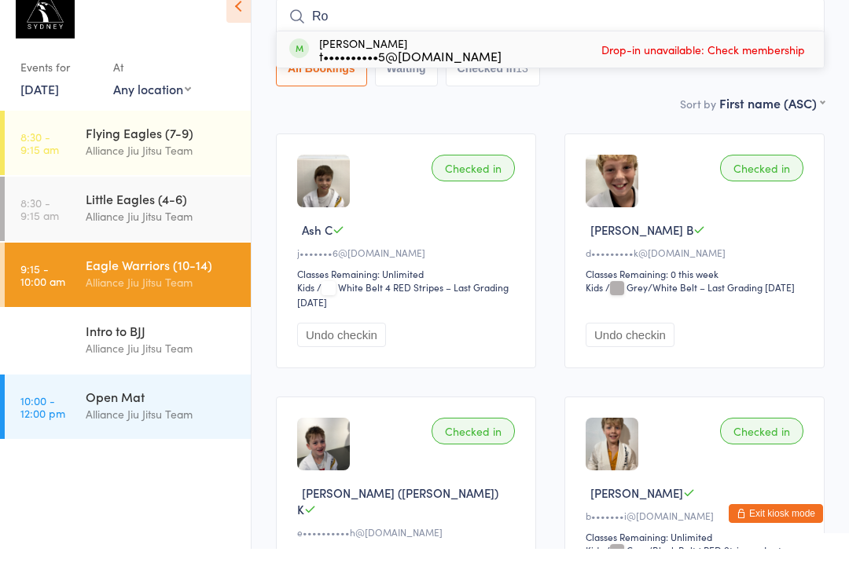
type input "R"
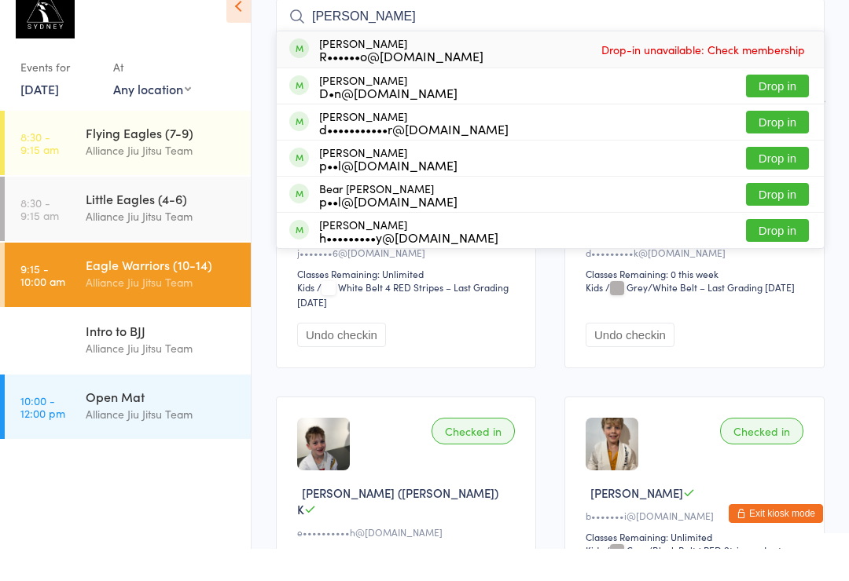
type input "[PERSON_NAME]"
click at [777, 143] on button "Drop in" at bounding box center [777, 154] width 63 height 23
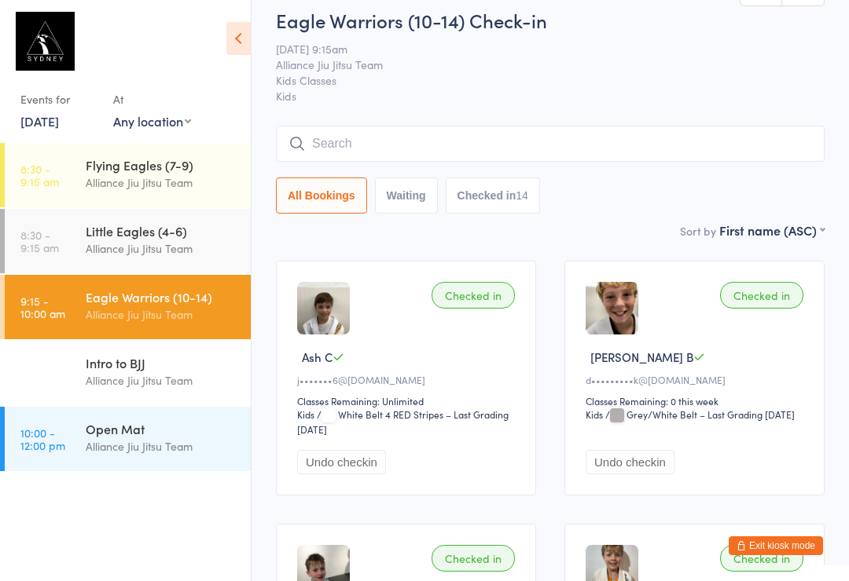
scroll to position [0, 0]
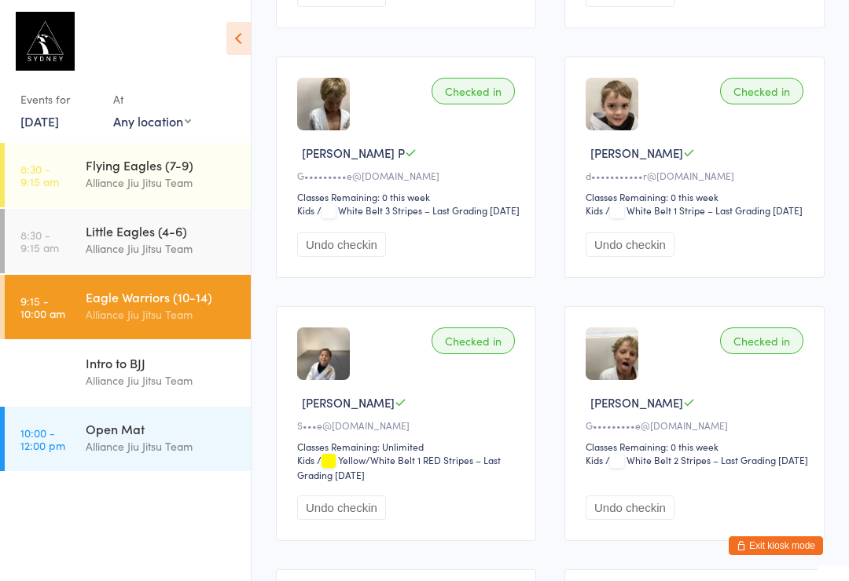
scroll to position [1025, 0]
click at [640, 258] on button "Undo checkin" at bounding box center [629, 245] width 89 height 24
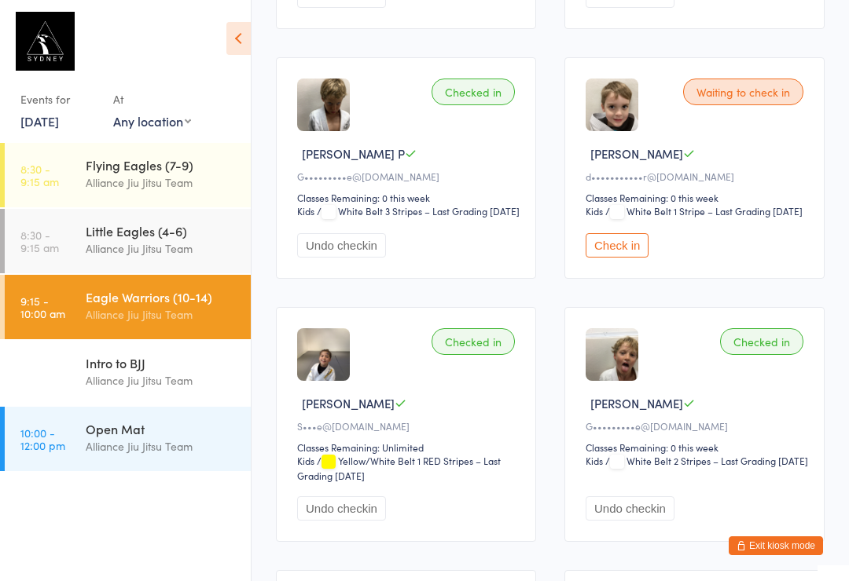
click at [127, 365] on div "Intro to BJJ" at bounding box center [162, 362] width 152 height 17
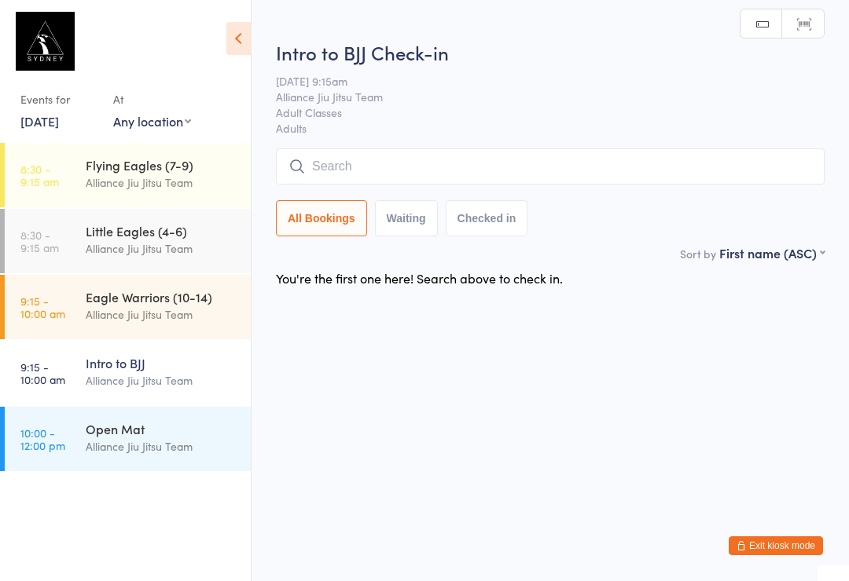
click at [128, 443] on div "Alliance Jiu Jitsu Team" at bounding box center [162, 447] width 152 height 18
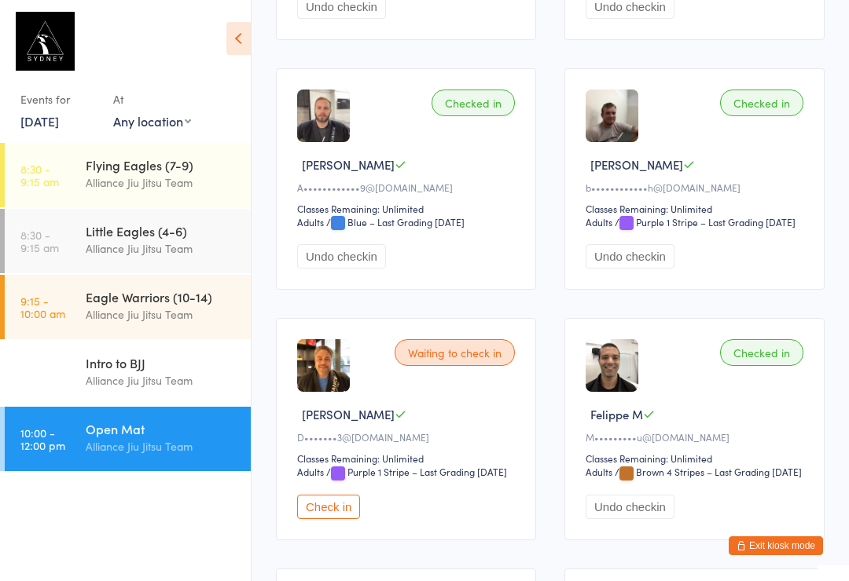
scroll to position [413, 0]
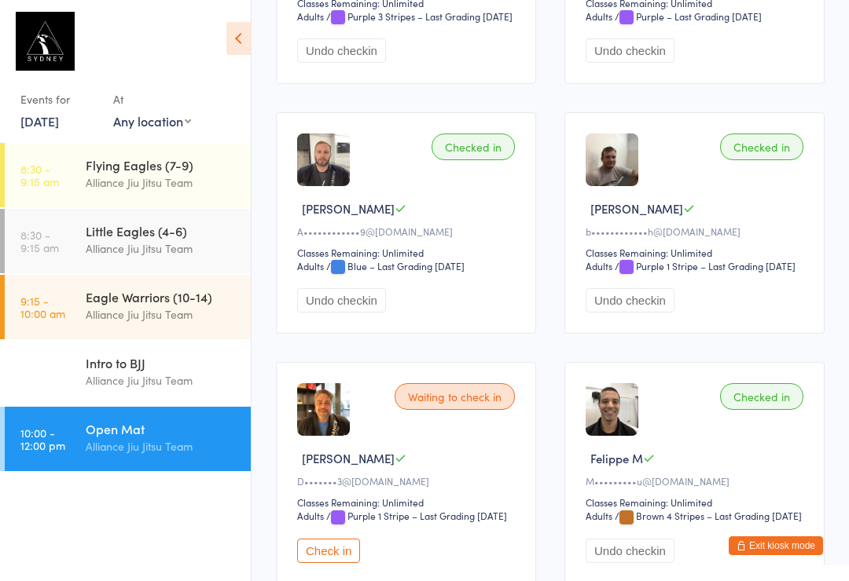
click at [127, 238] on div "Little Eagles (4-6)" at bounding box center [162, 230] width 152 height 17
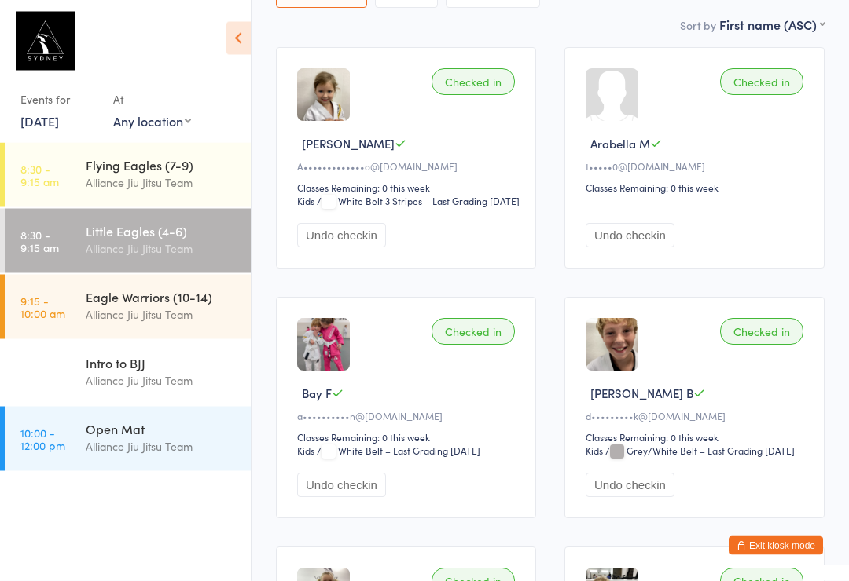
scroll to position [237, 0]
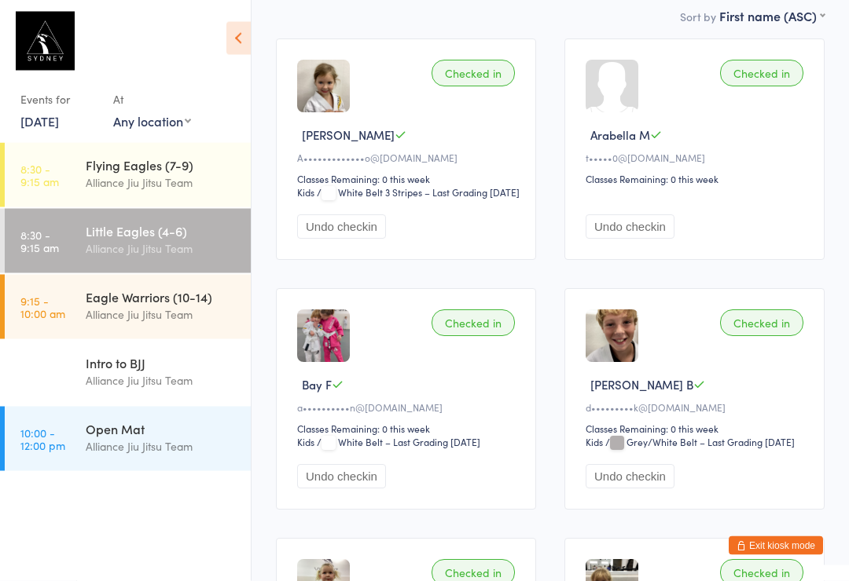
click at [618, 490] on button "Undo checkin" at bounding box center [629, 477] width 89 height 24
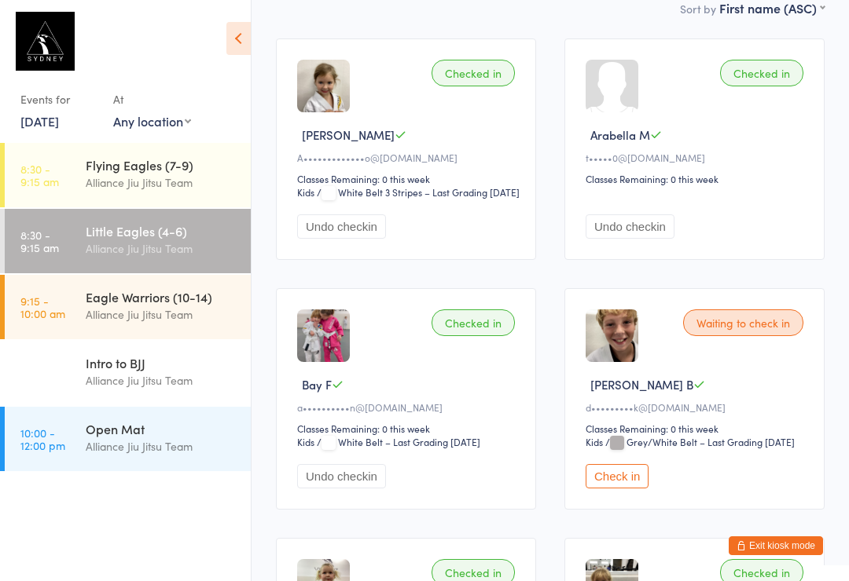
click at [133, 296] on div "Eagle Warriors (10-14)" at bounding box center [162, 296] width 152 height 17
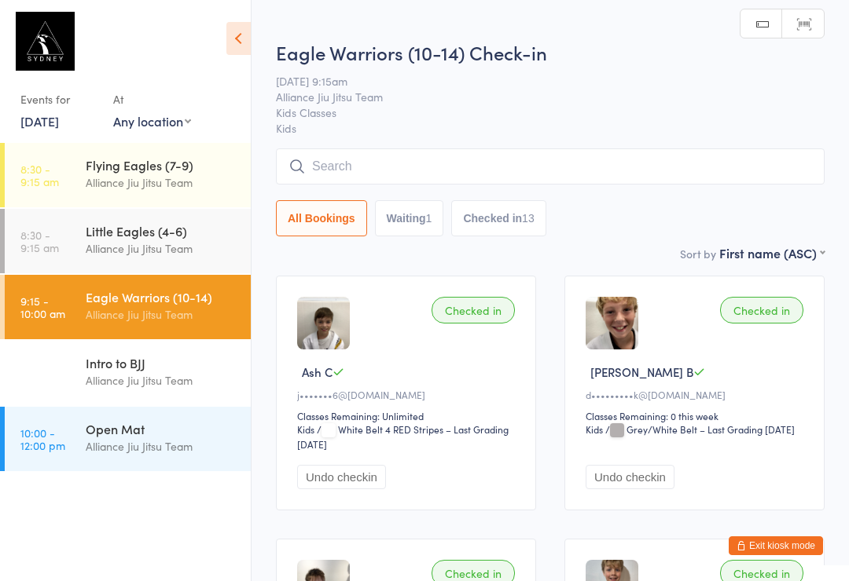
click at [189, 233] on div "Little Eagles (4-6)" at bounding box center [162, 230] width 152 height 17
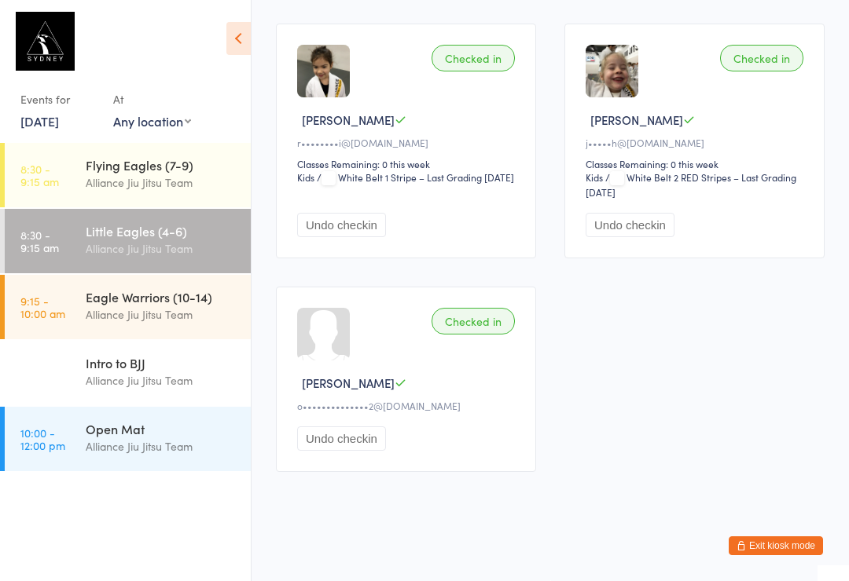
scroll to position [3157, 0]
